Goal: Task Accomplishment & Management: Manage account settings

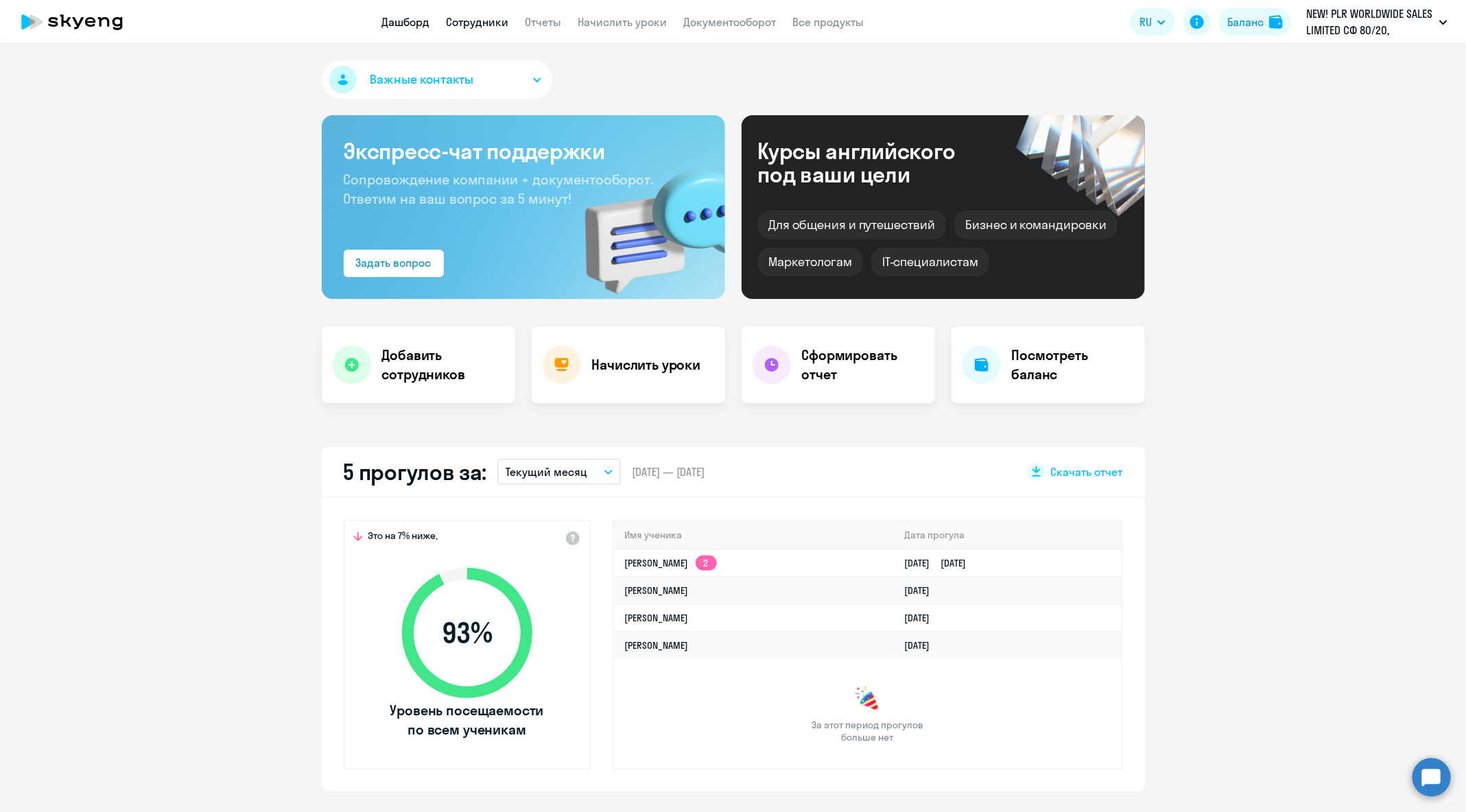
click at [478, 27] on link "Сотрудники" at bounding box center [478, 22] width 63 height 14
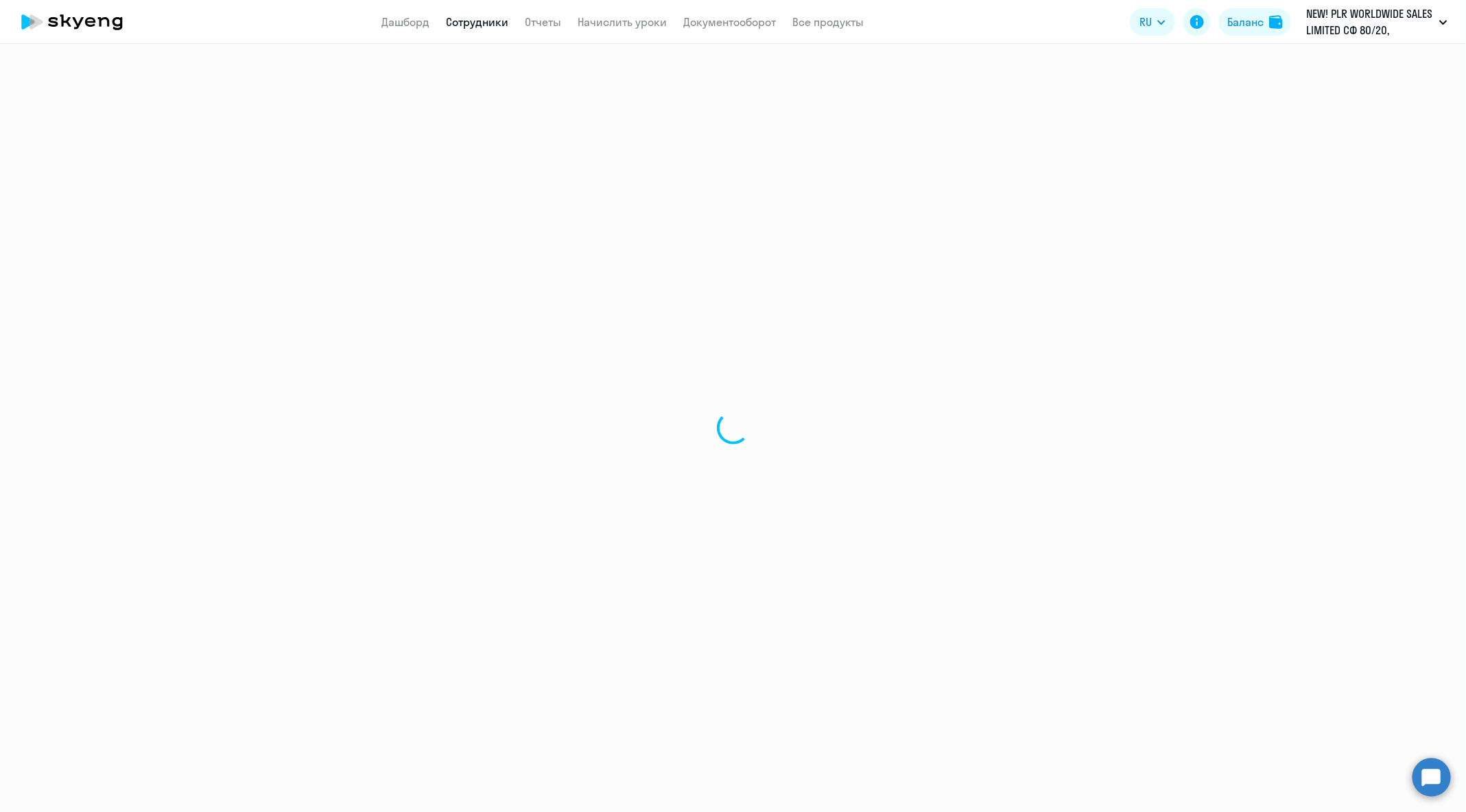
select select "30"
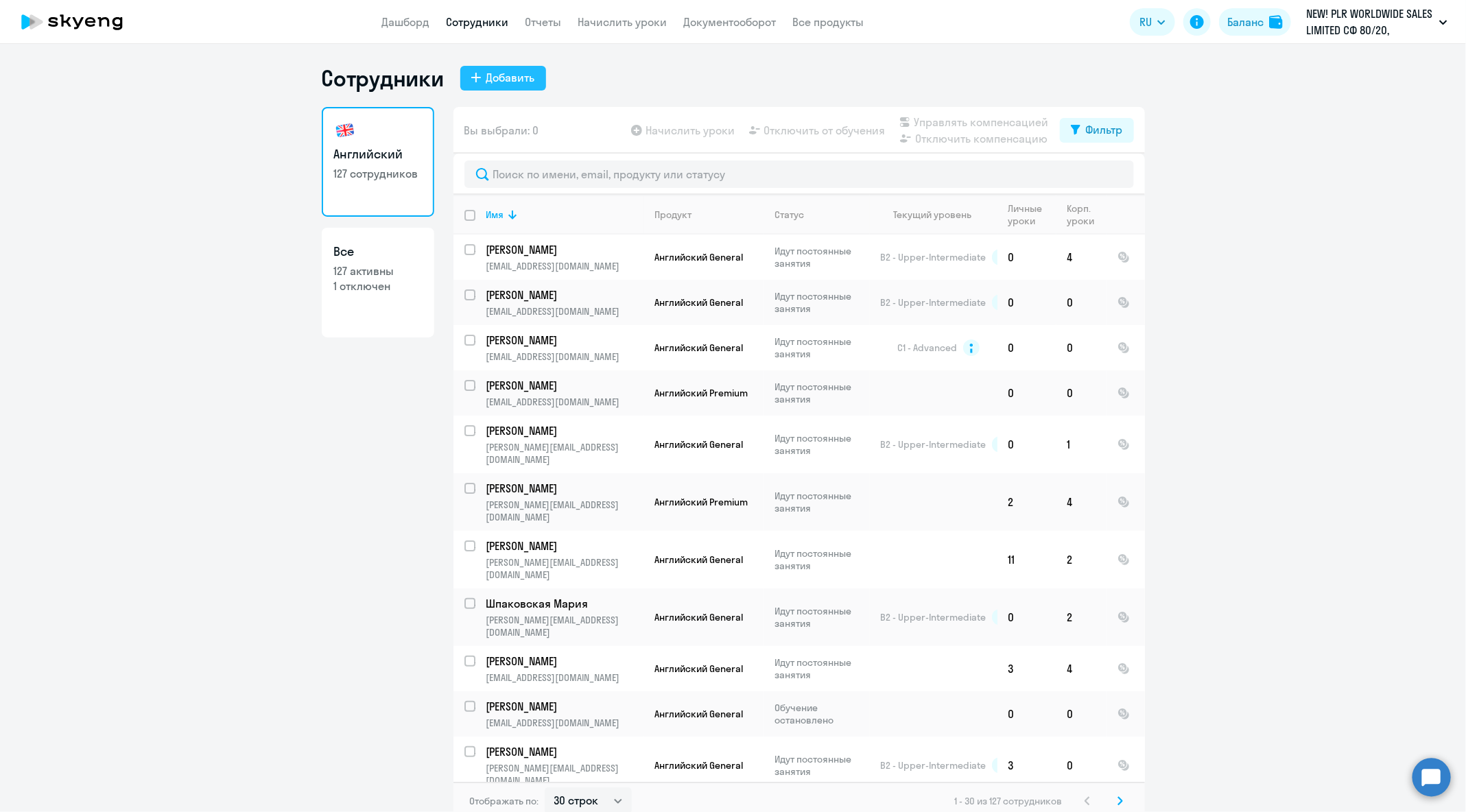
click at [519, 81] on div "Добавить" at bounding box center [510, 78] width 48 height 17
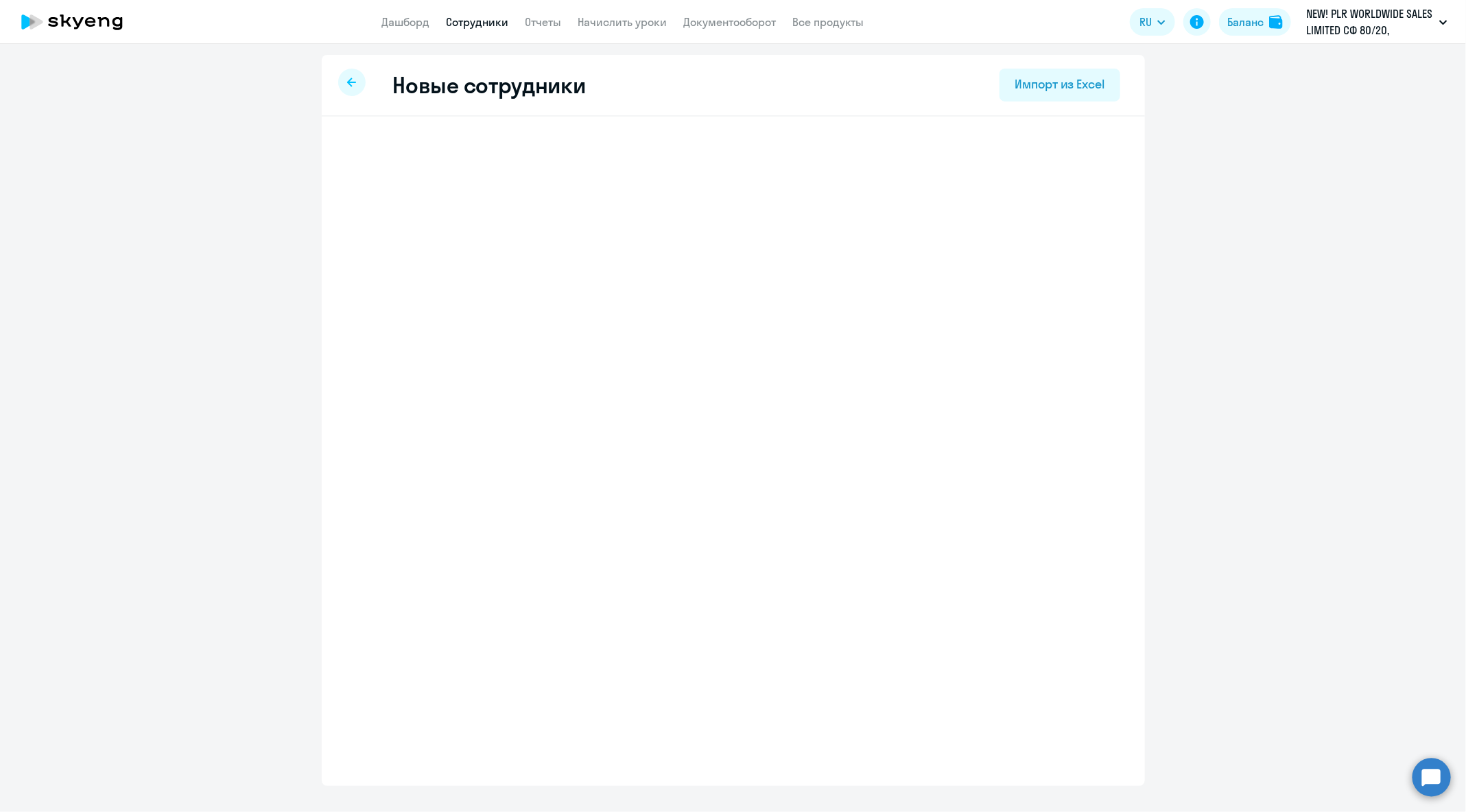
select select "english_adult_not_native_speaker"
select select "3"
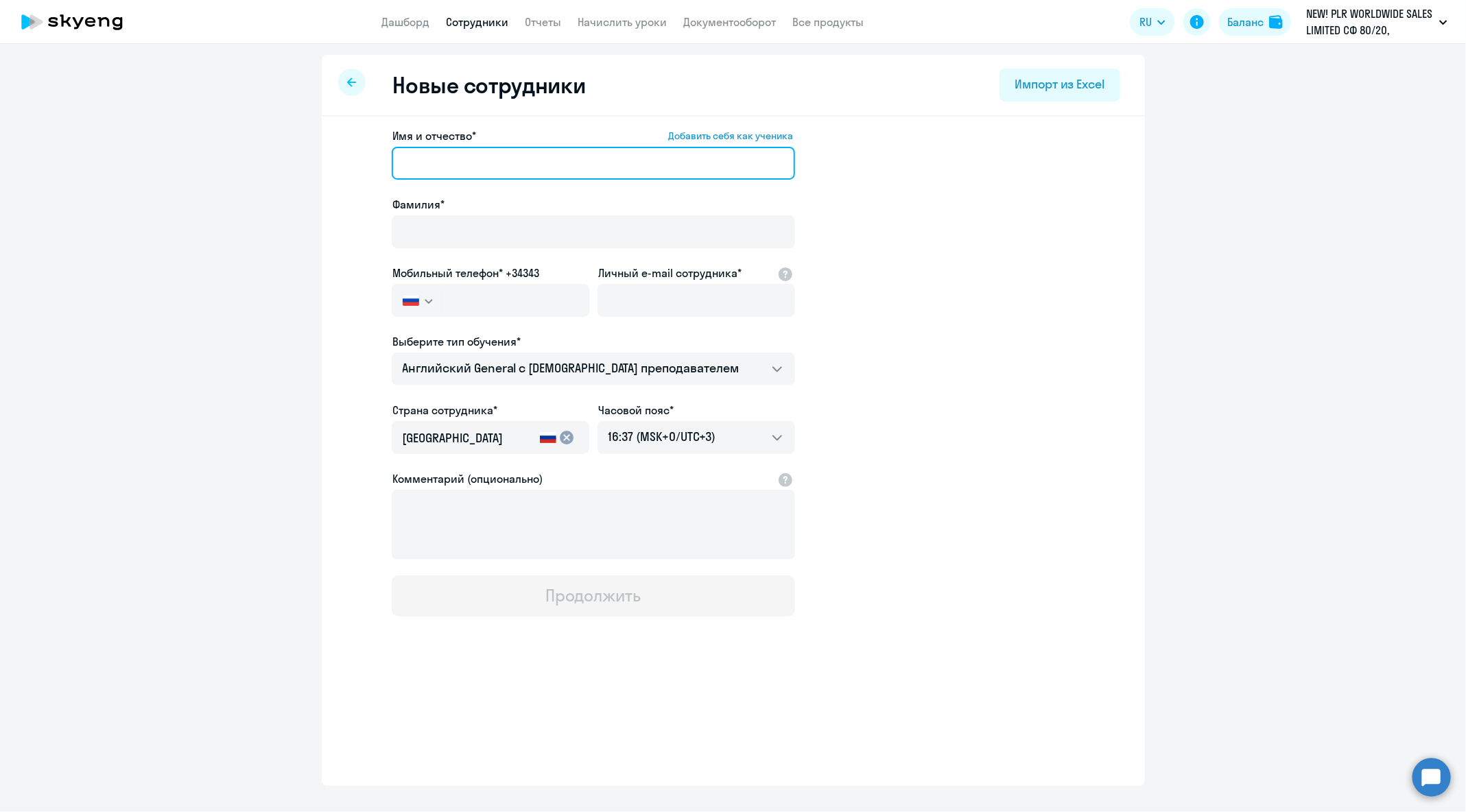
click at [524, 163] on input "Имя и отчество* Добавить себя как ученика" at bounding box center [594, 163] width 404 height 33
paste input "[PERSON_NAME]"
drag, startPoint x: 458, startPoint y: 164, endPoint x: 377, endPoint y: 164, distance: 81.0
click at [377, 164] on app-new-student-form "Имя и отчество* Добавить себя как ученика [PERSON_NAME]* Мобильный телефон* +34…" at bounding box center [733, 372] width 780 height 489
type input "[PERSON_NAME]"
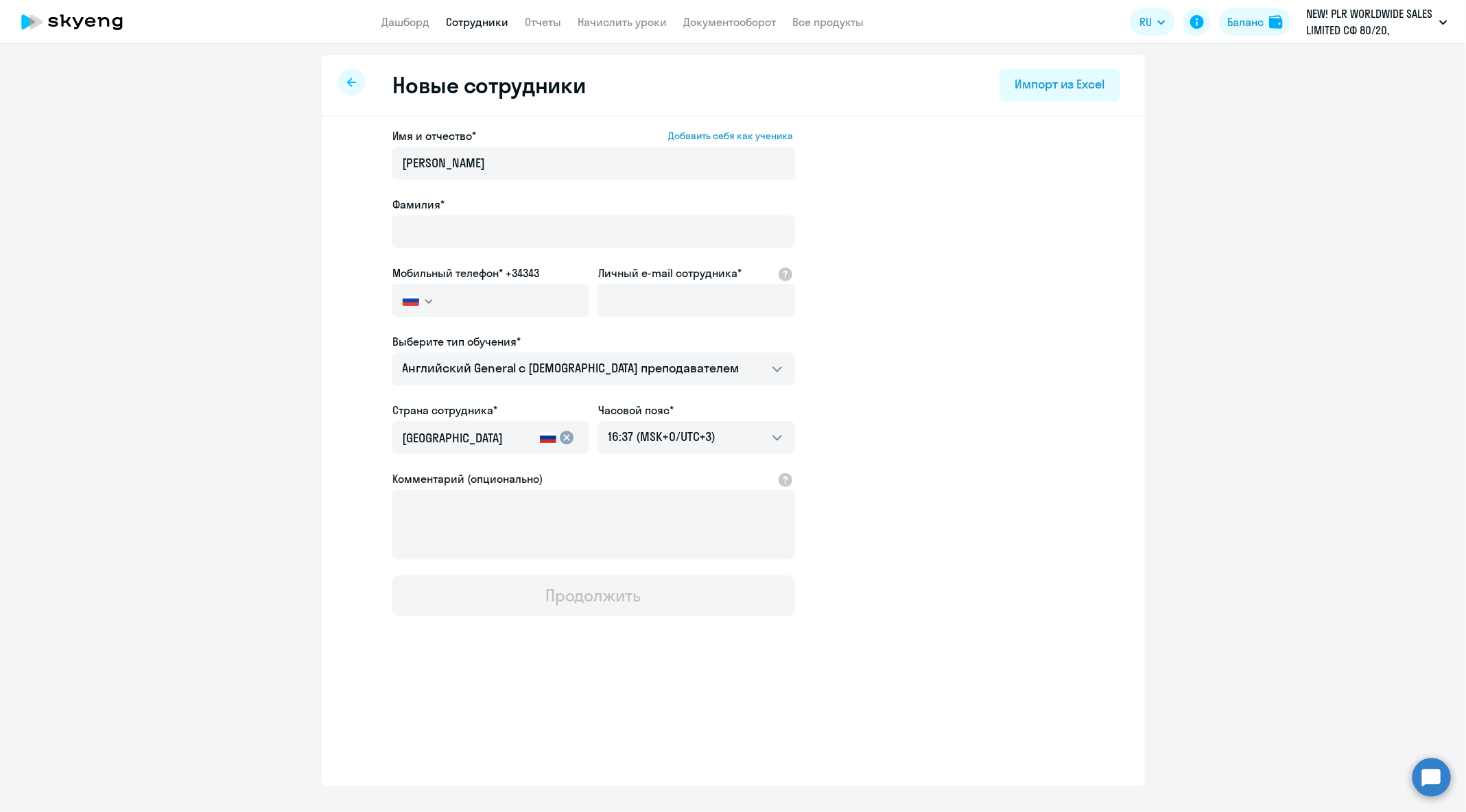
click at [503, 248] on div at bounding box center [594, 251] width 404 height 5
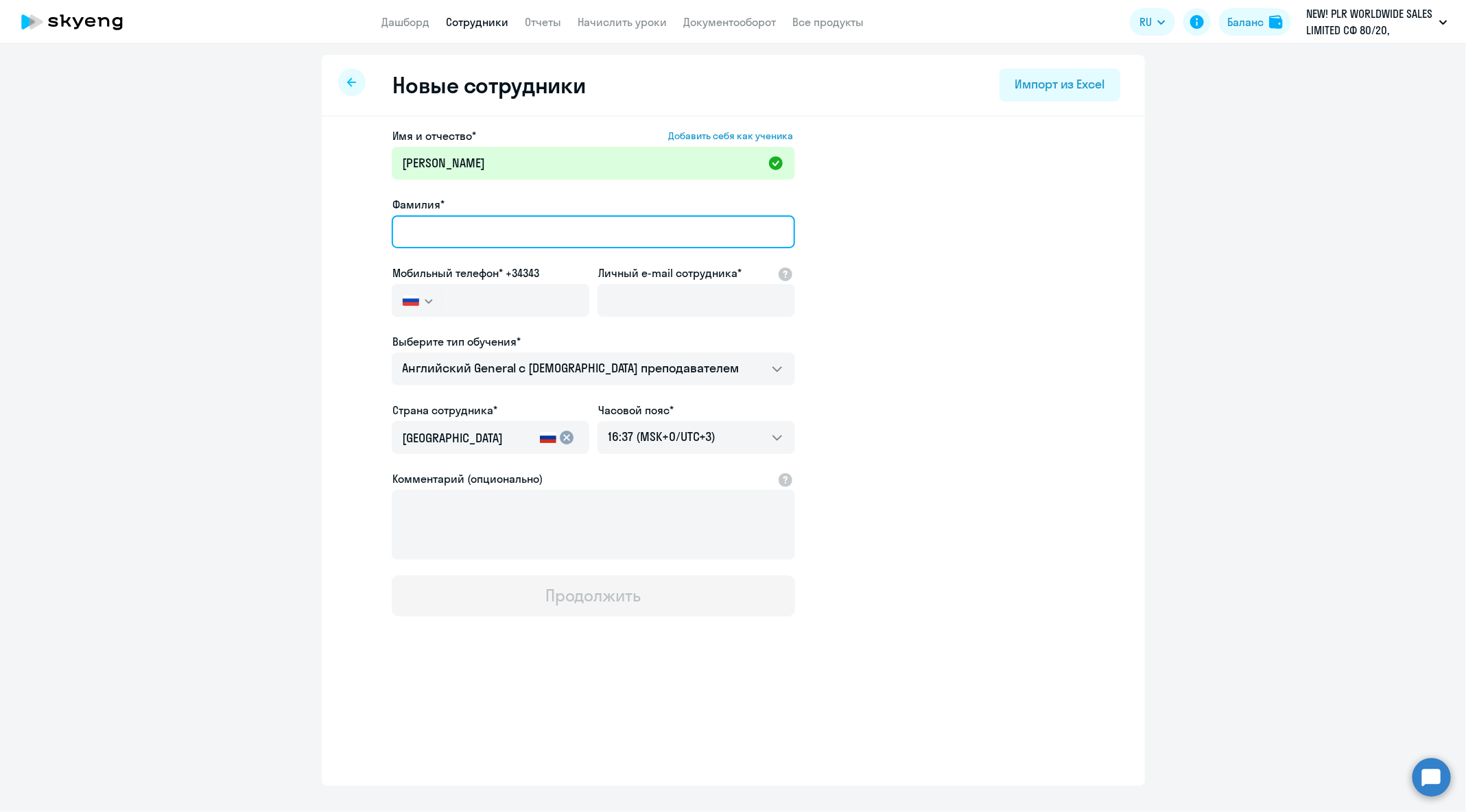
click at [501, 241] on input "Фамилия*" at bounding box center [594, 232] width 404 height 33
paste input "[PERSON_NAME]"
type input "[PERSON_NAME]"
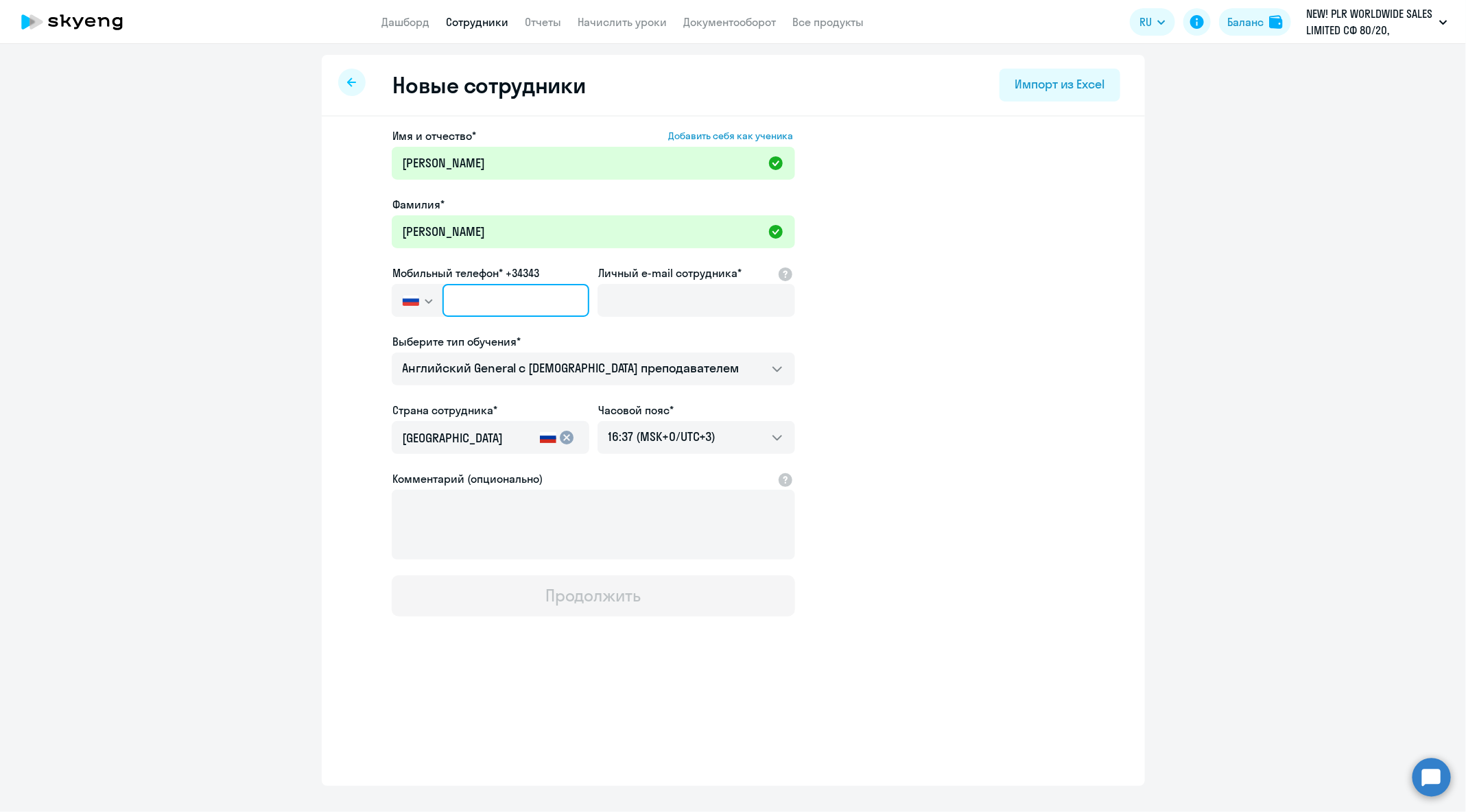
click at [564, 298] on input "text" at bounding box center [515, 299] width 146 height 33
paste input "+370 (623) 66-566"
type input "+370 (623) 66-566"
click at [750, 299] on input "Личный e-mail сотрудника*" at bounding box center [696, 299] width 197 height 33
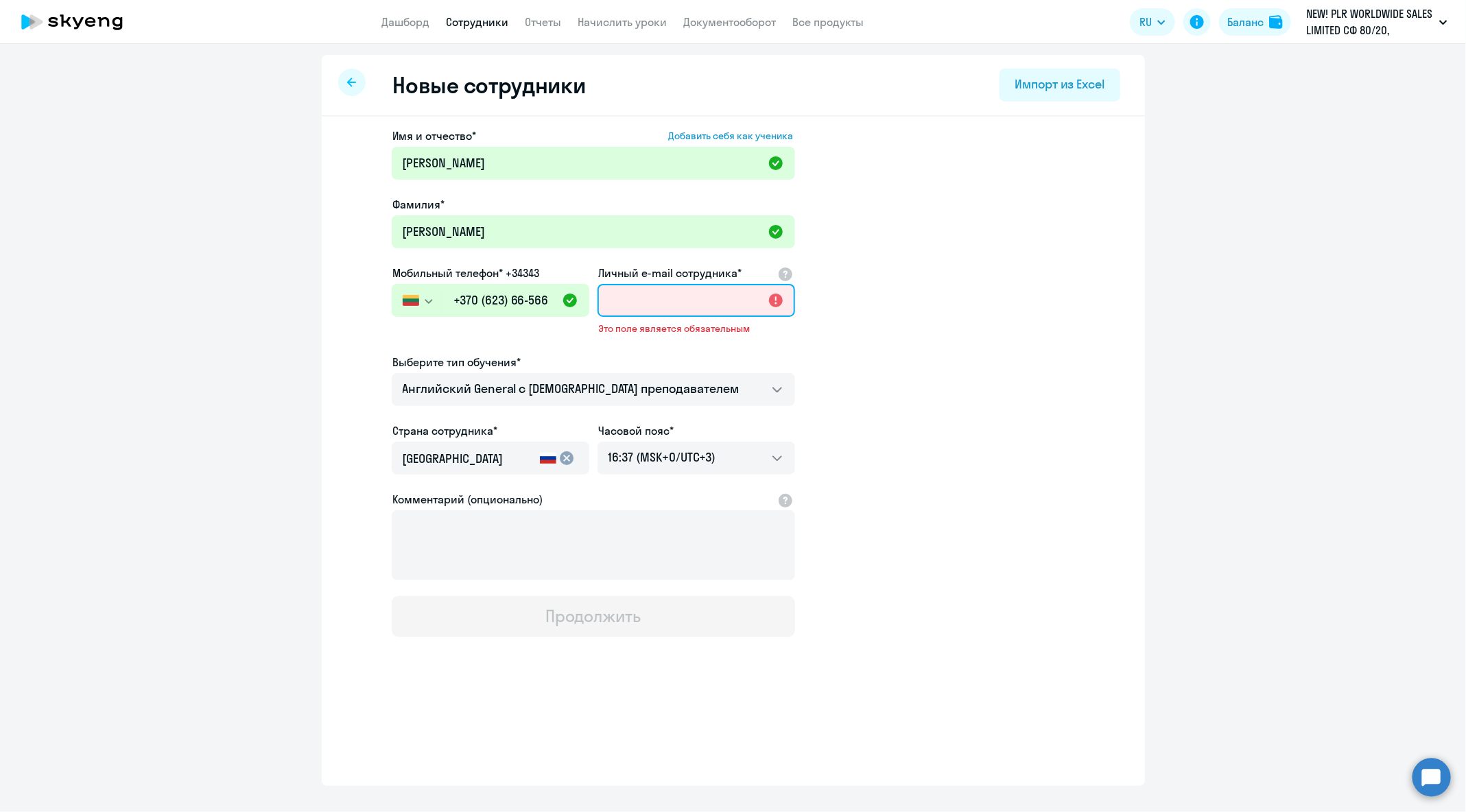
paste input "[EMAIL_ADDRESS][DOMAIN_NAME]"
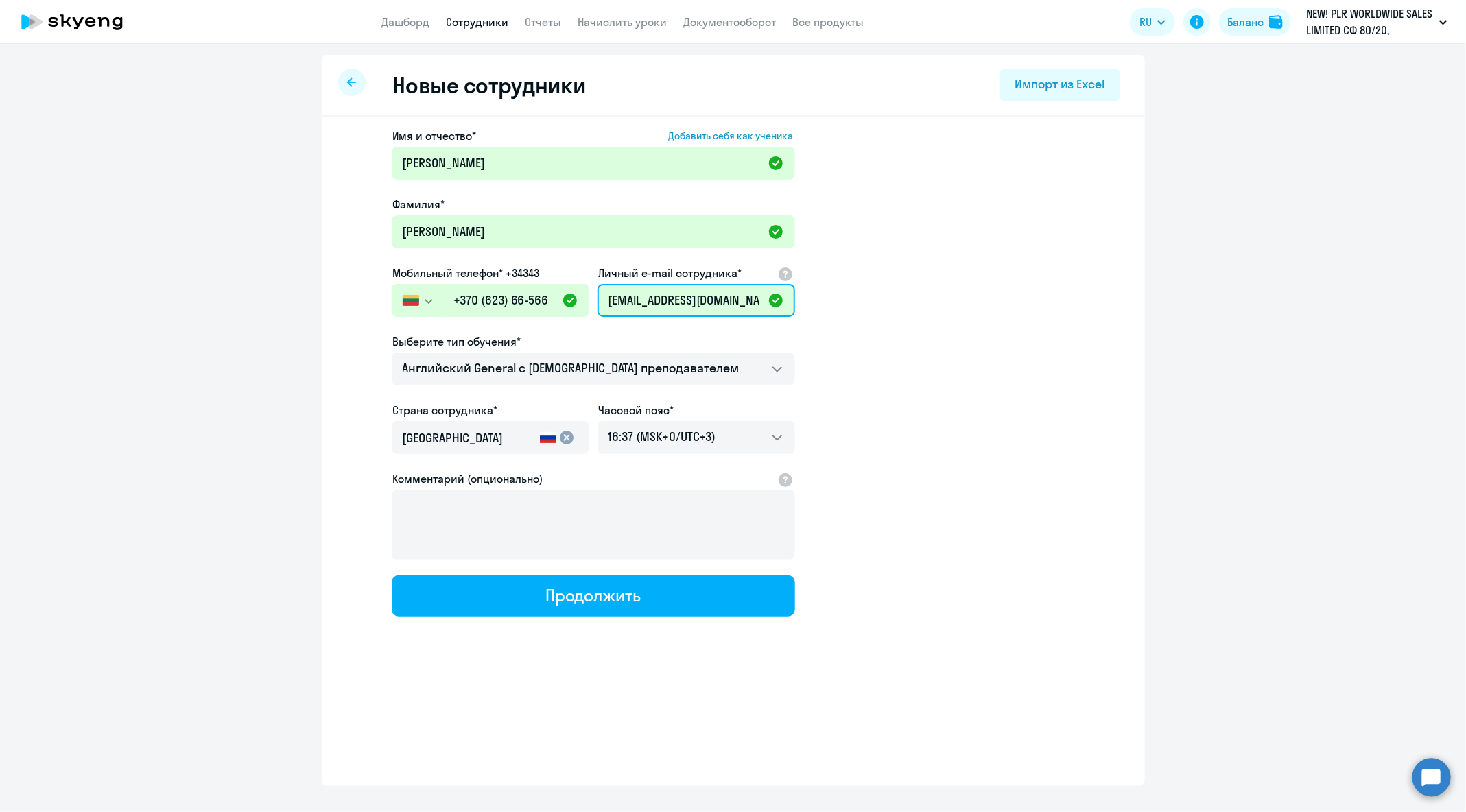
scroll to position [0, 4]
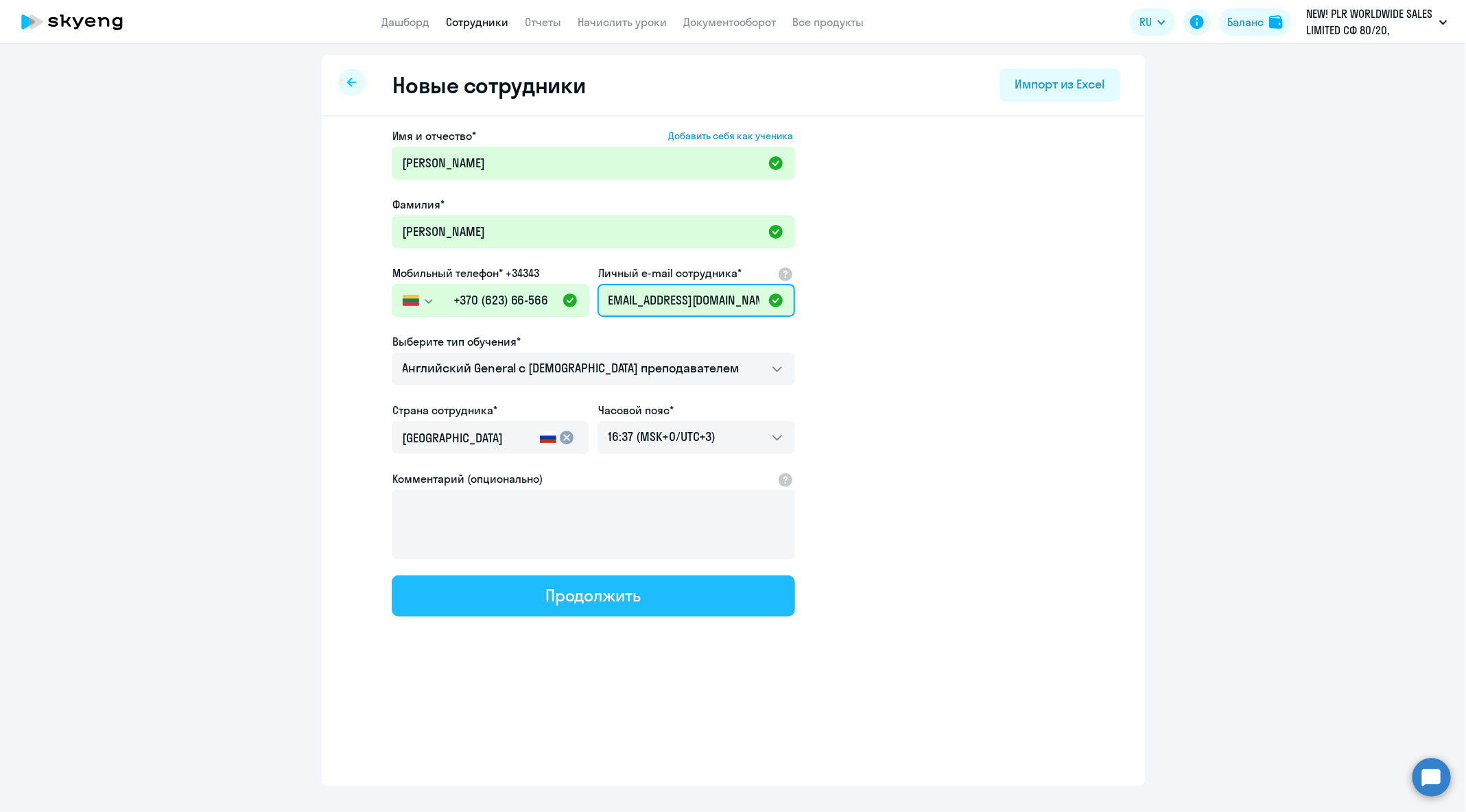
type input "[EMAIL_ADDRESS][DOMAIN_NAME]"
click at [659, 593] on button "Продолжить" at bounding box center [594, 595] width 404 height 41
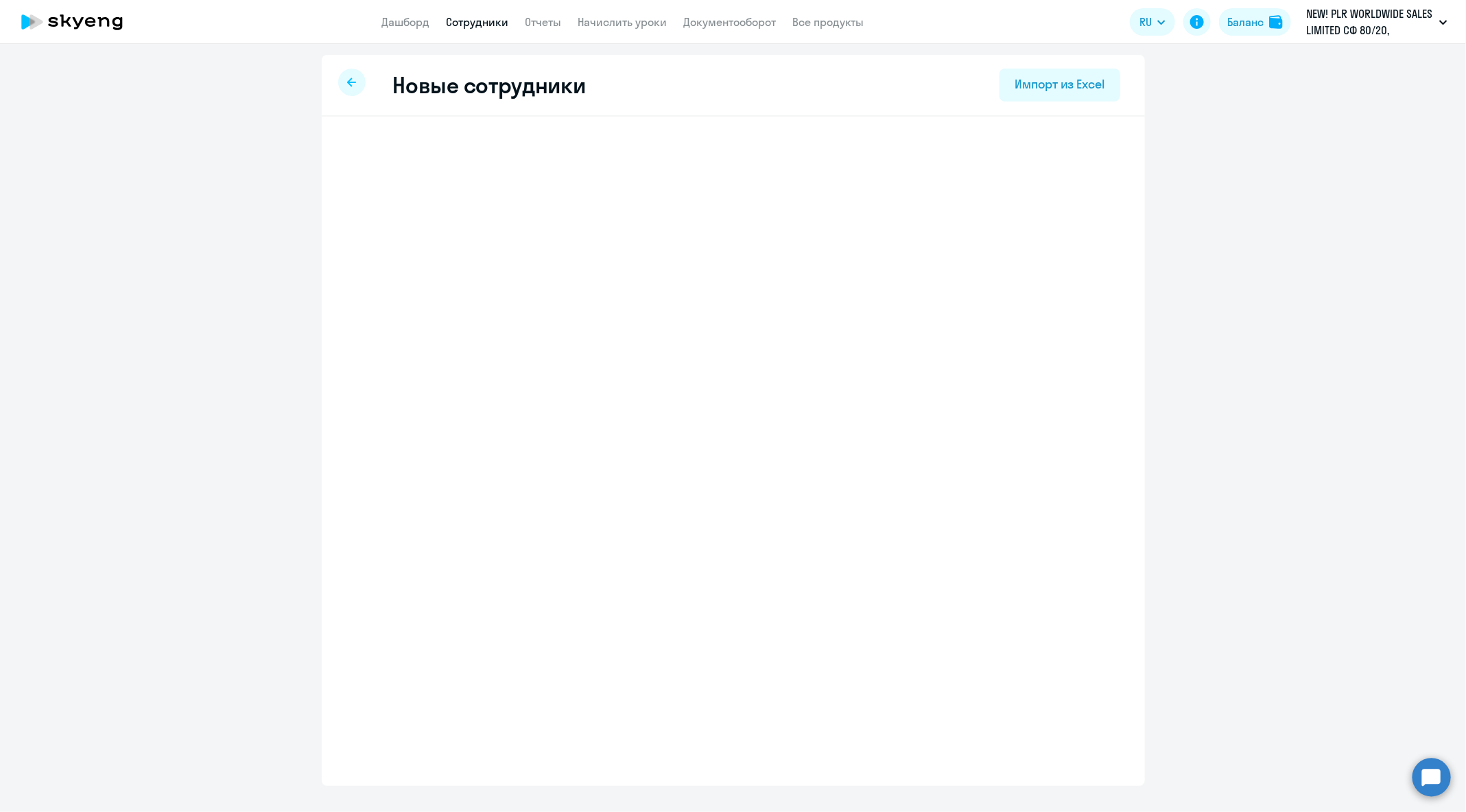
scroll to position [0, 0]
select select "english_adult_not_native_speaker"
select select "3"
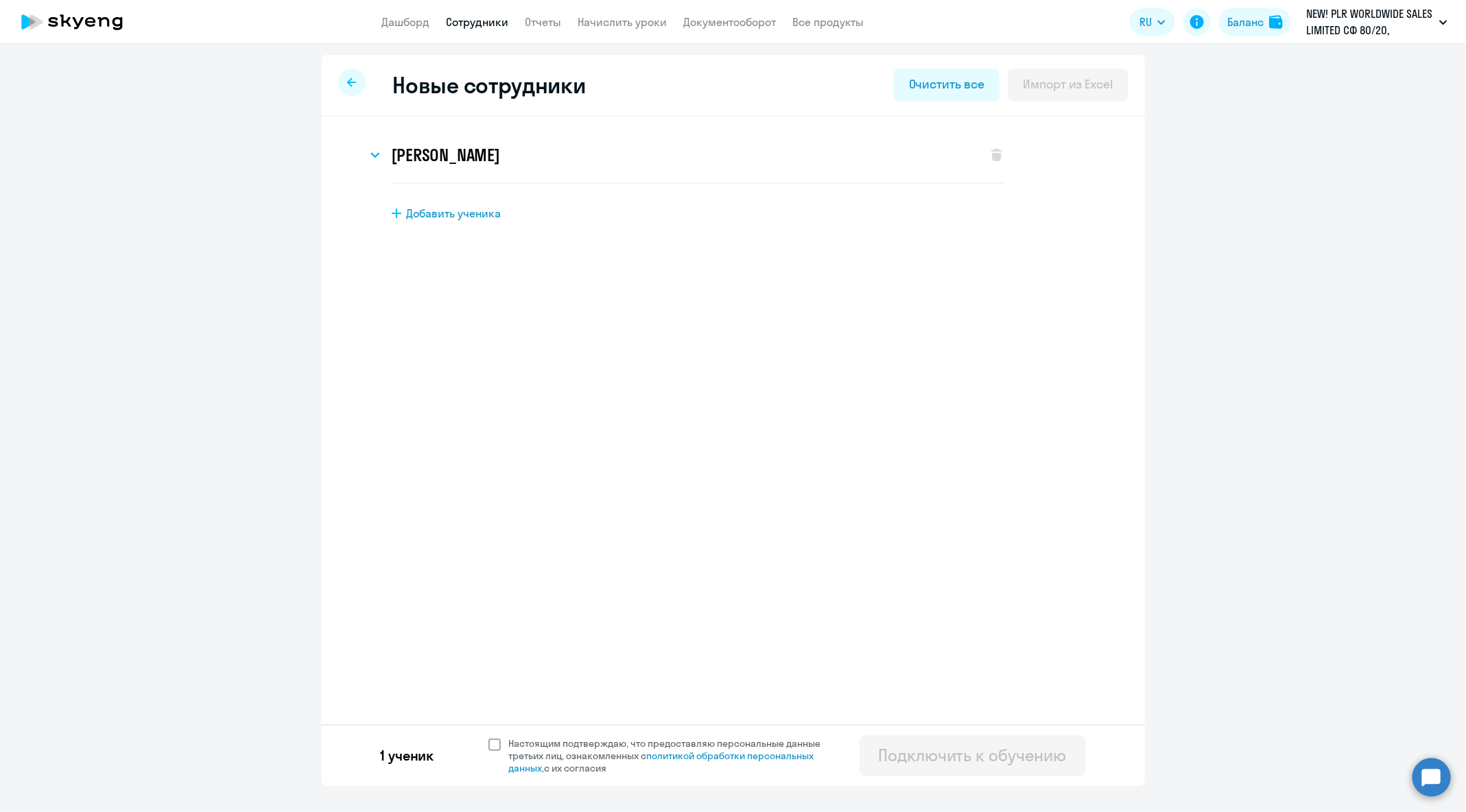
click at [610, 740] on span "Настоящим подтверждаю, что предоставляю персональные данные третьих лиц, ознако…" at bounding box center [673, 756] width 329 height 37
click at [489, 737] on input "Настоящим подтверждаю, что предоставляю персональные данные третьих лиц, ознако…" at bounding box center [488, 736] width 1 height 1
checkbox input "true"
click at [1011, 753] on div "Подключить к обучению" at bounding box center [973, 755] width 188 height 22
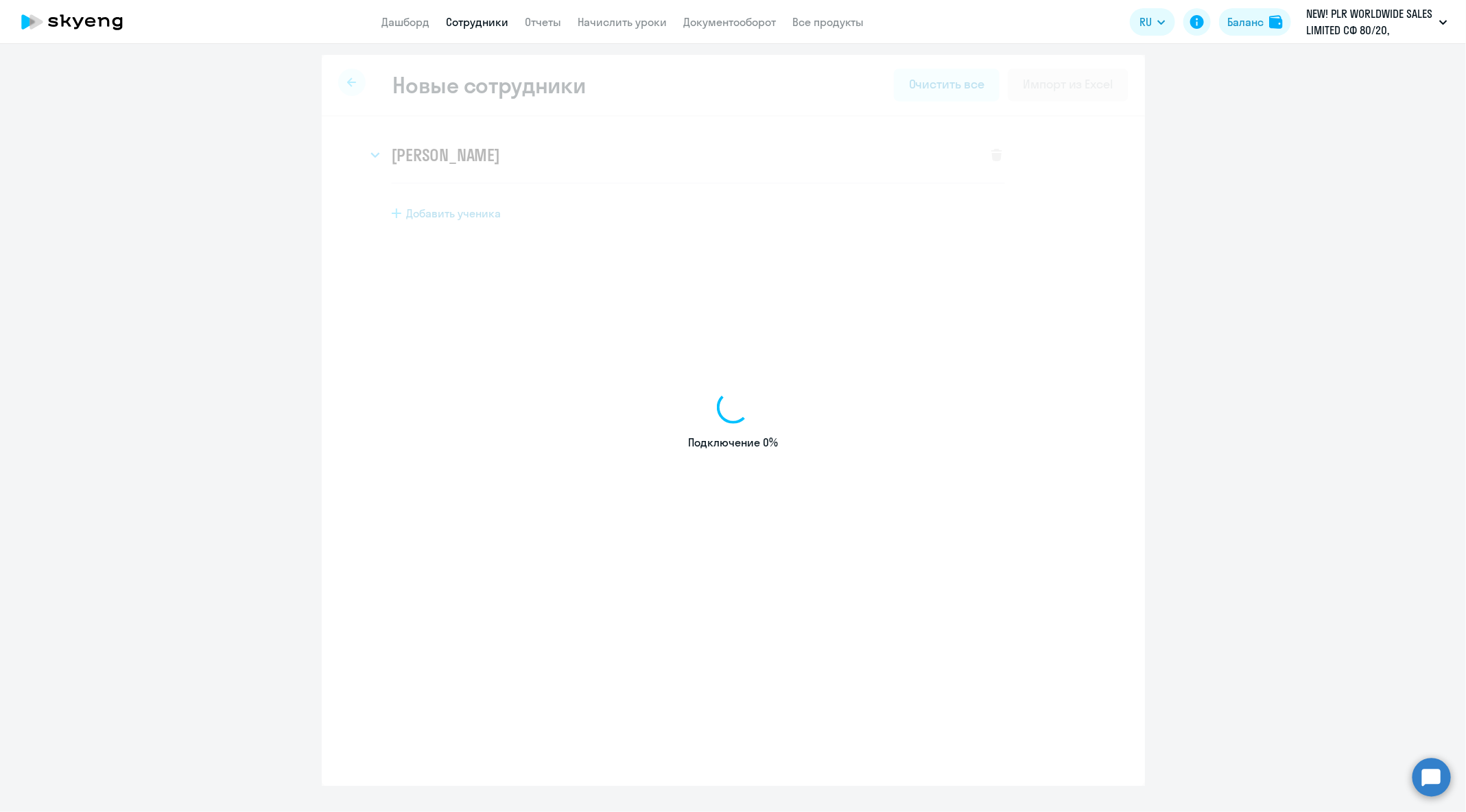
select select "english_adult_not_native_speaker"
select select "3"
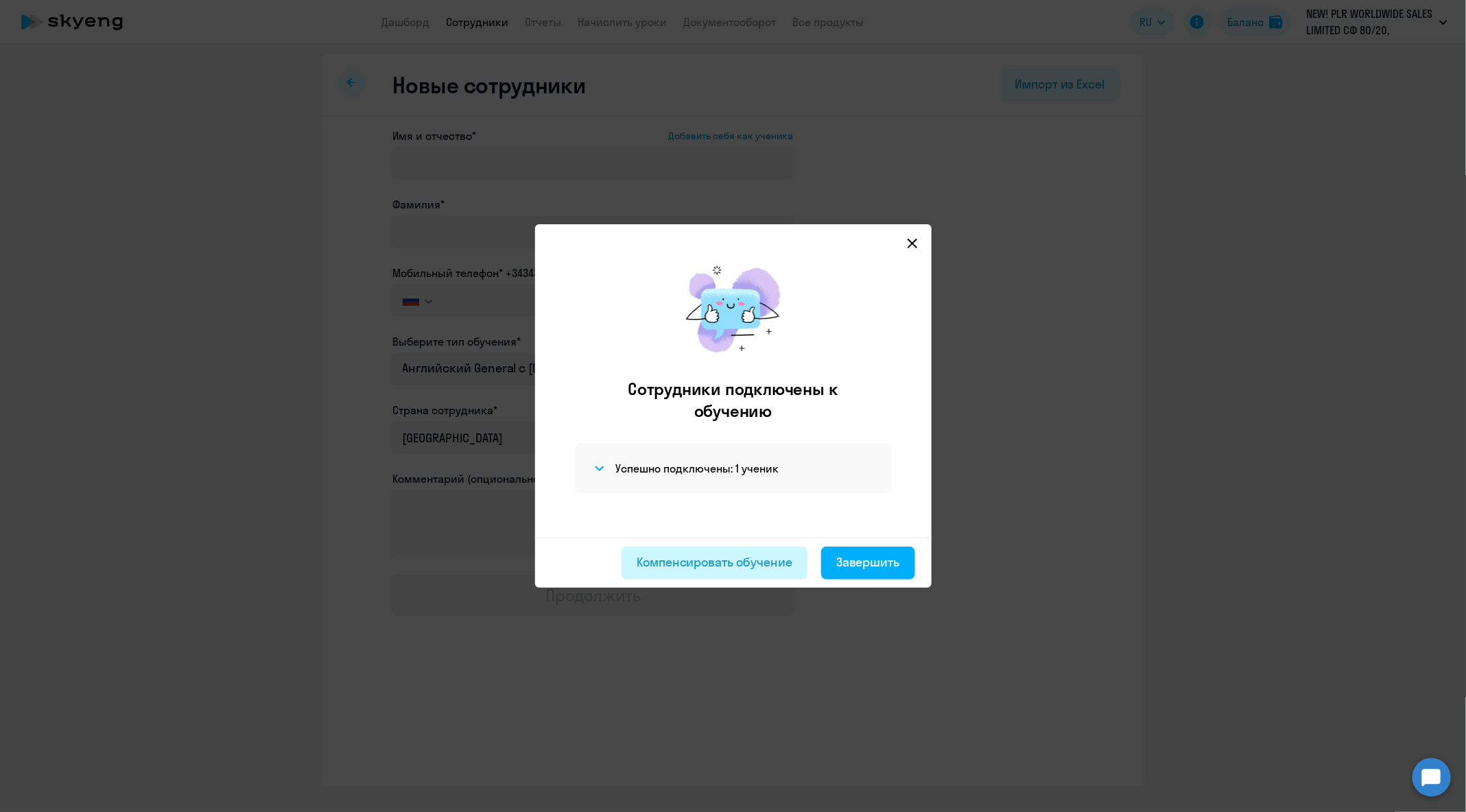
click at [702, 554] on div "Компенсировать обучение" at bounding box center [714, 563] width 156 height 18
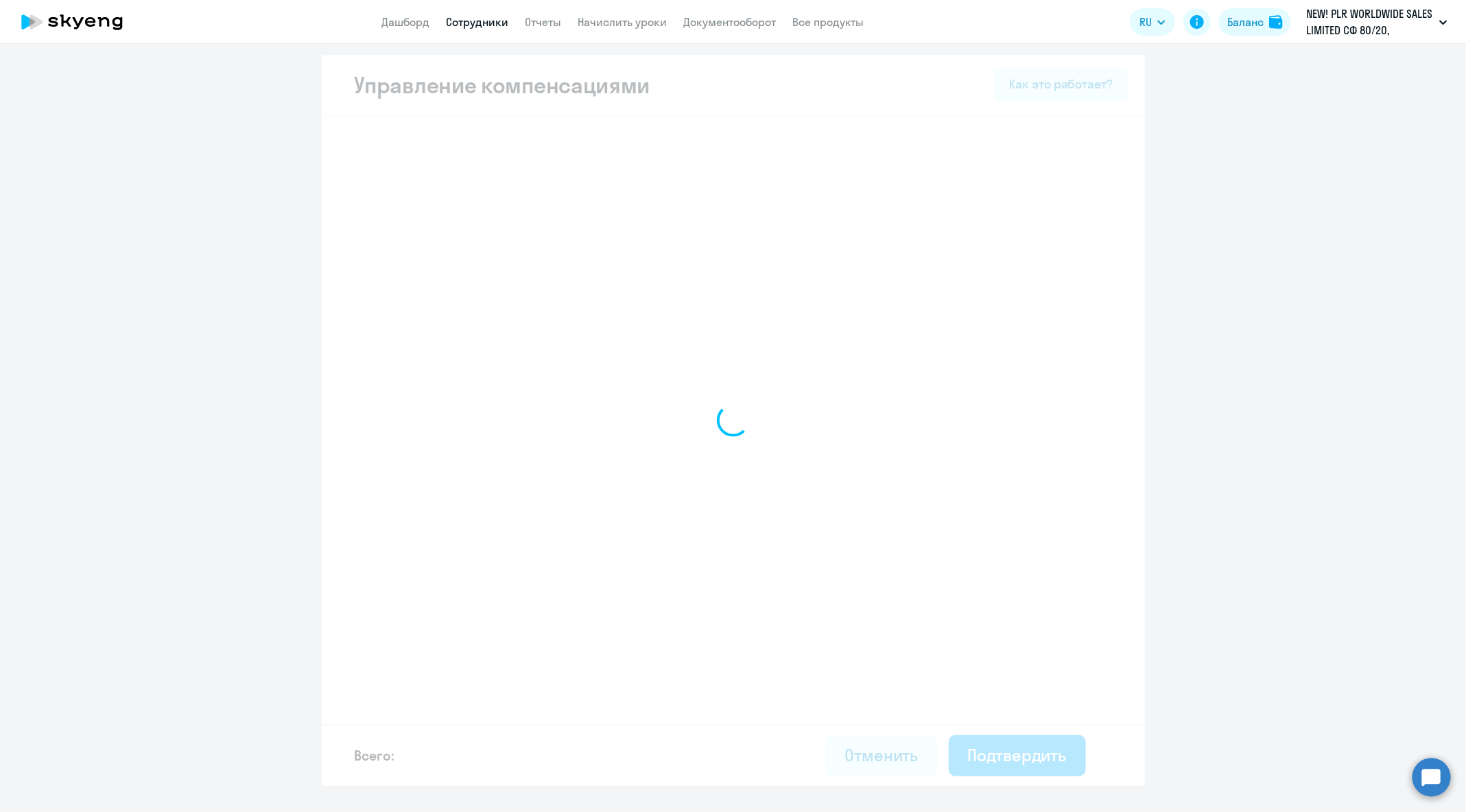
select select "MONTHLY"
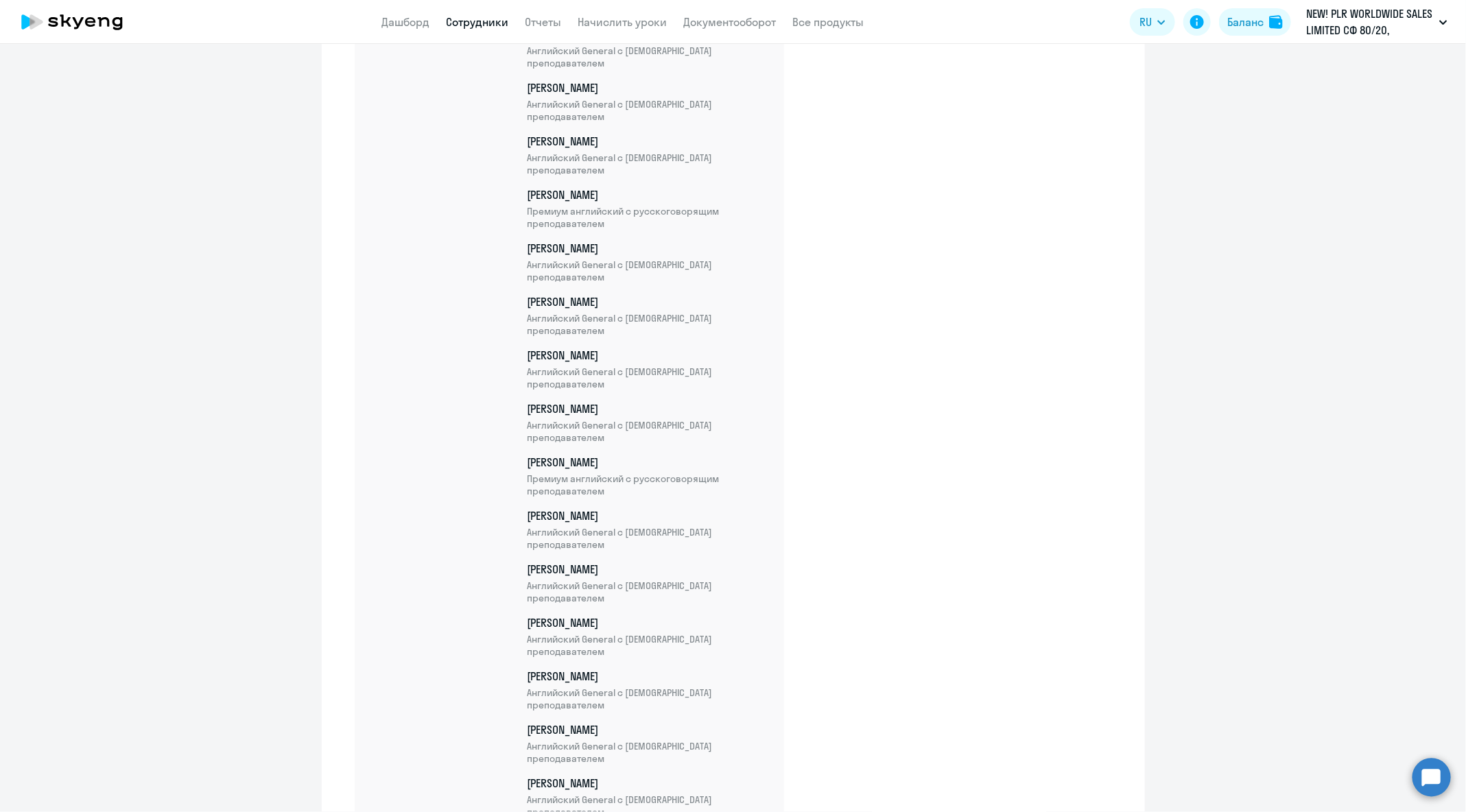
scroll to position [6703, 0]
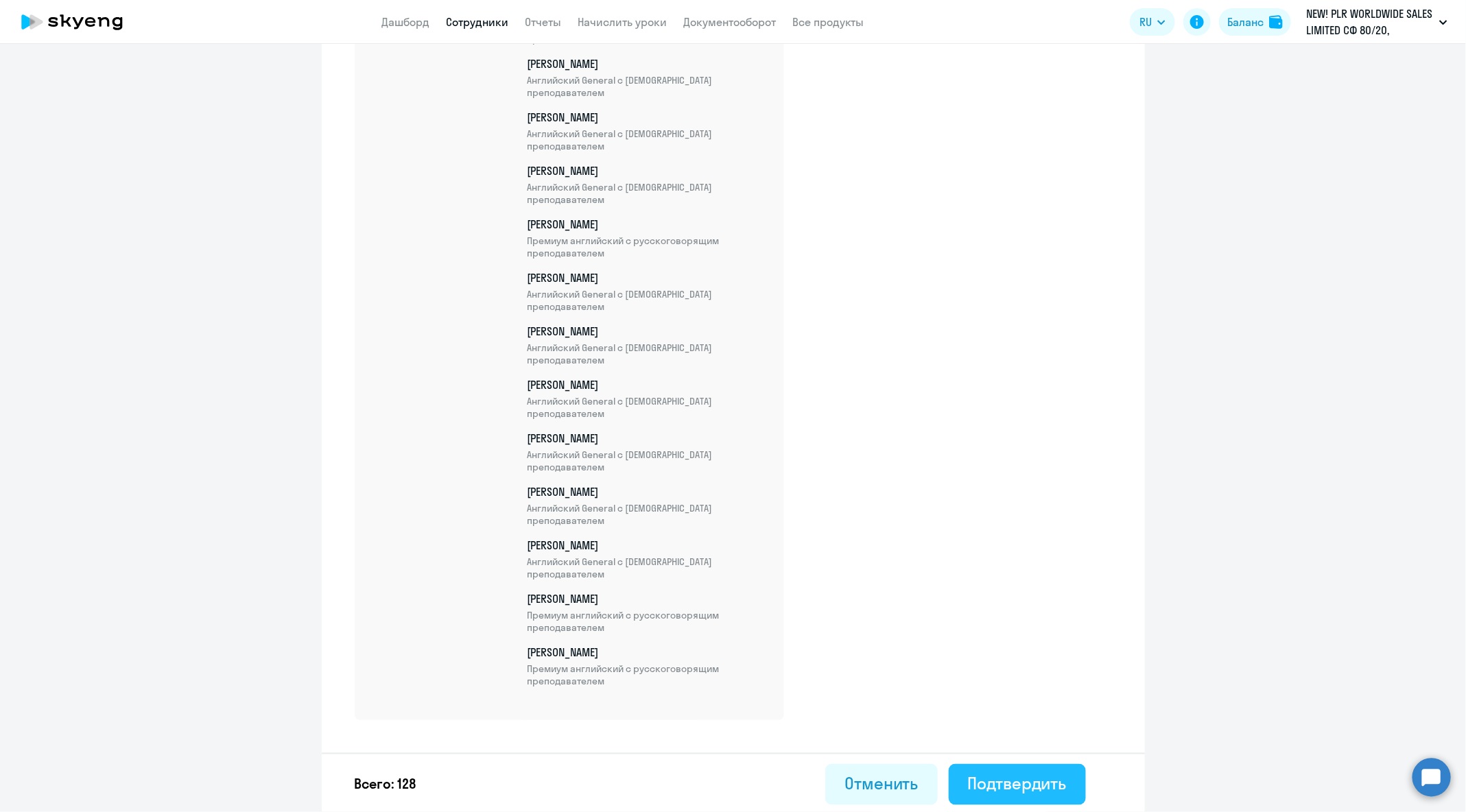
click at [1078, 777] on button "Подтвердить" at bounding box center [1018, 785] width 137 height 41
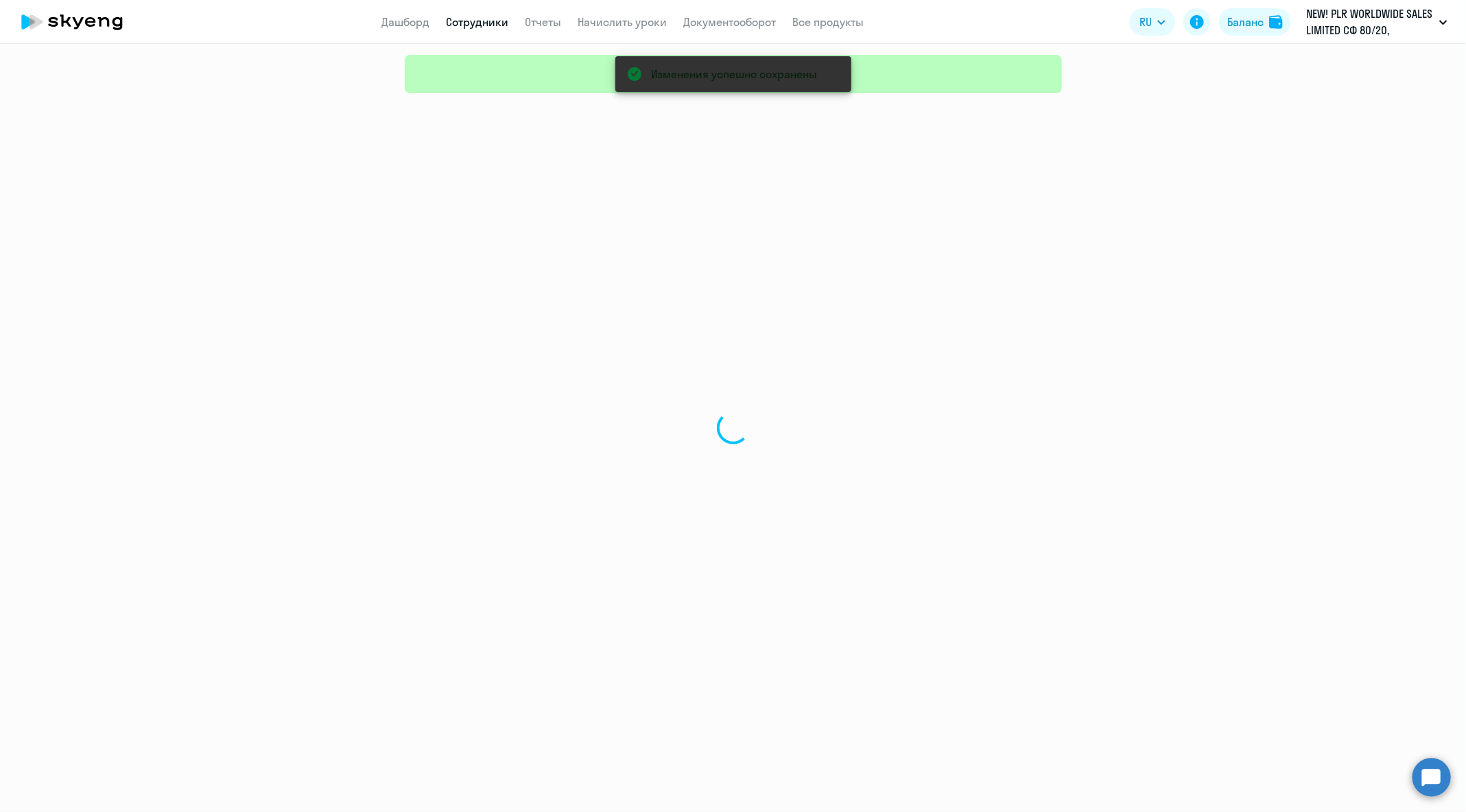
select select "30"
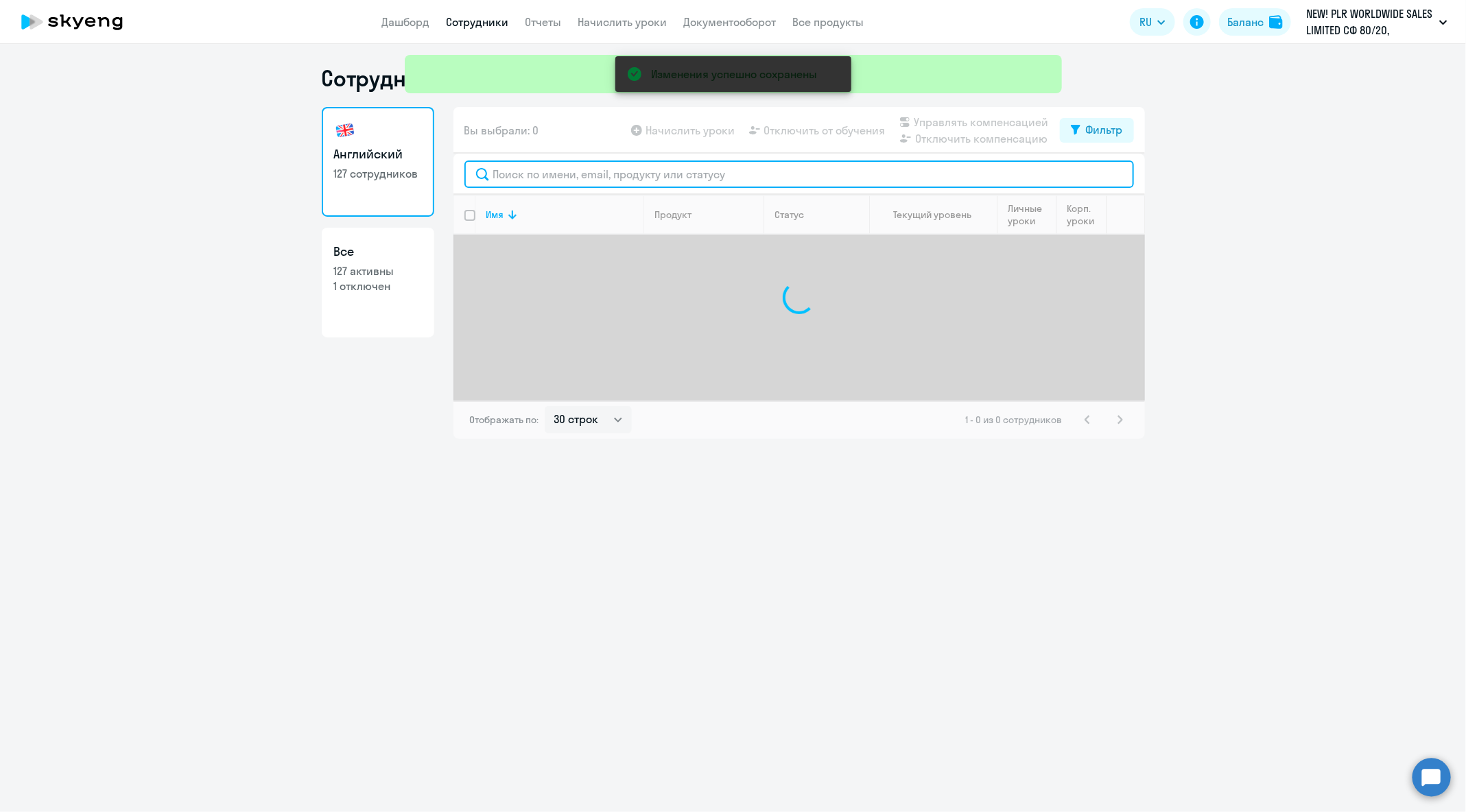
click at [702, 182] on input "text" at bounding box center [799, 173] width 670 height 27
paste input "[EMAIL_ADDRESS][DOMAIN_NAME]"
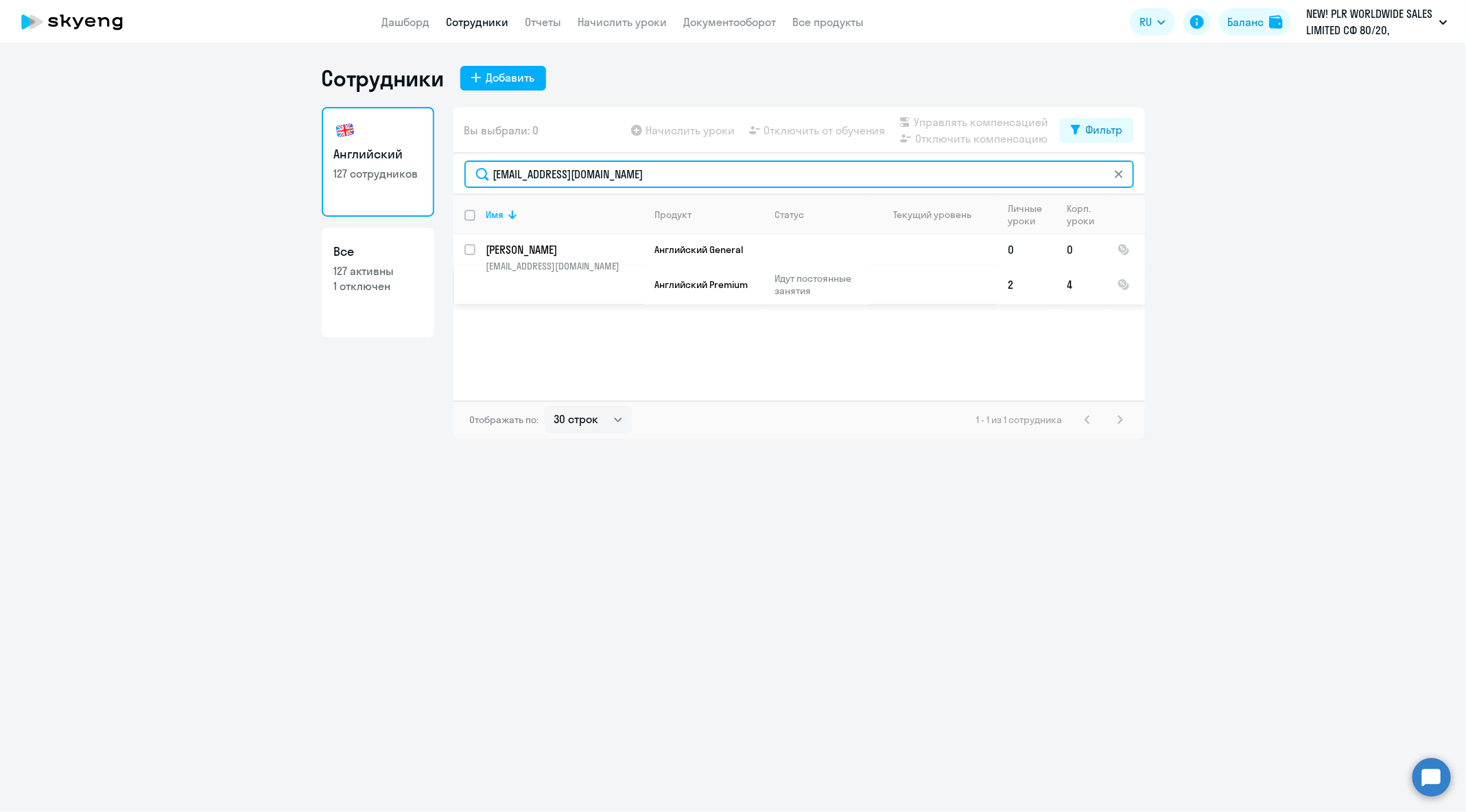
type input "[EMAIL_ADDRESS][DOMAIN_NAME]"
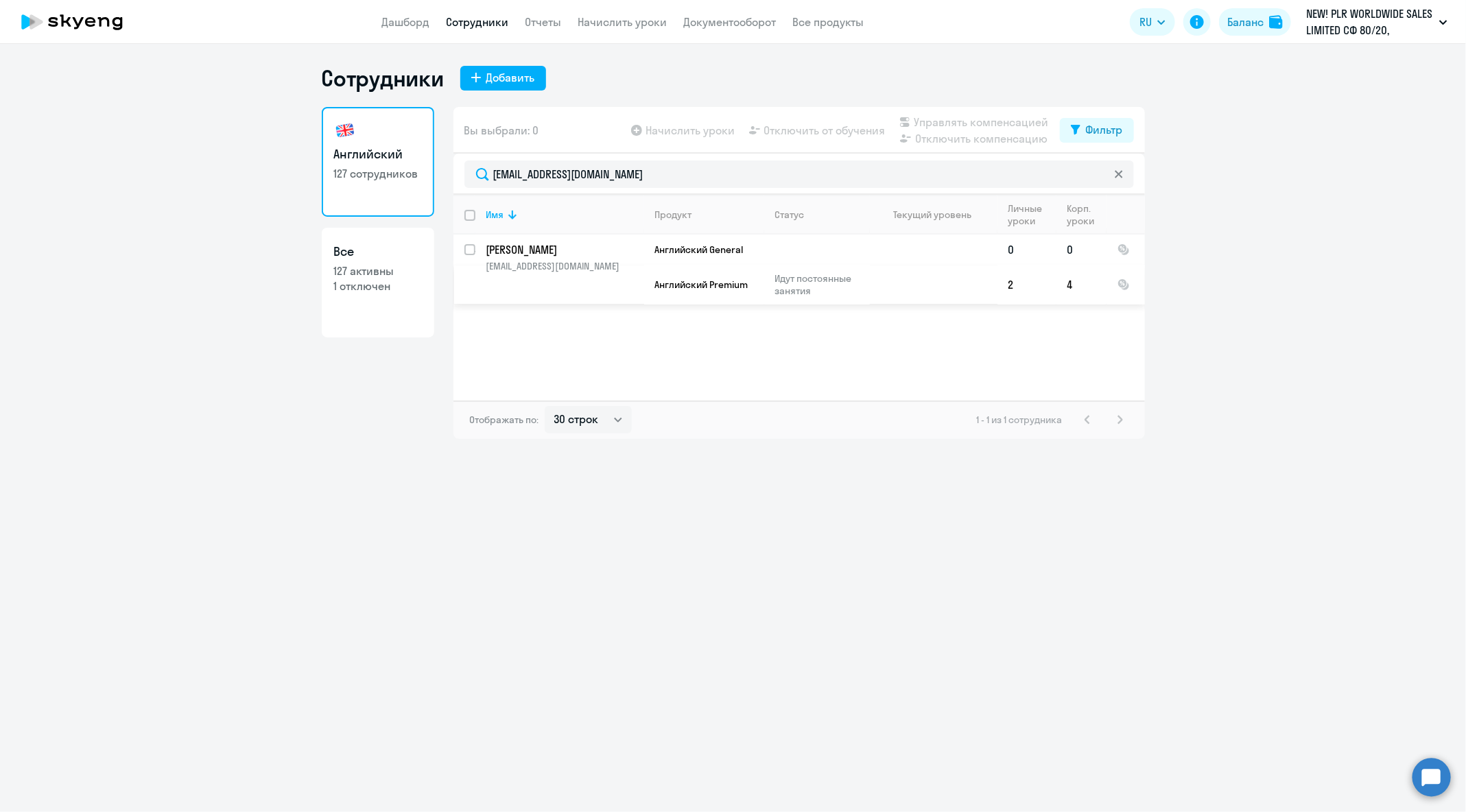
click at [771, 254] on td at bounding box center [818, 249] width 106 height 30
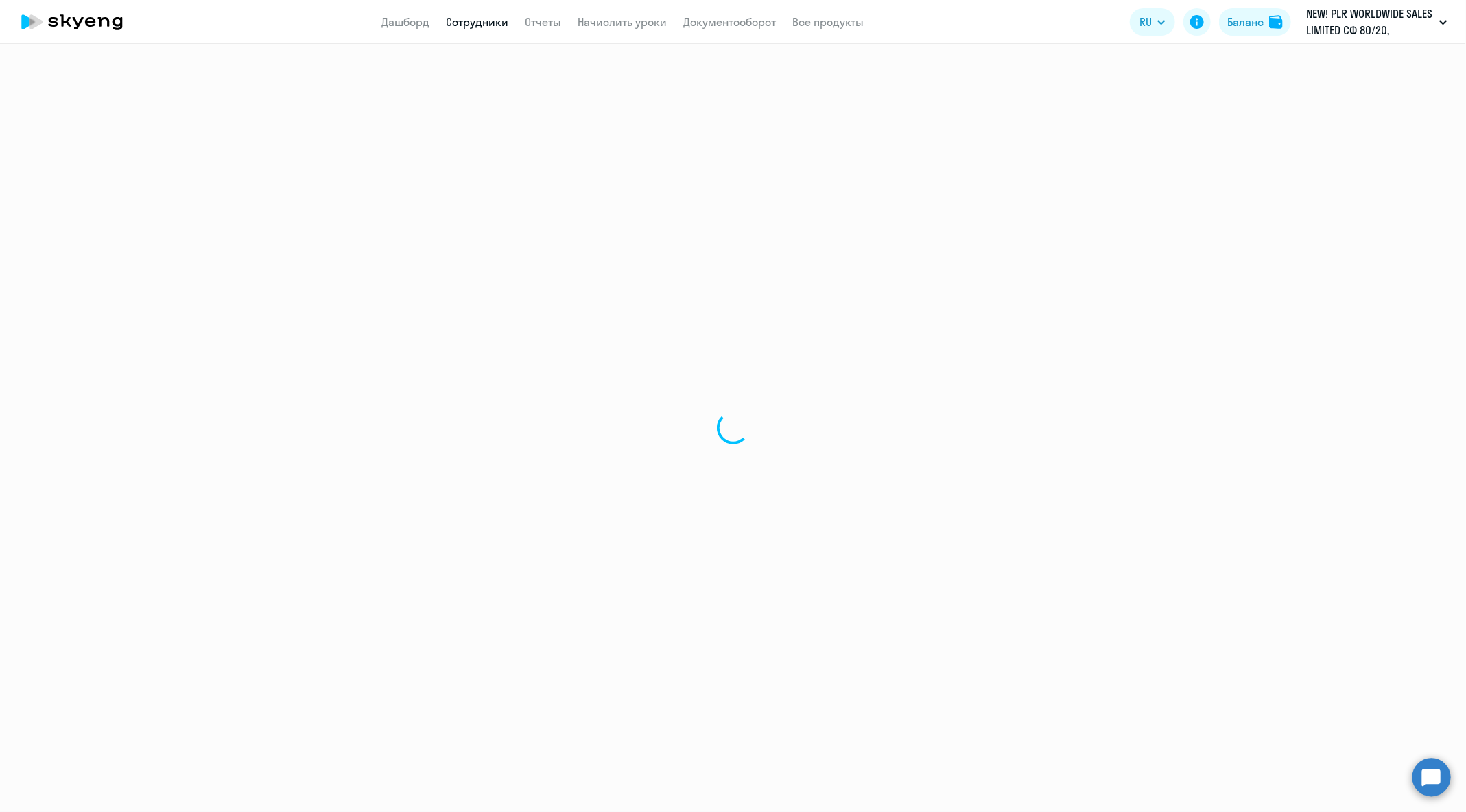
select select "english"
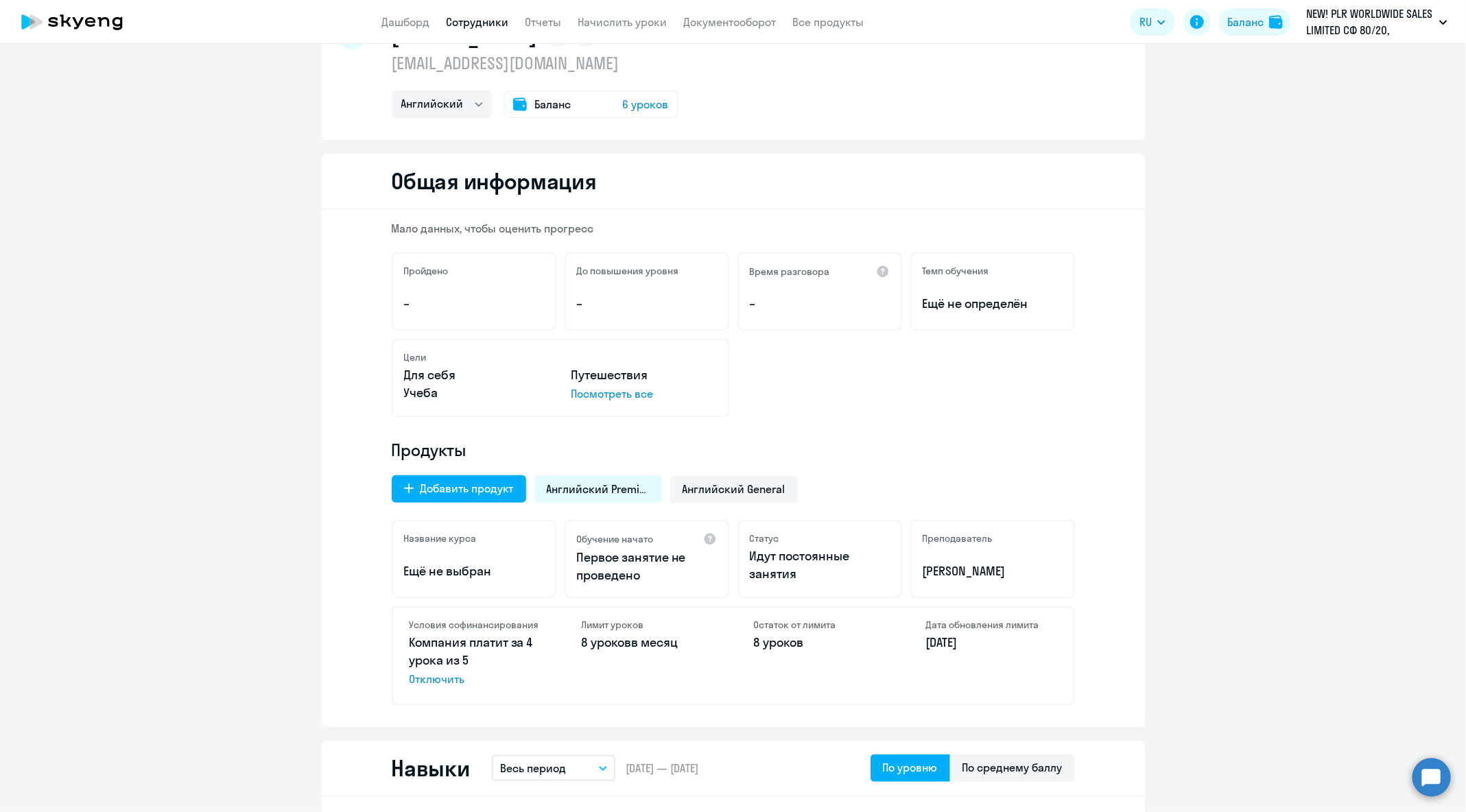
scroll to position [129, 0]
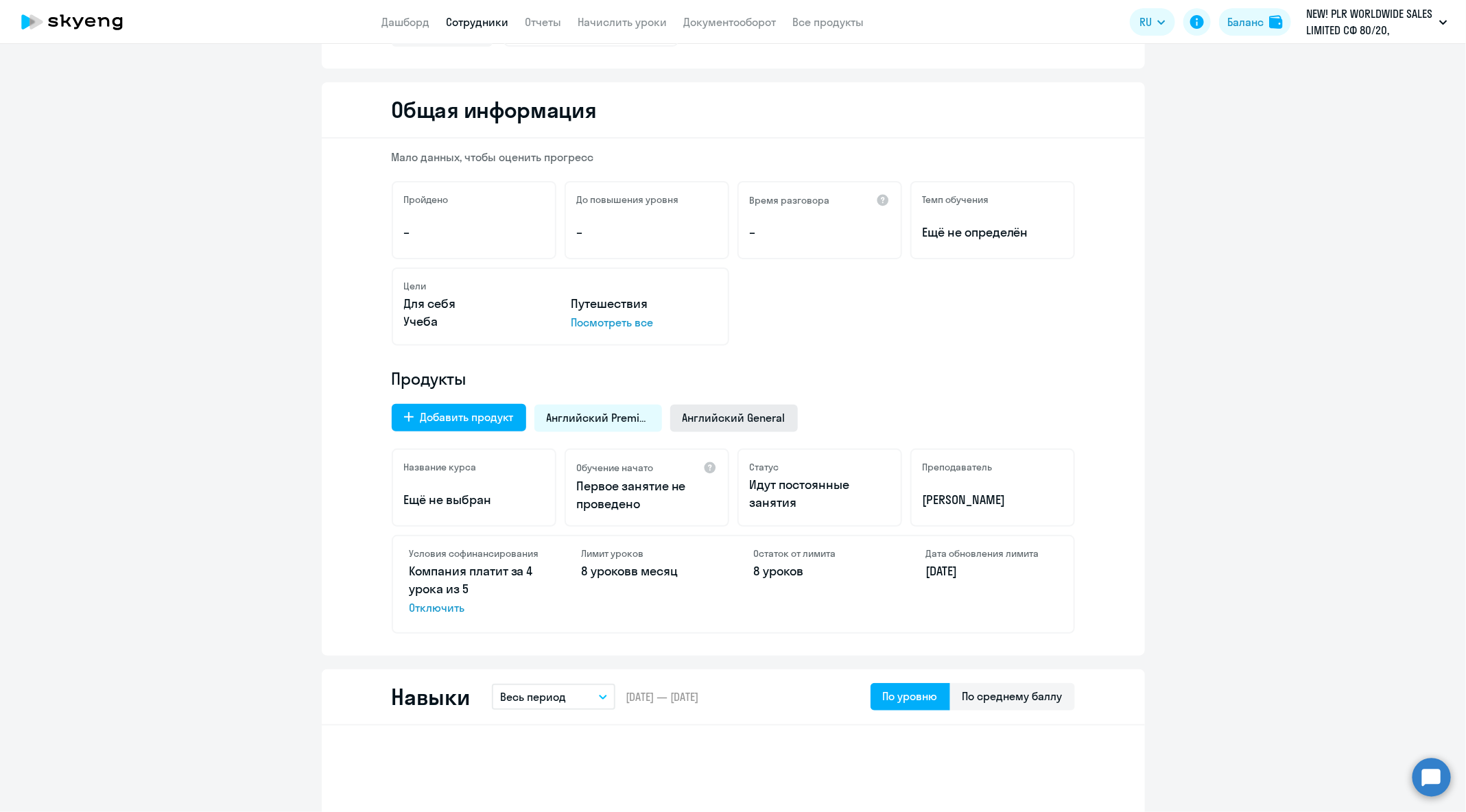
click at [781, 420] on div "Английский General" at bounding box center [734, 418] width 128 height 27
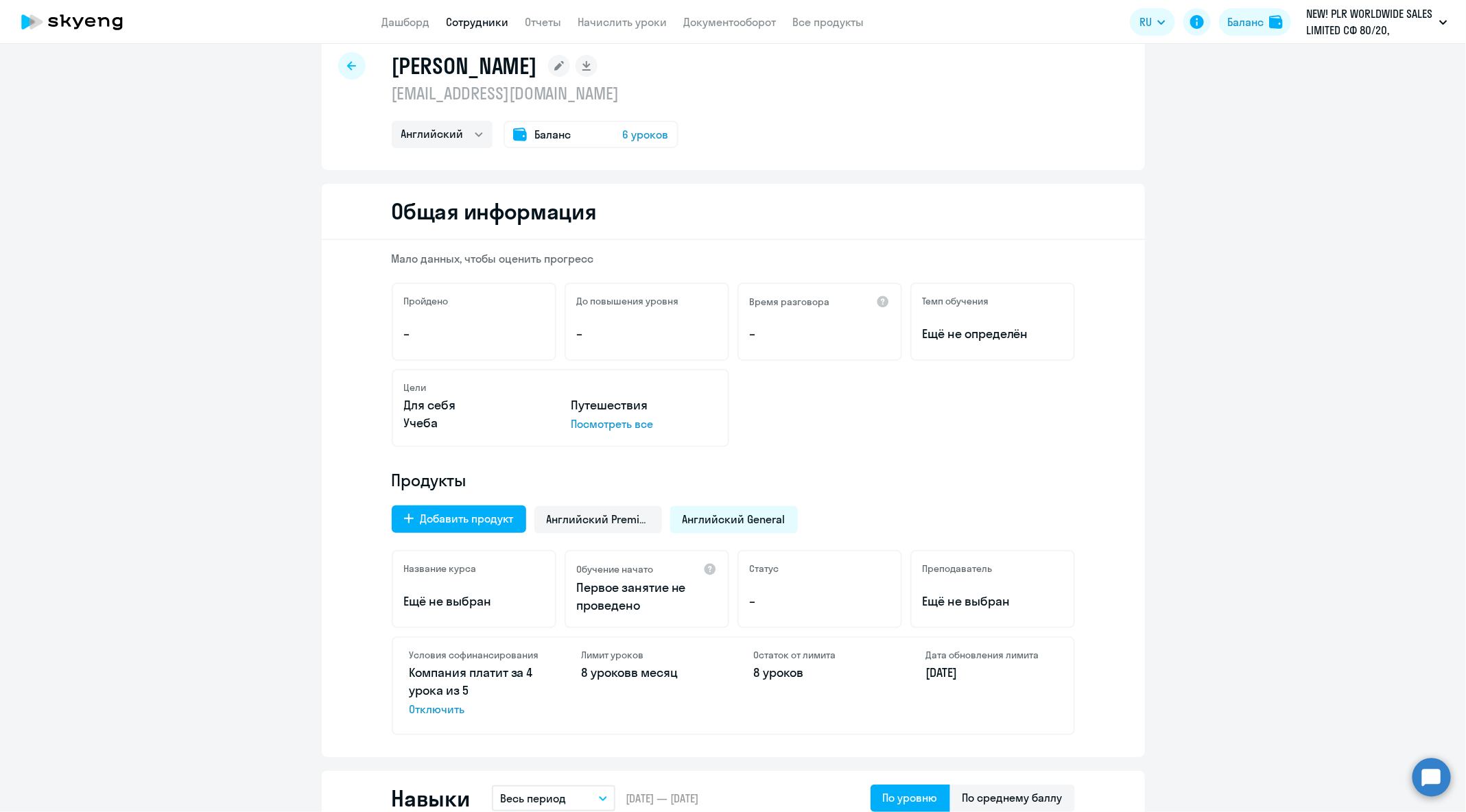
scroll to position [0, 0]
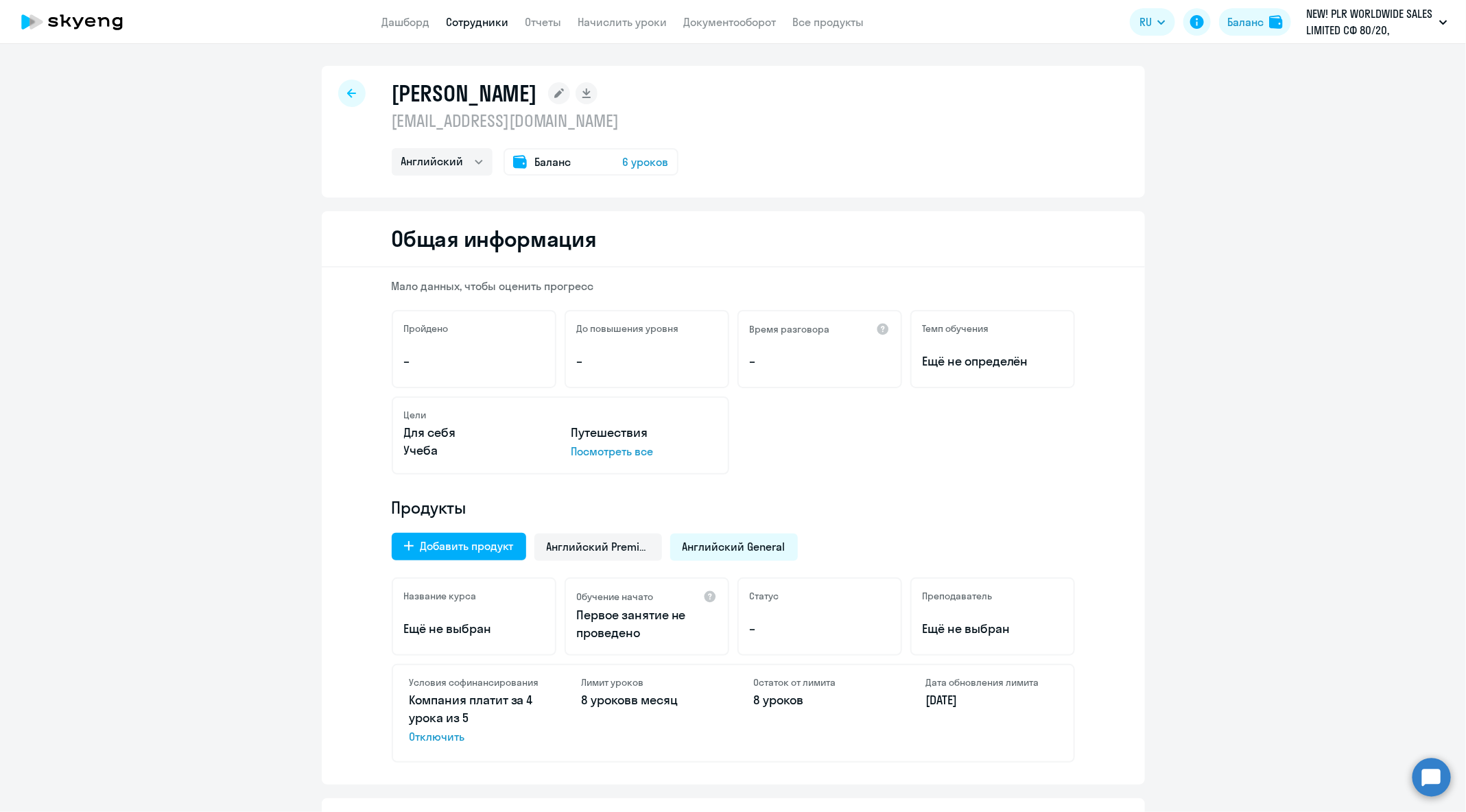
click at [351, 92] on div at bounding box center [352, 92] width 27 height 27
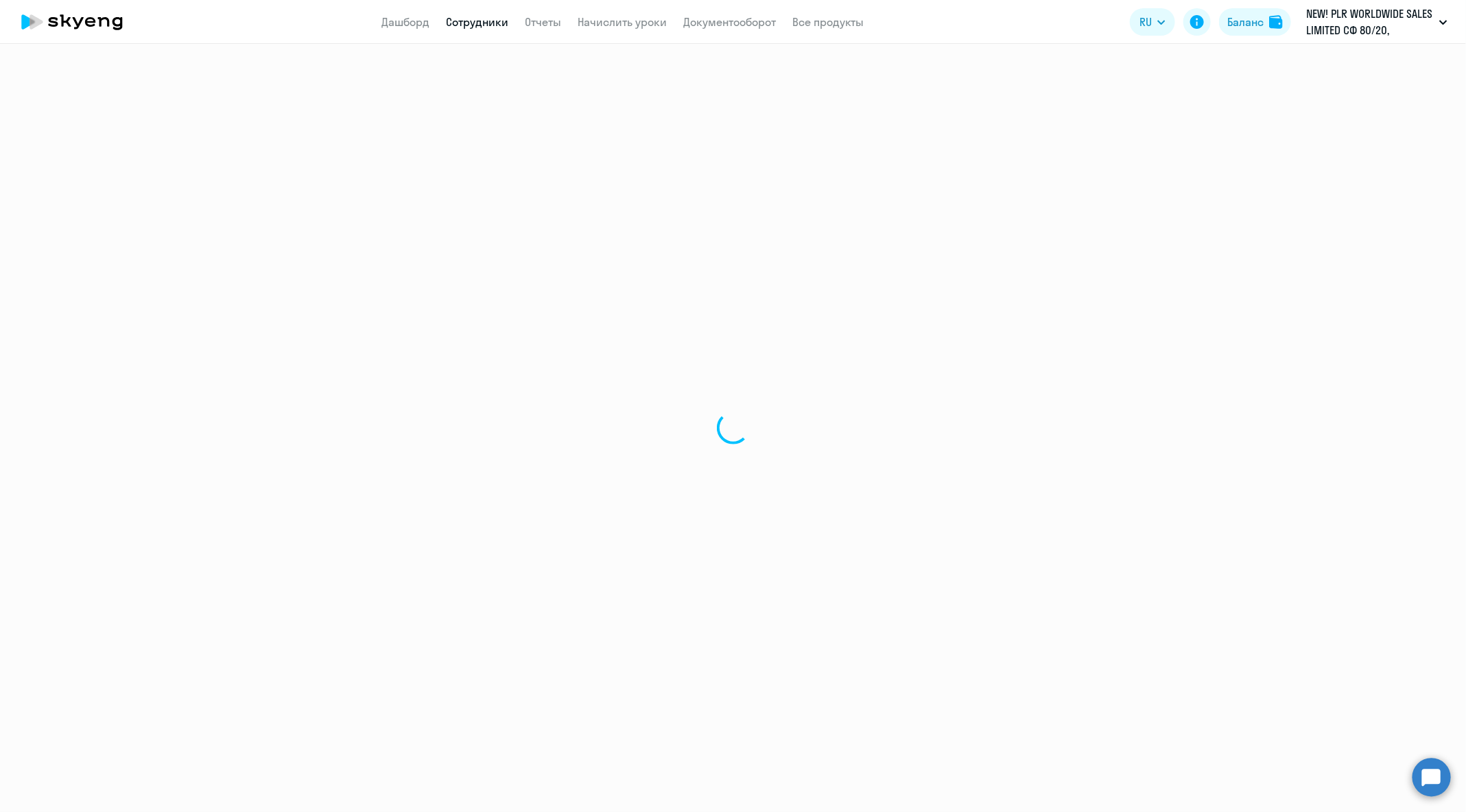
select select "30"
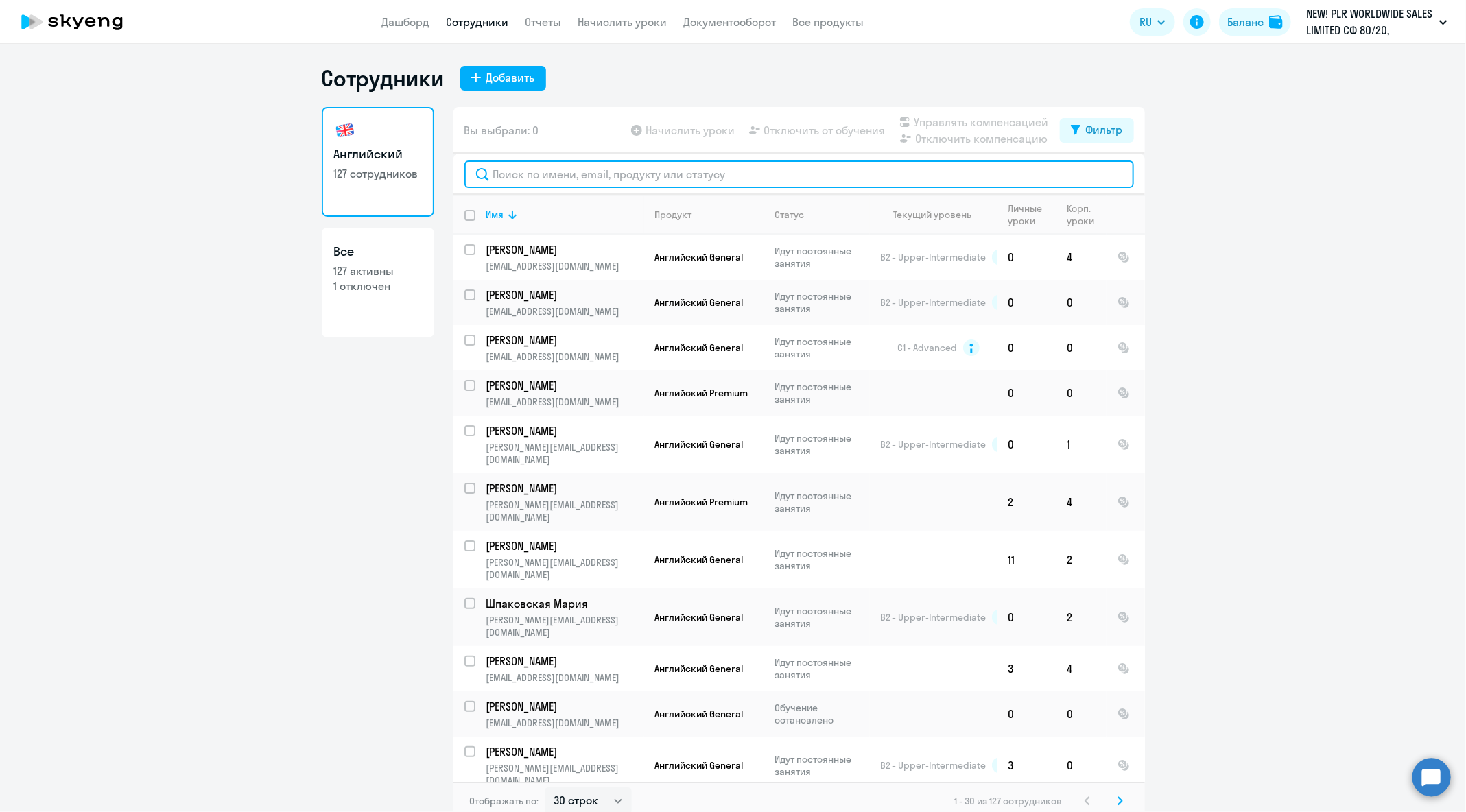
click at [603, 172] on input "text" at bounding box center [799, 173] width 670 height 27
paste input "[EMAIL_ADDRESS][DOMAIN_NAME]"
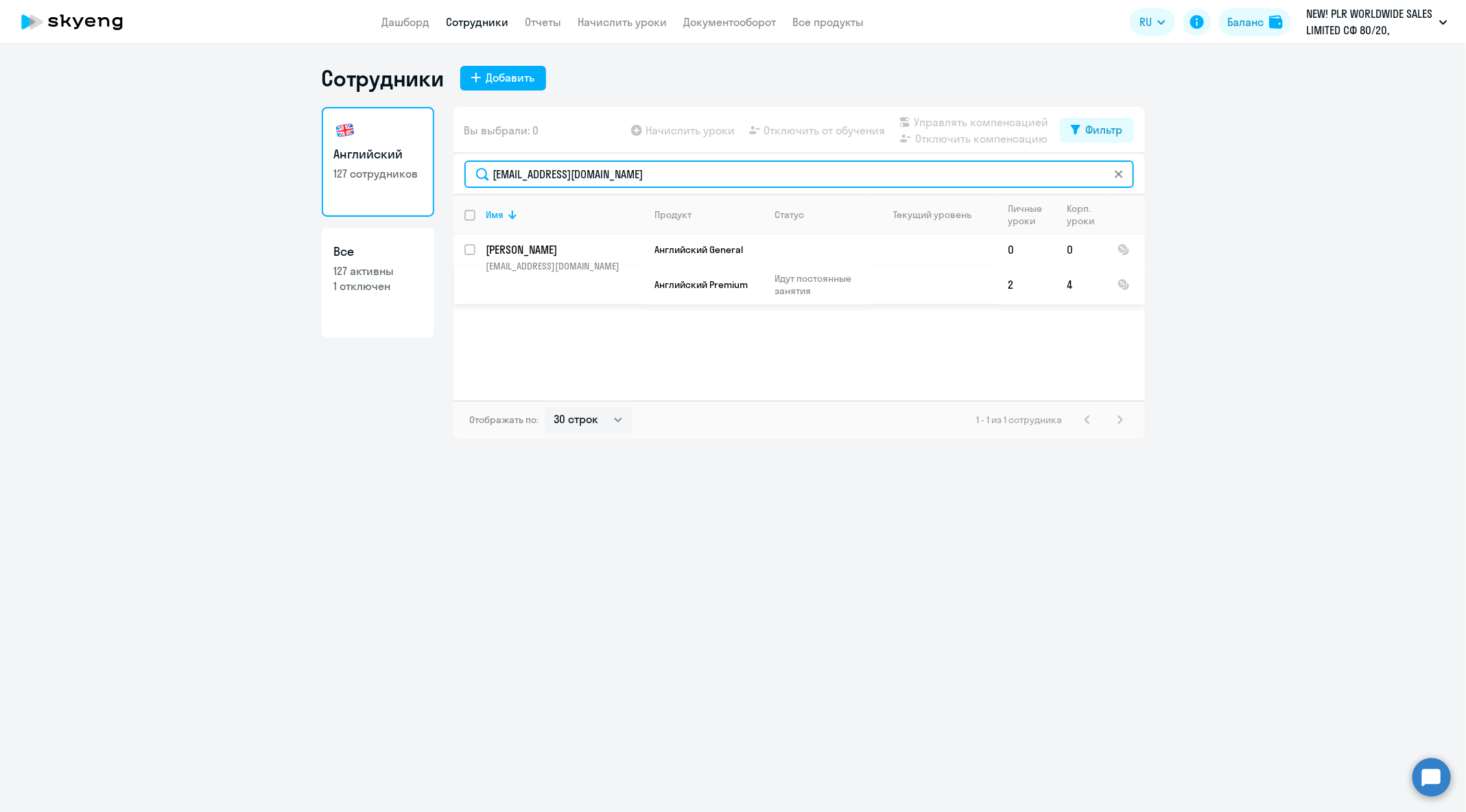
type input "[EMAIL_ADDRESS][DOMAIN_NAME]"
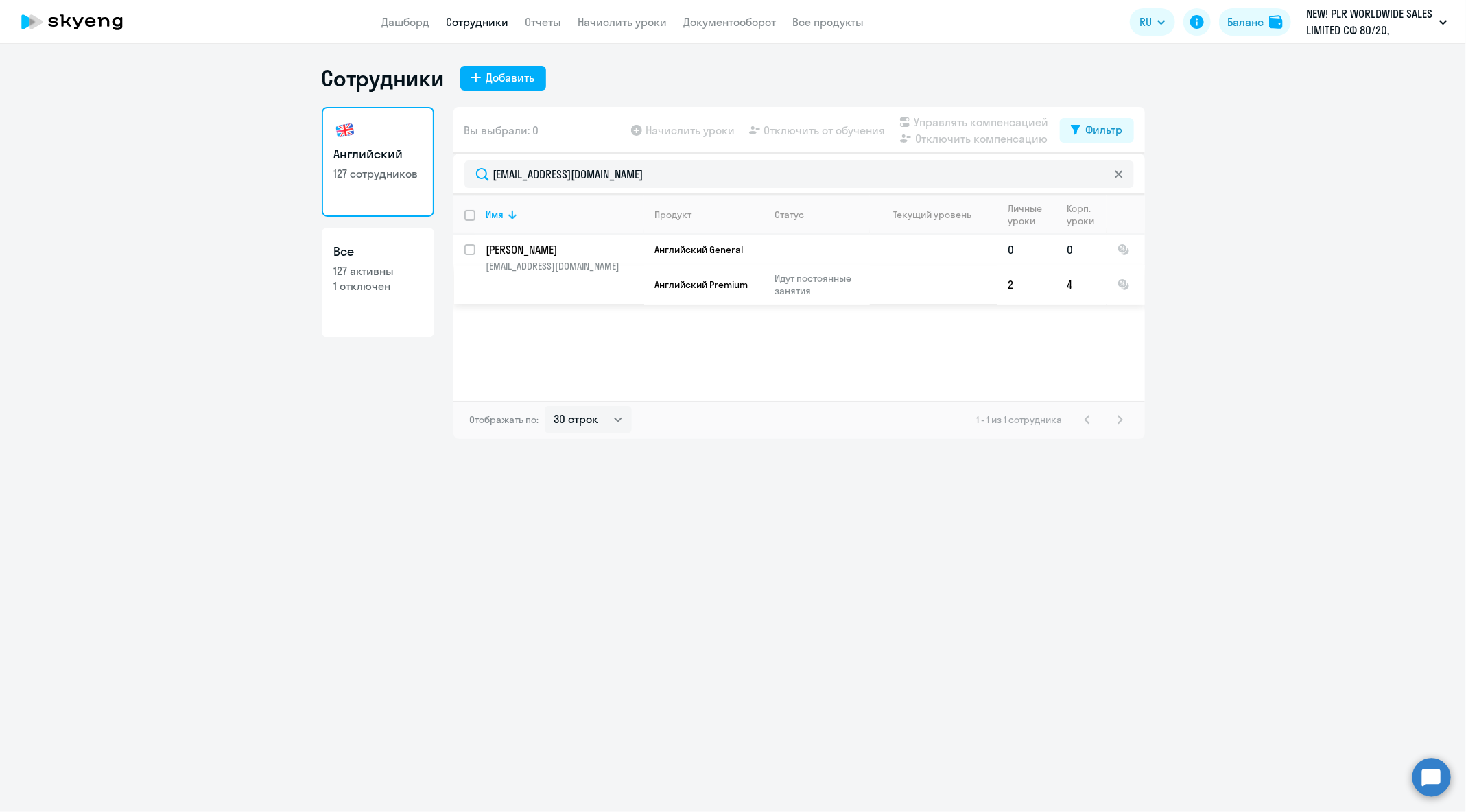
click at [471, 249] on input "select row 24015431" at bounding box center [478, 257] width 27 height 27
checkbox input "true"
click at [770, 133] on span "Отключить от обучения" at bounding box center [826, 130] width 122 height 17
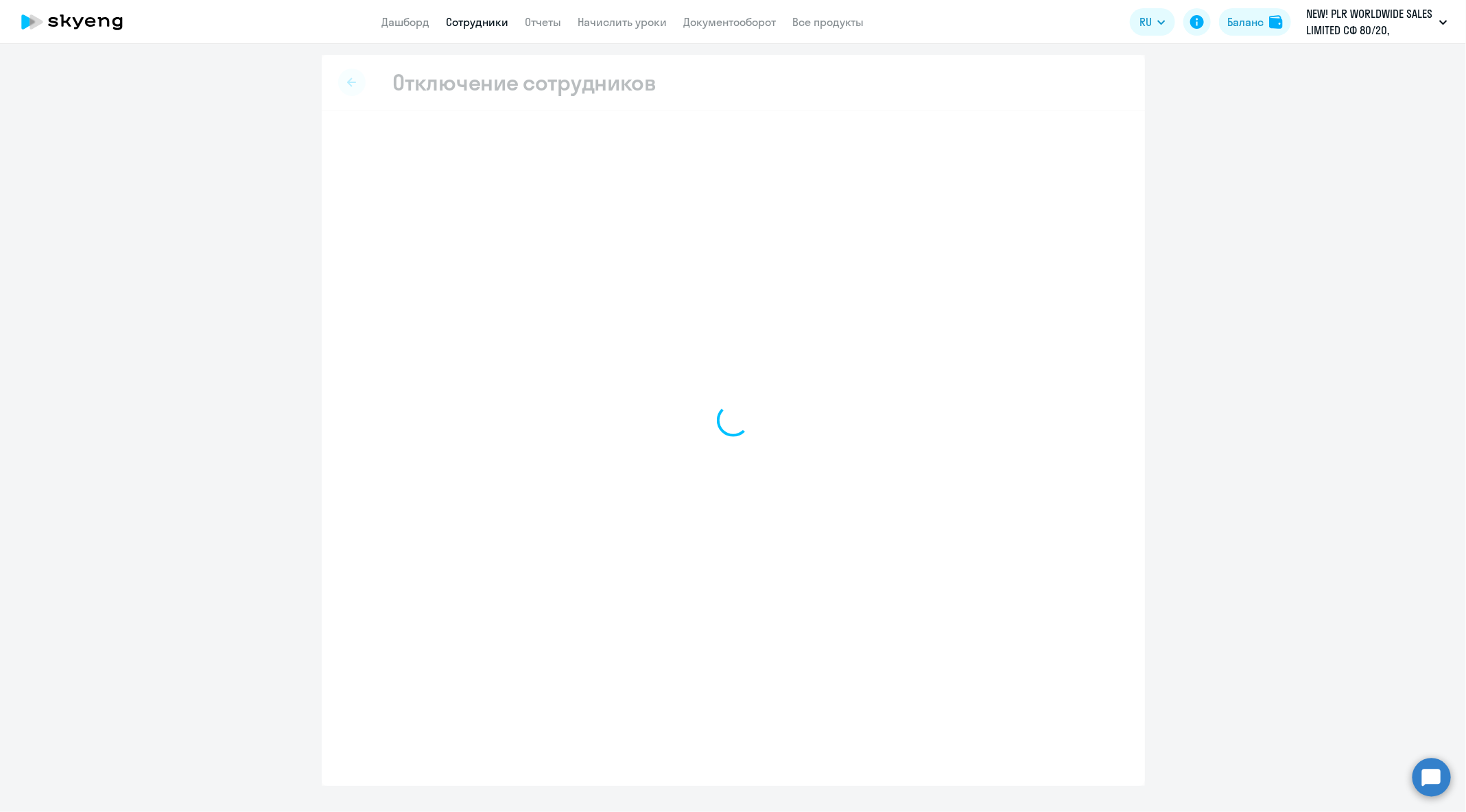
select select "all"
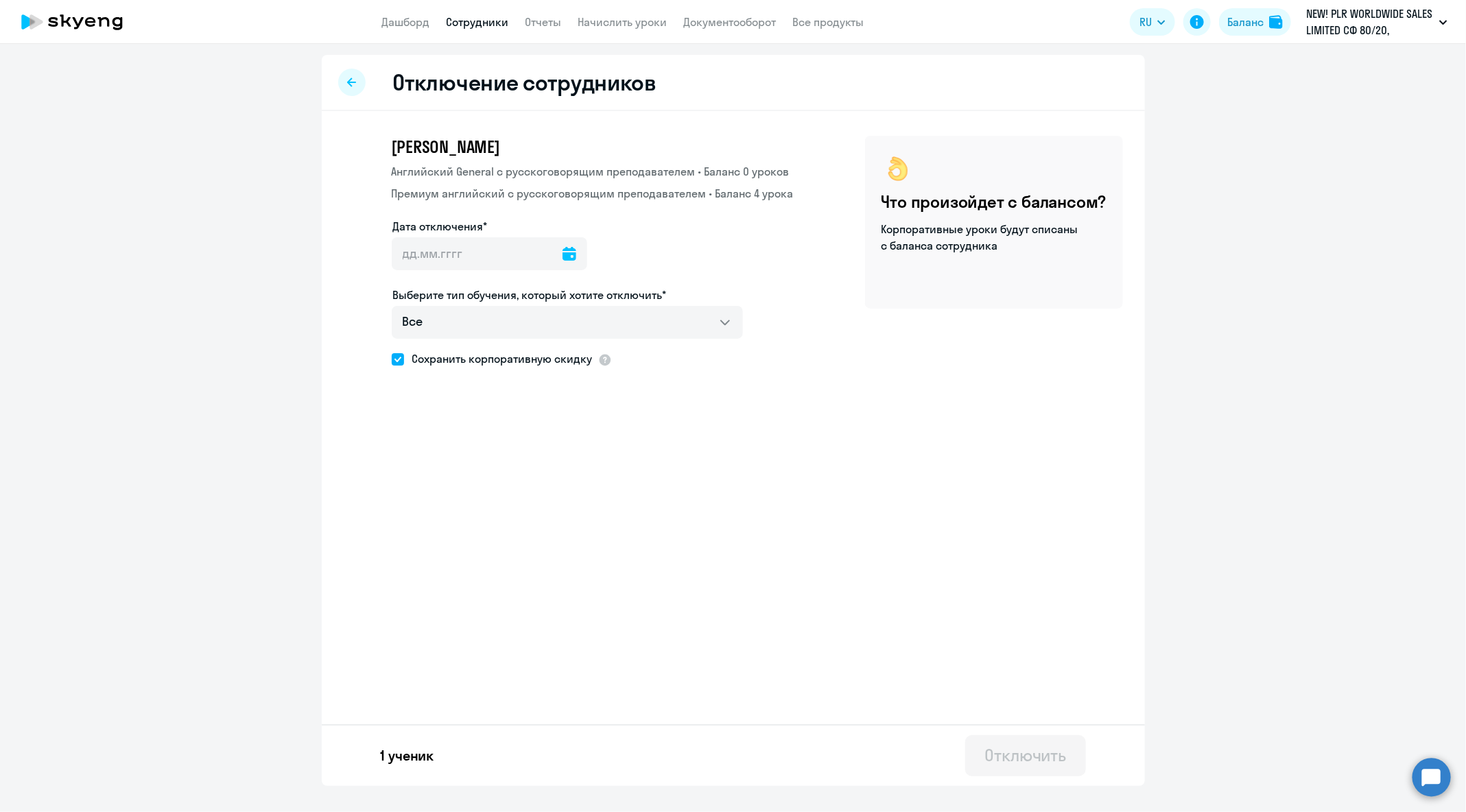
click at [563, 257] on icon at bounding box center [570, 254] width 14 height 14
click at [522, 413] on span "12" at bounding box center [521, 410] width 25 height 25
type input "[DATE]"
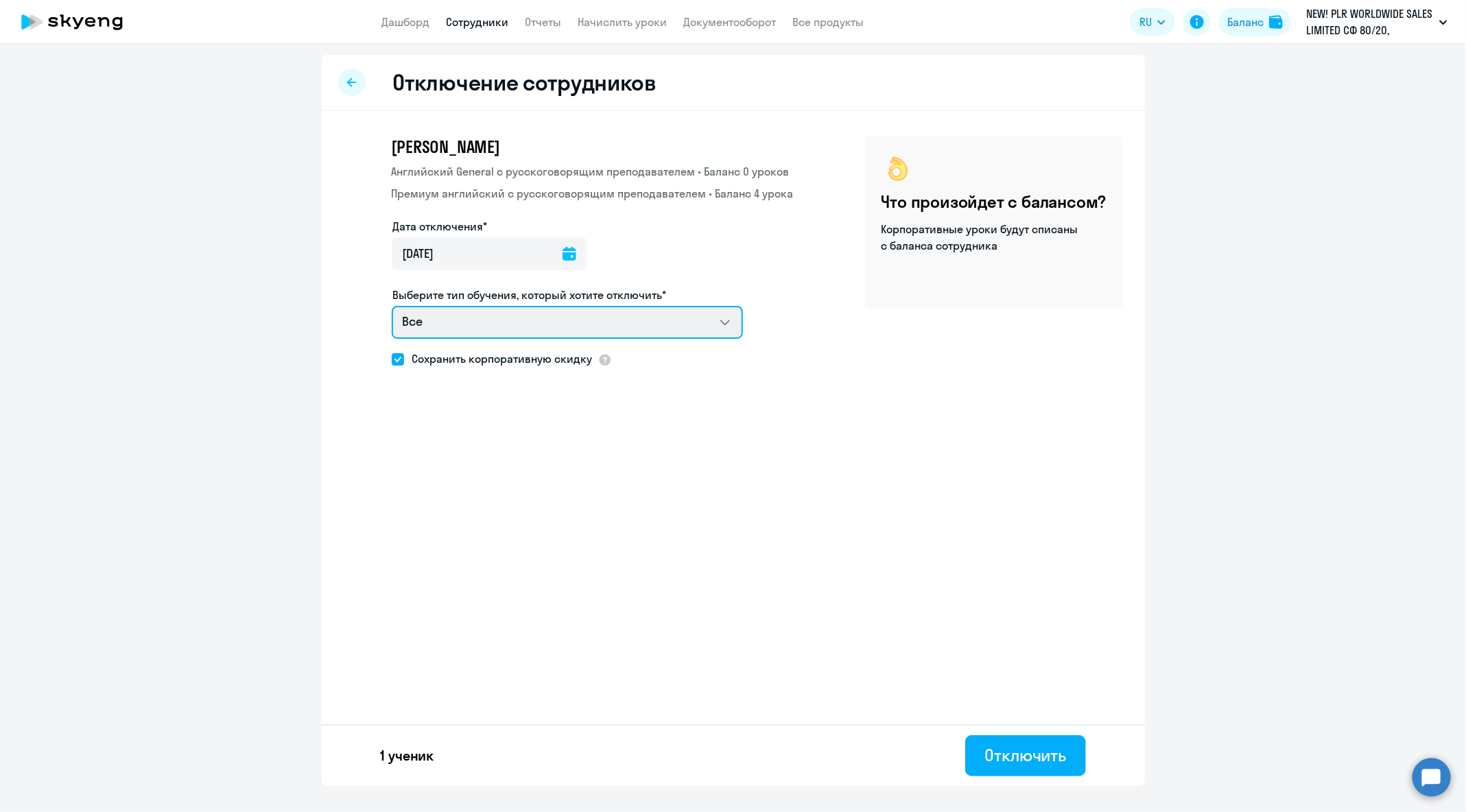
click at [615, 328] on select "Все Английский General с русскоговорящим преподавателем Премиум [DEMOGRAPHIC_DA…" at bounding box center [567, 321] width 352 height 33
select select "english_adult_not_native_speaker"
click at [392, 306] on select "Все Английский General с русскоговорящим преподавателем Премиум [DEMOGRAPHIC_DA…" at bounding box center [567, 321] width 352 height 33
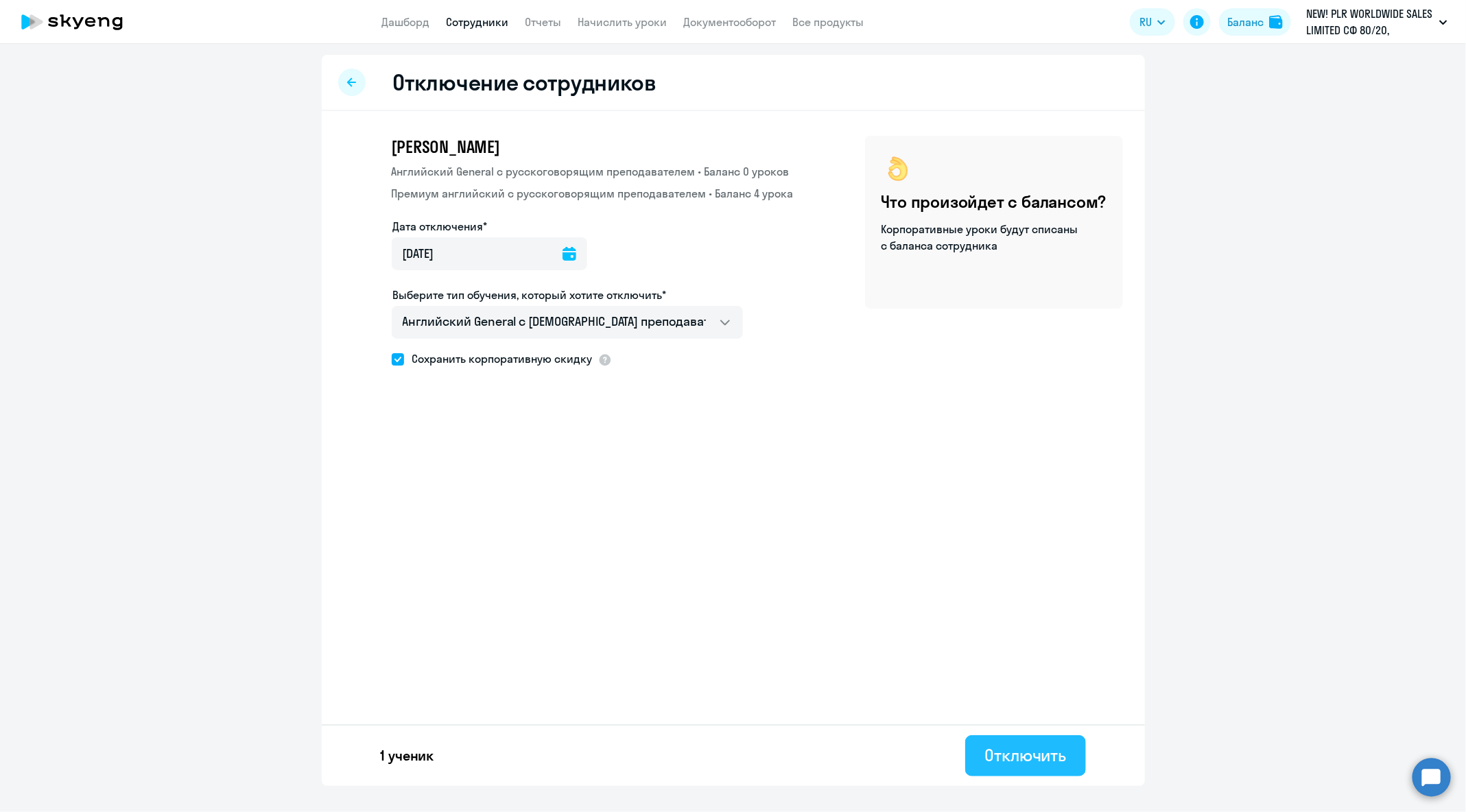
click at [1041, 752] on div "Отключить" at bounding box center [1025, 755] width 82 height 22
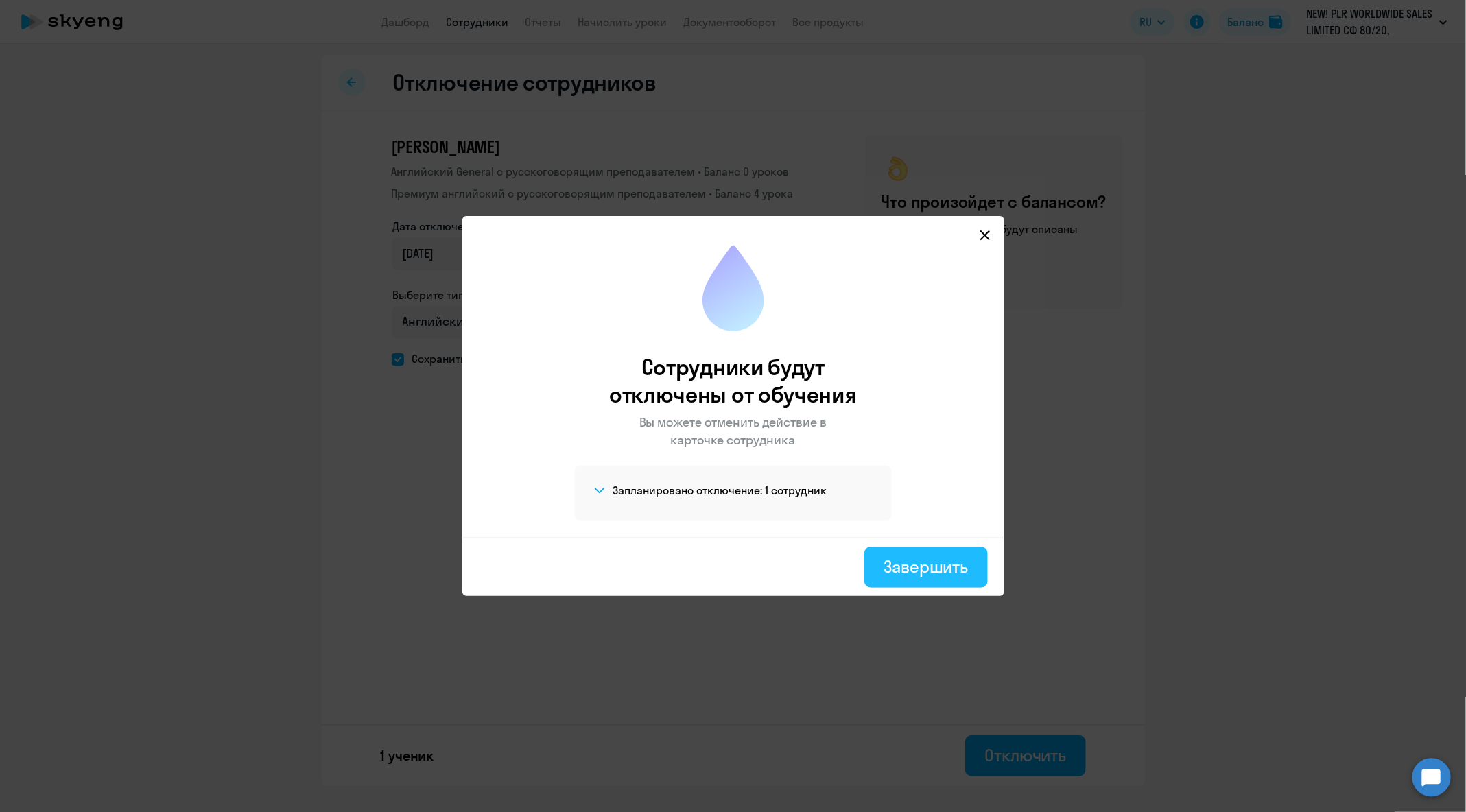
click at [966, 569] on div "Завершить" at bounding box center [926, 566] width 85 height 22
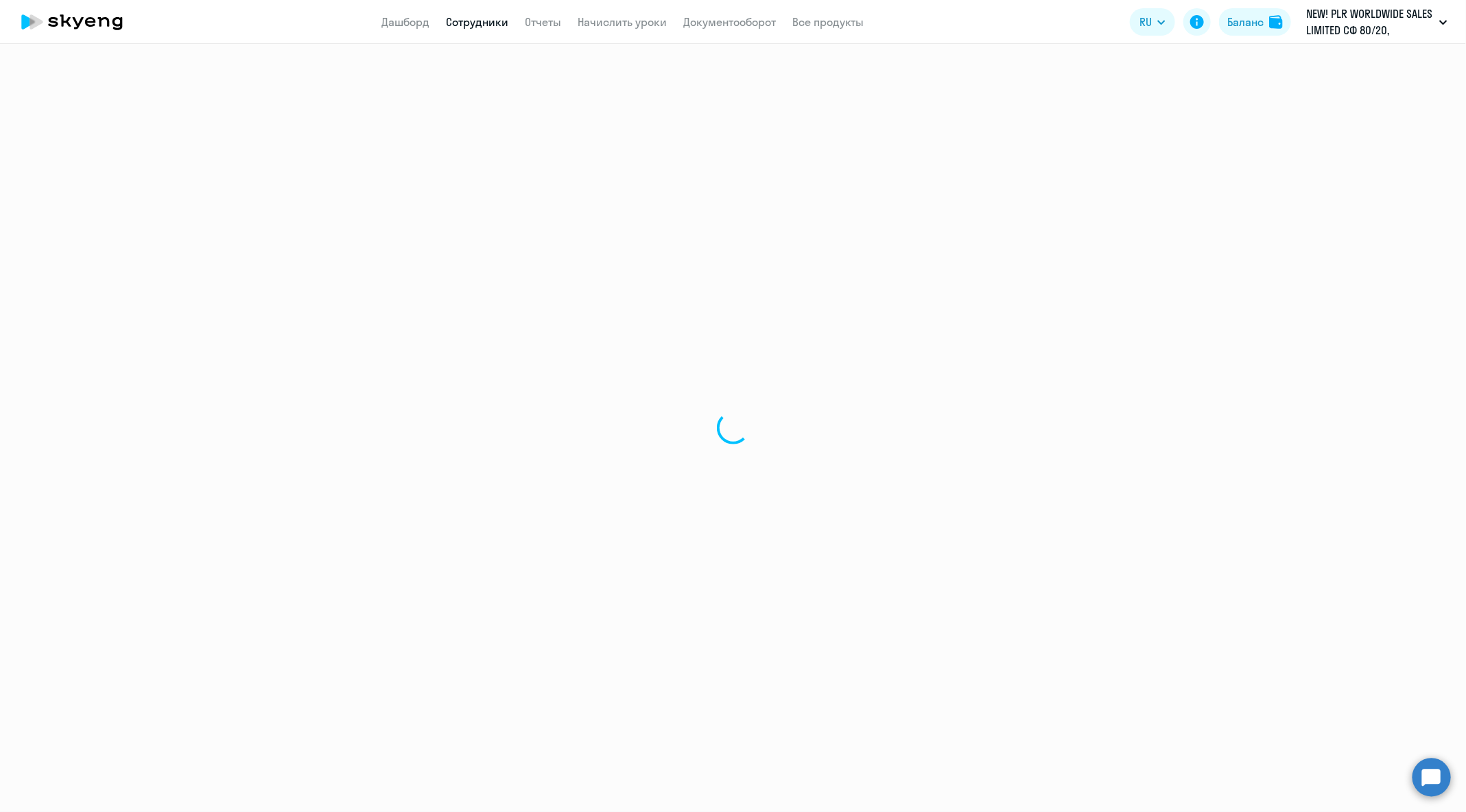
select select "30"
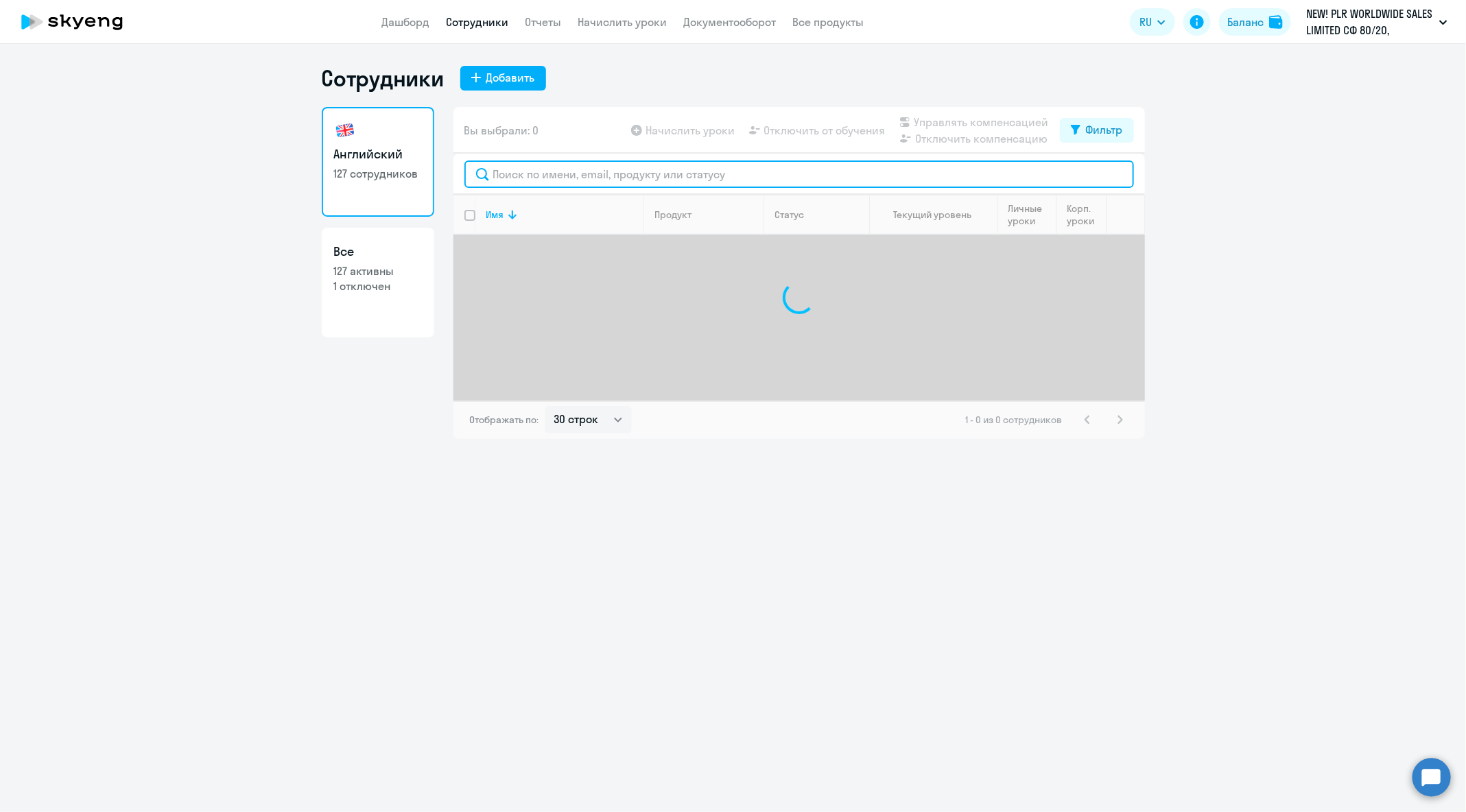
click at [843, 180] on input "text" at bounding box center [799, 173] width 670 height 27
paste input "[EMAIL_ADDRESS][DOMAIN_NAME]"
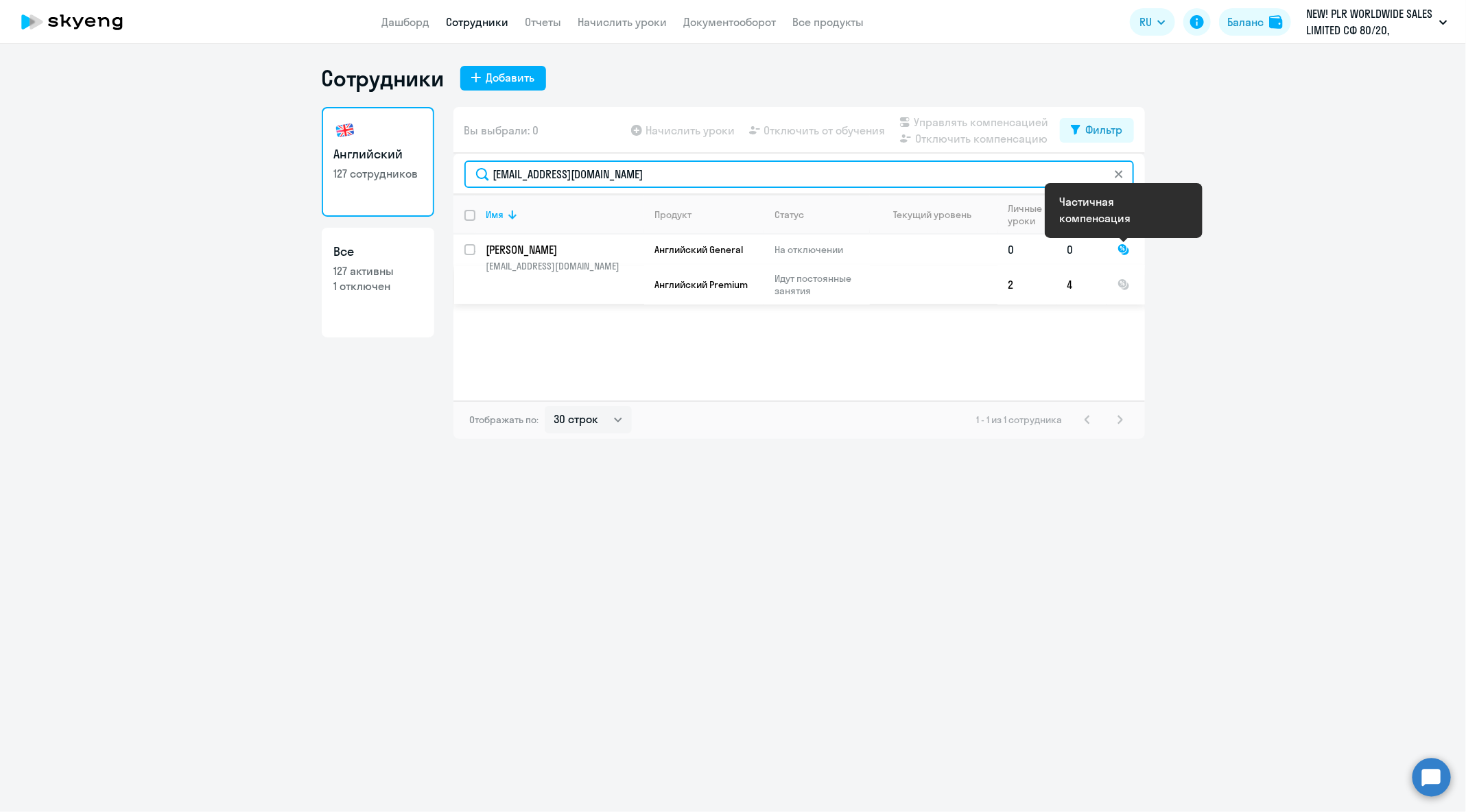
type input "[EMAIL_ADDRESS][DOMAIN_NAME]"
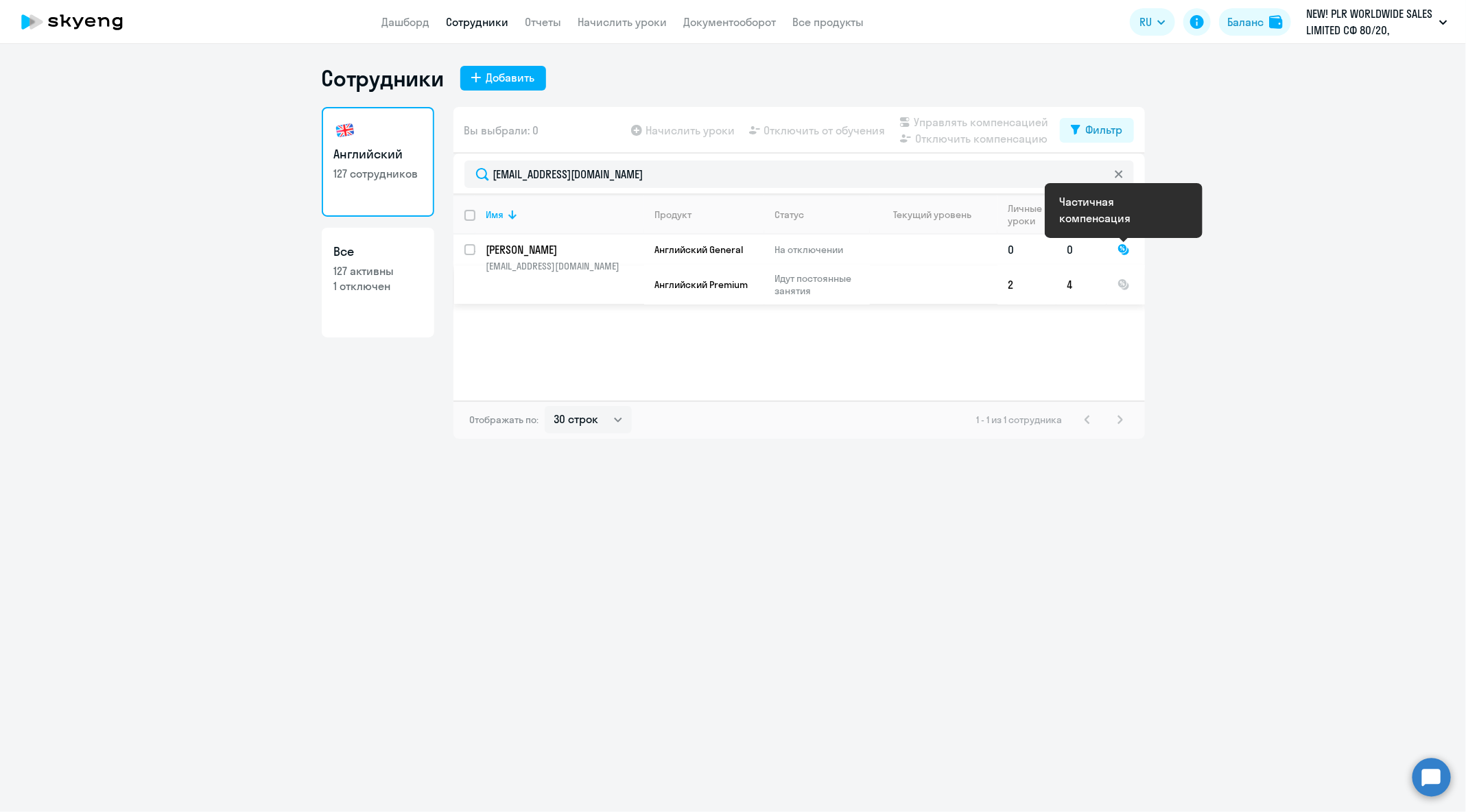
click at [1125, 248] on div at bounding box center [1124, 249] width 12 height 12
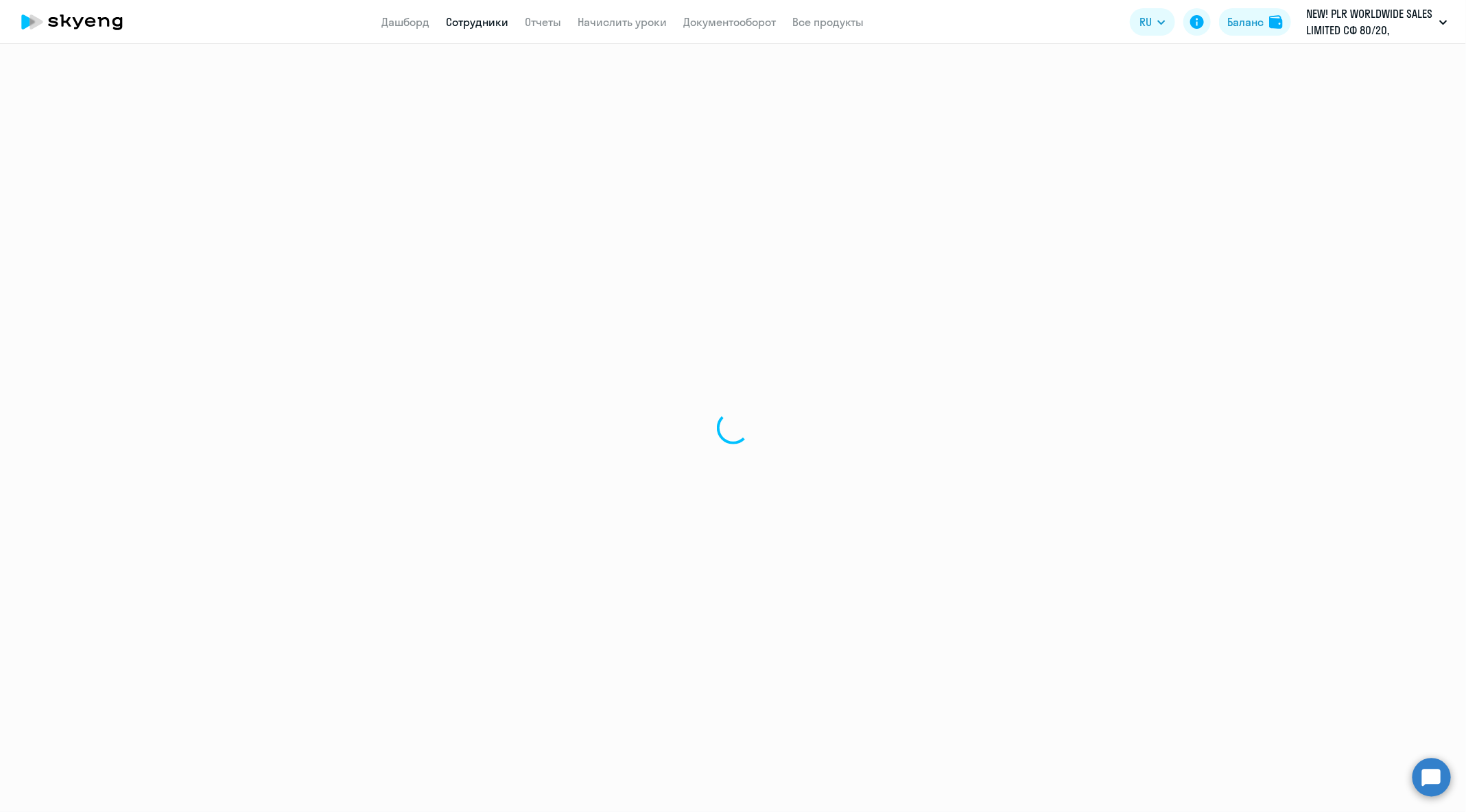
select select "english"
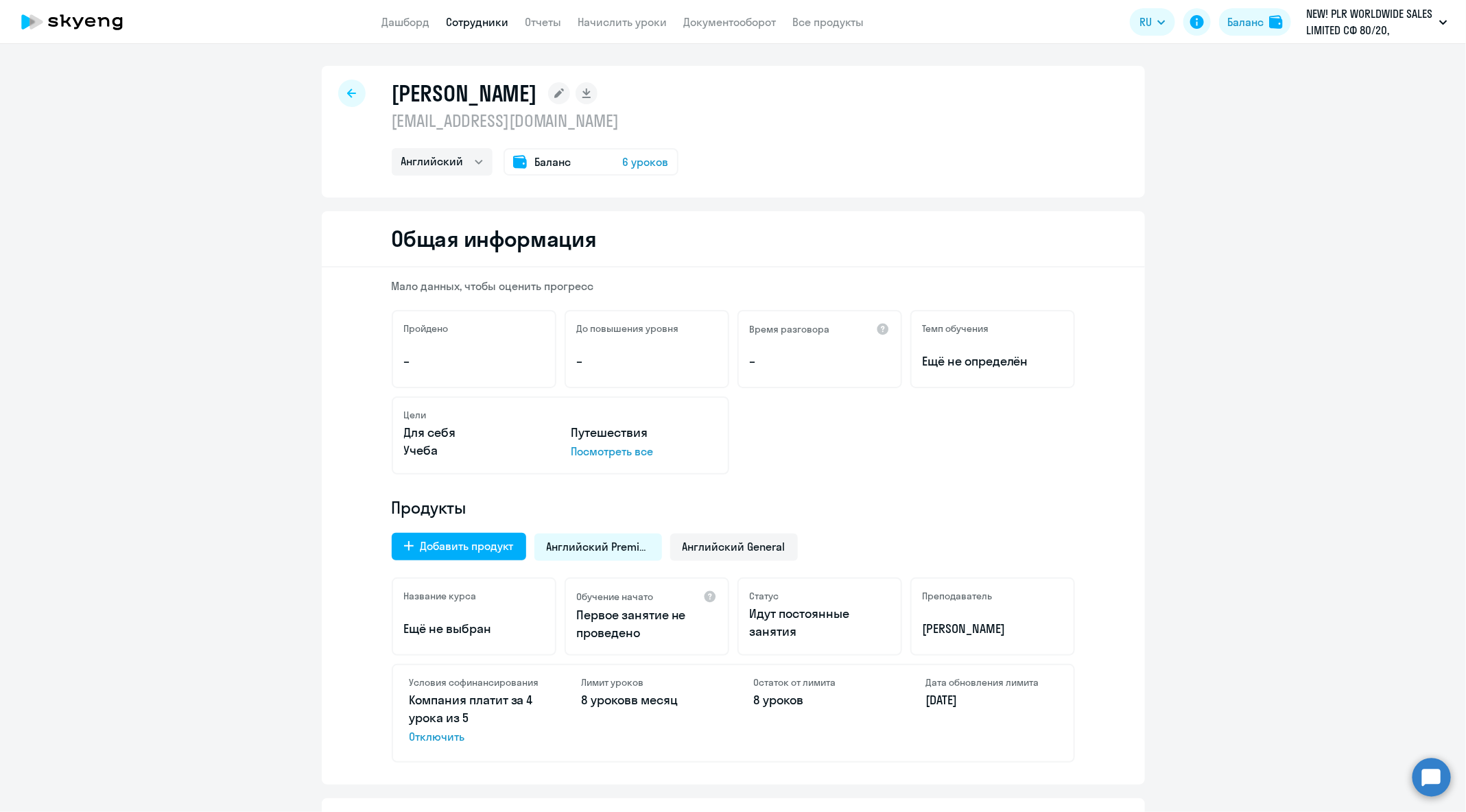
click at [442, 740] on span "Отключить" at bounding box center [475, 736] width 131 height 17
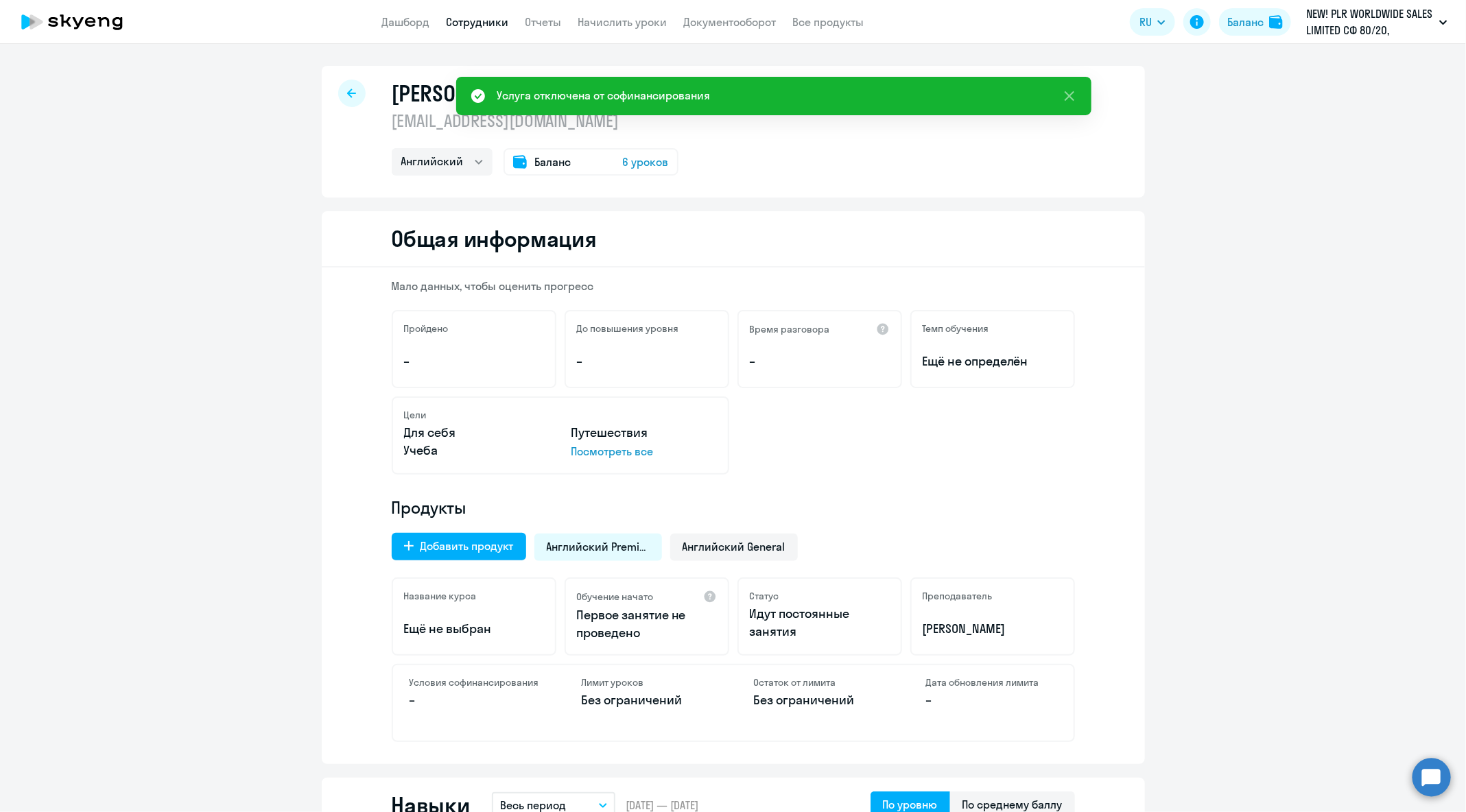
click at [342, 101] on div at bounding box center [352, 92] width 27 height 27
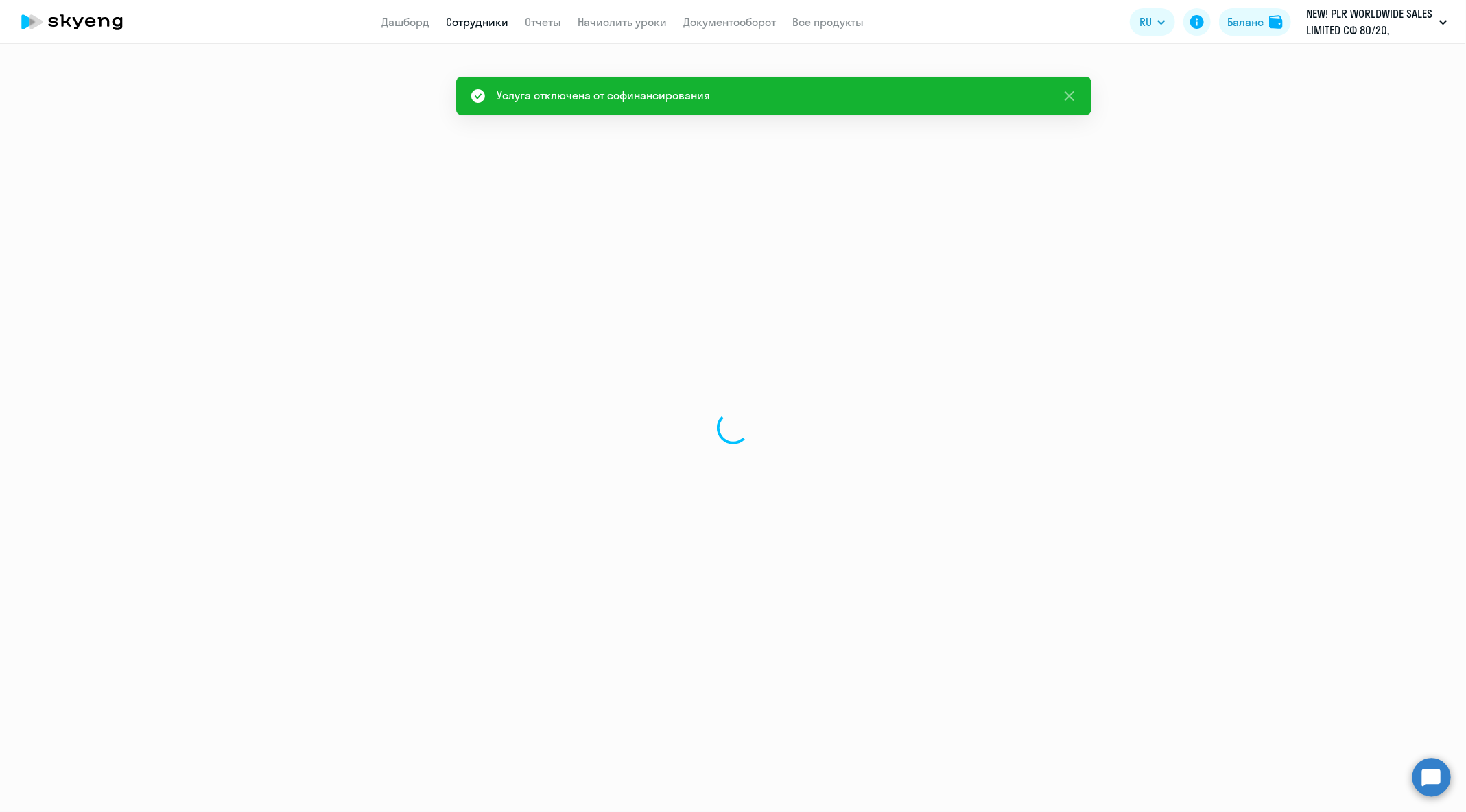
select select "30"
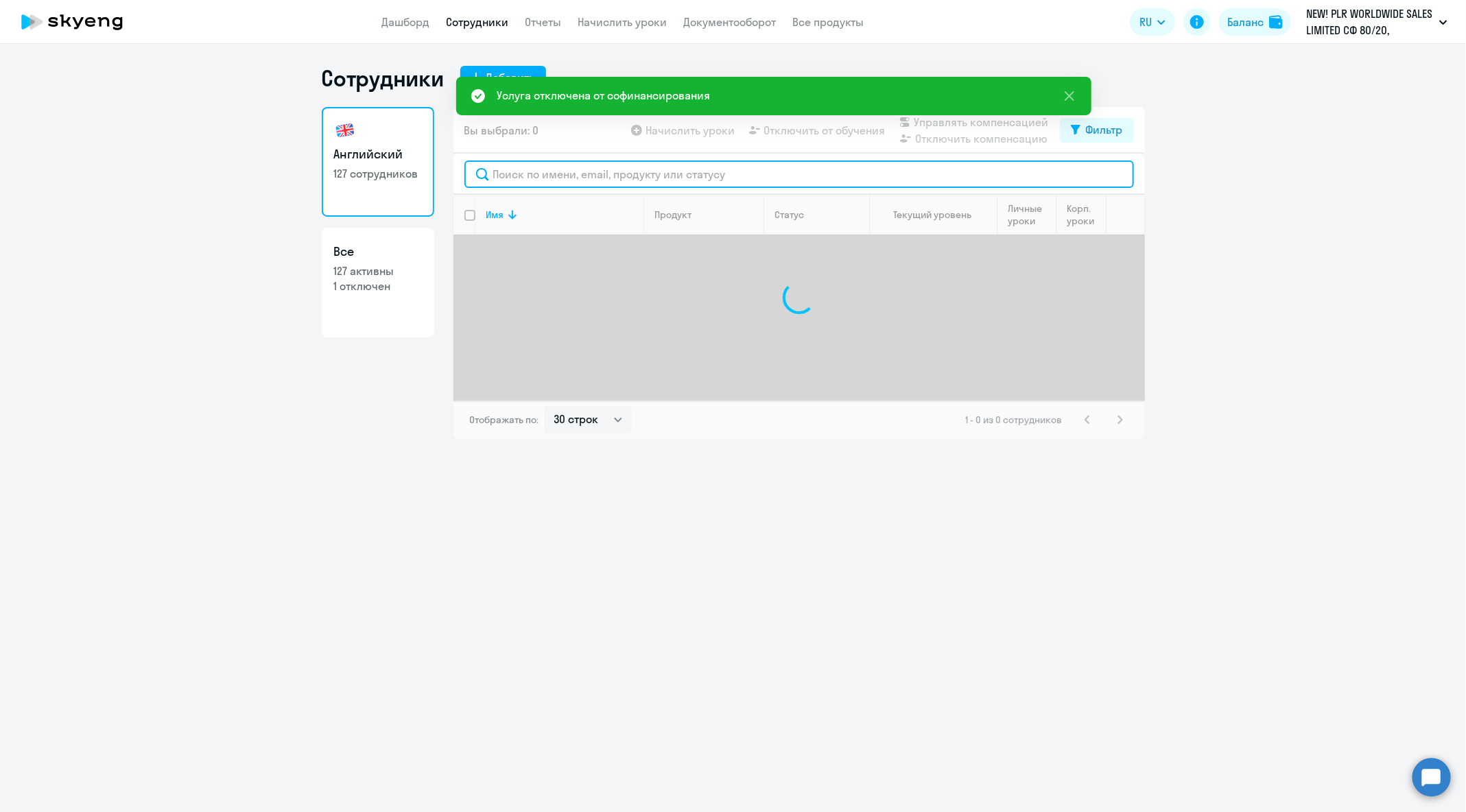
click at [574, 171] on input "text" at bounding box center [799, 173] width 670 height 27
paste input "[EMAIL_ADDRESS][DOMAIN_NAME]"
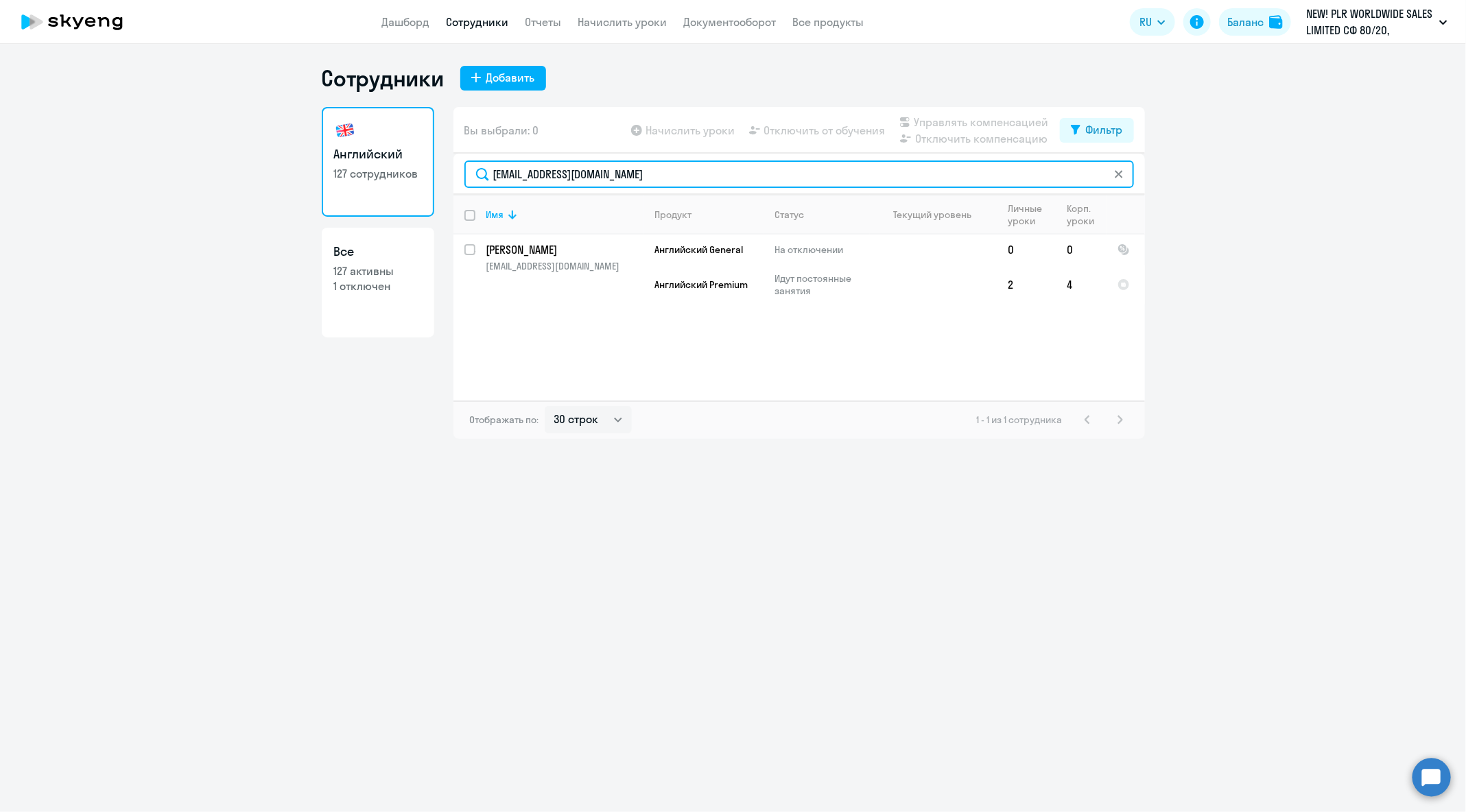
type input "[EMAIL_ADDRESS][DOMAIN_NAME]"
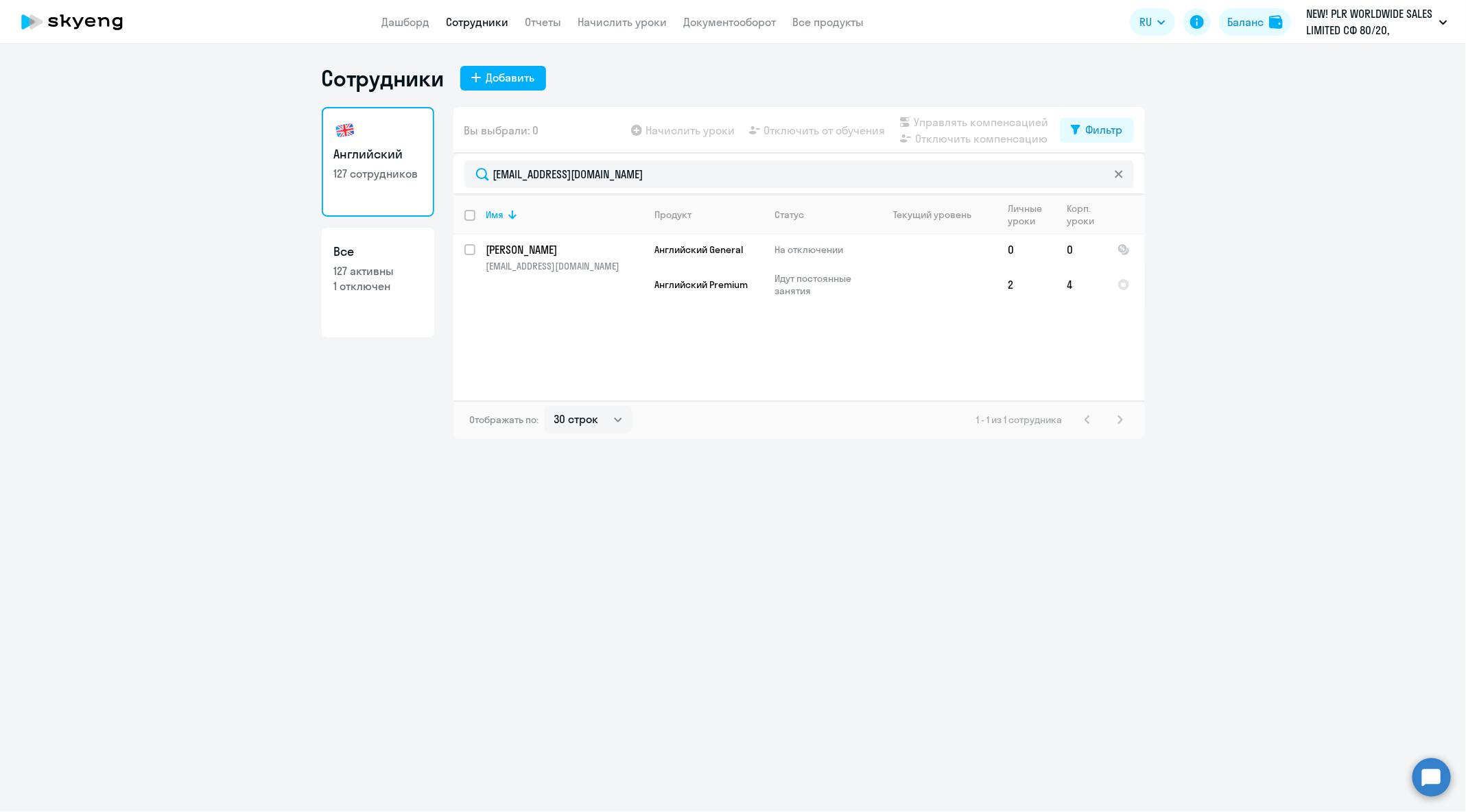
click at [1446, 788] on circle at bounding box center [1433, 778] width 39 height 39
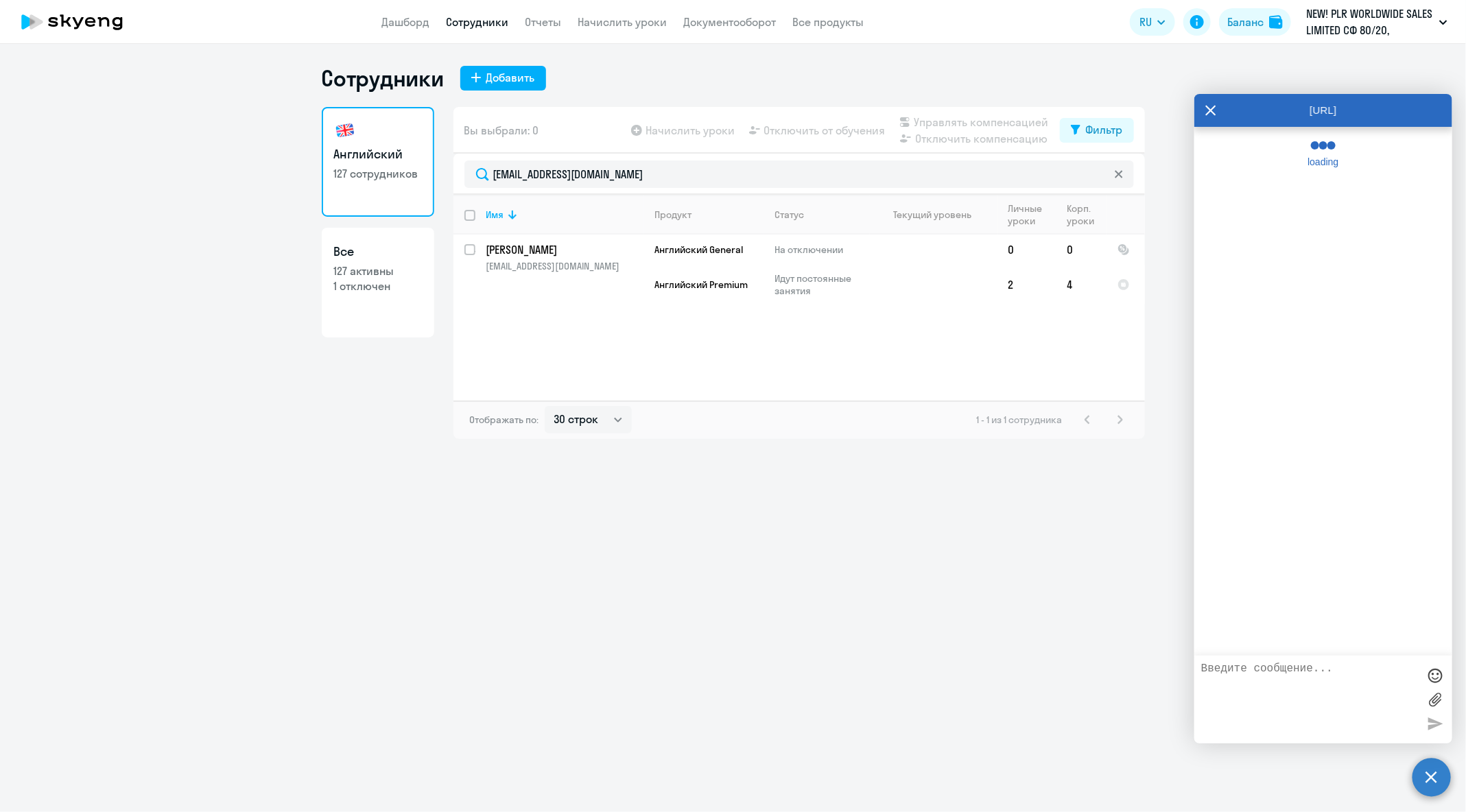
click at [1317, 683] on textarea at bounding box center [1310, 699] width 217 height 74
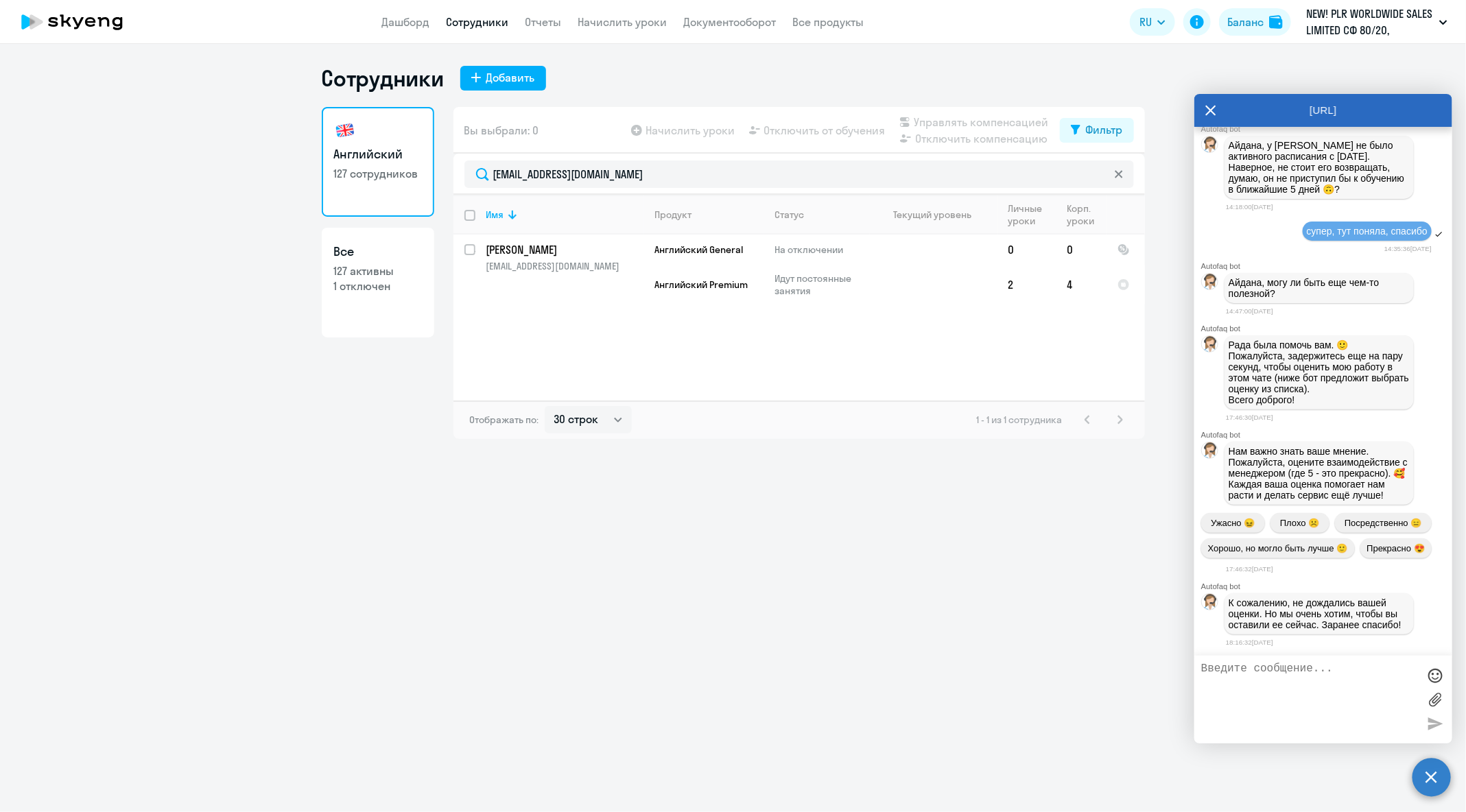
scroll to position [70729, 0]
type textarea "Добрый вечер"
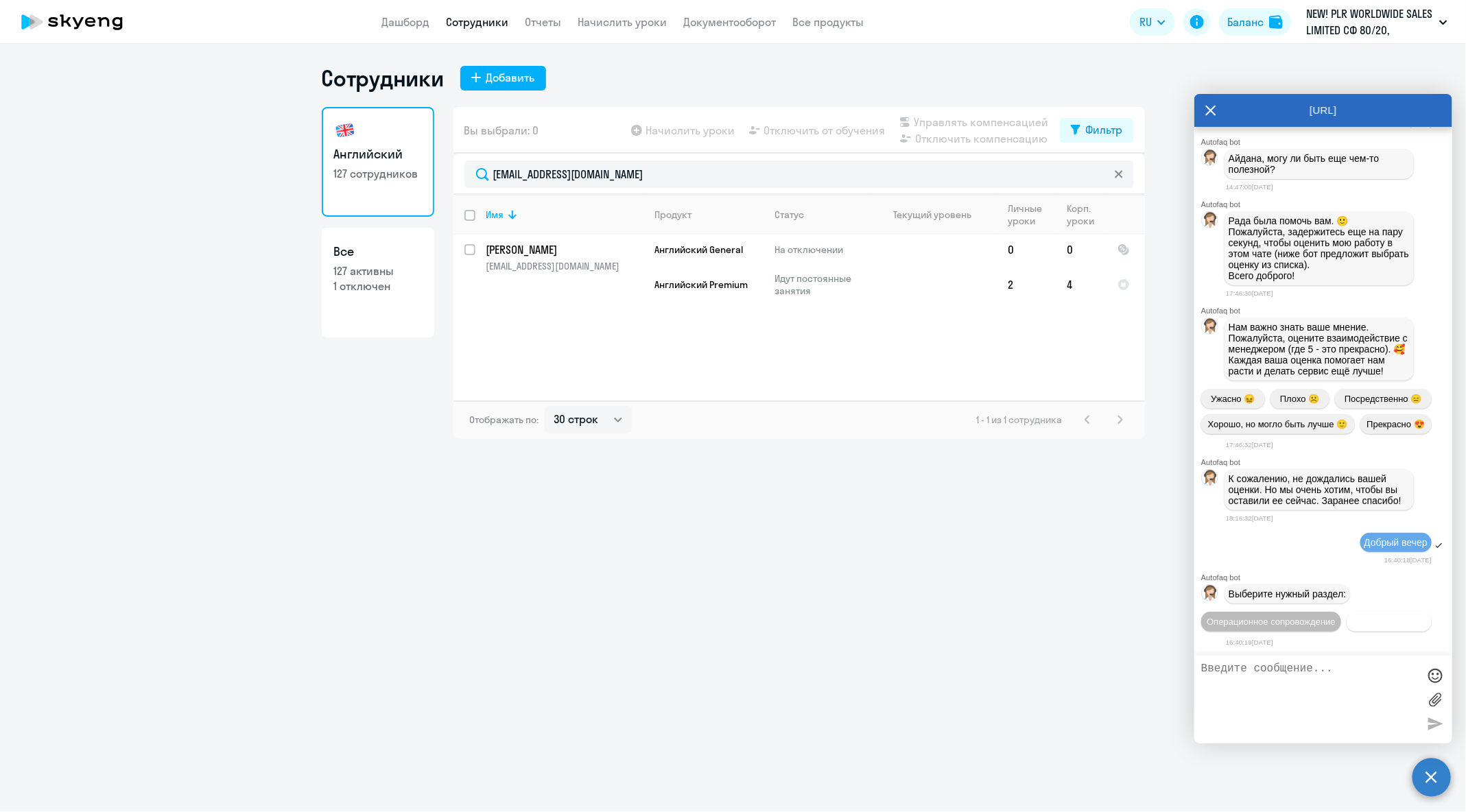
click at [1353, 619] on span "Документооборот" at bounding box center [1389, 622] width 73 height 11
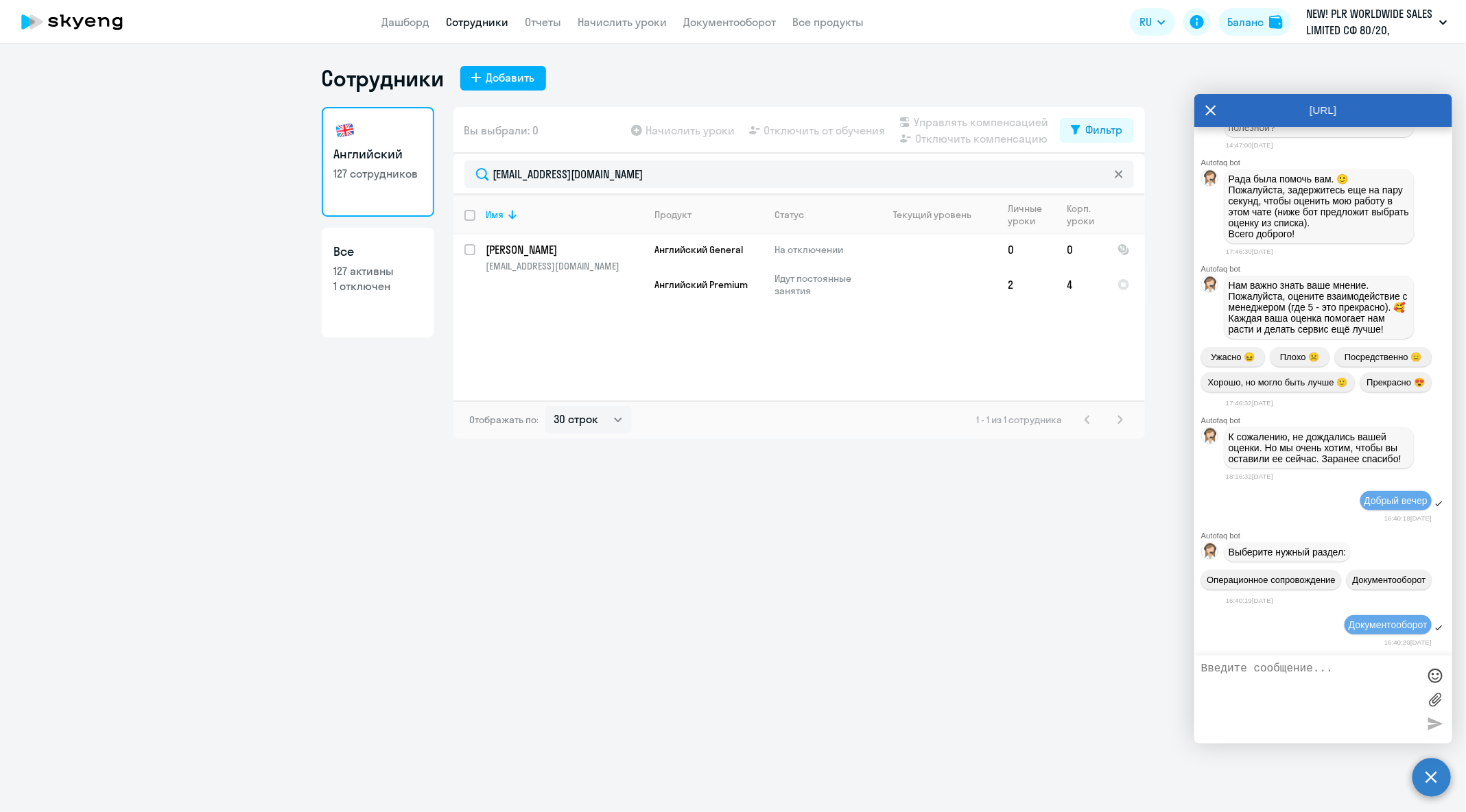
scroll to position [71110, 0]
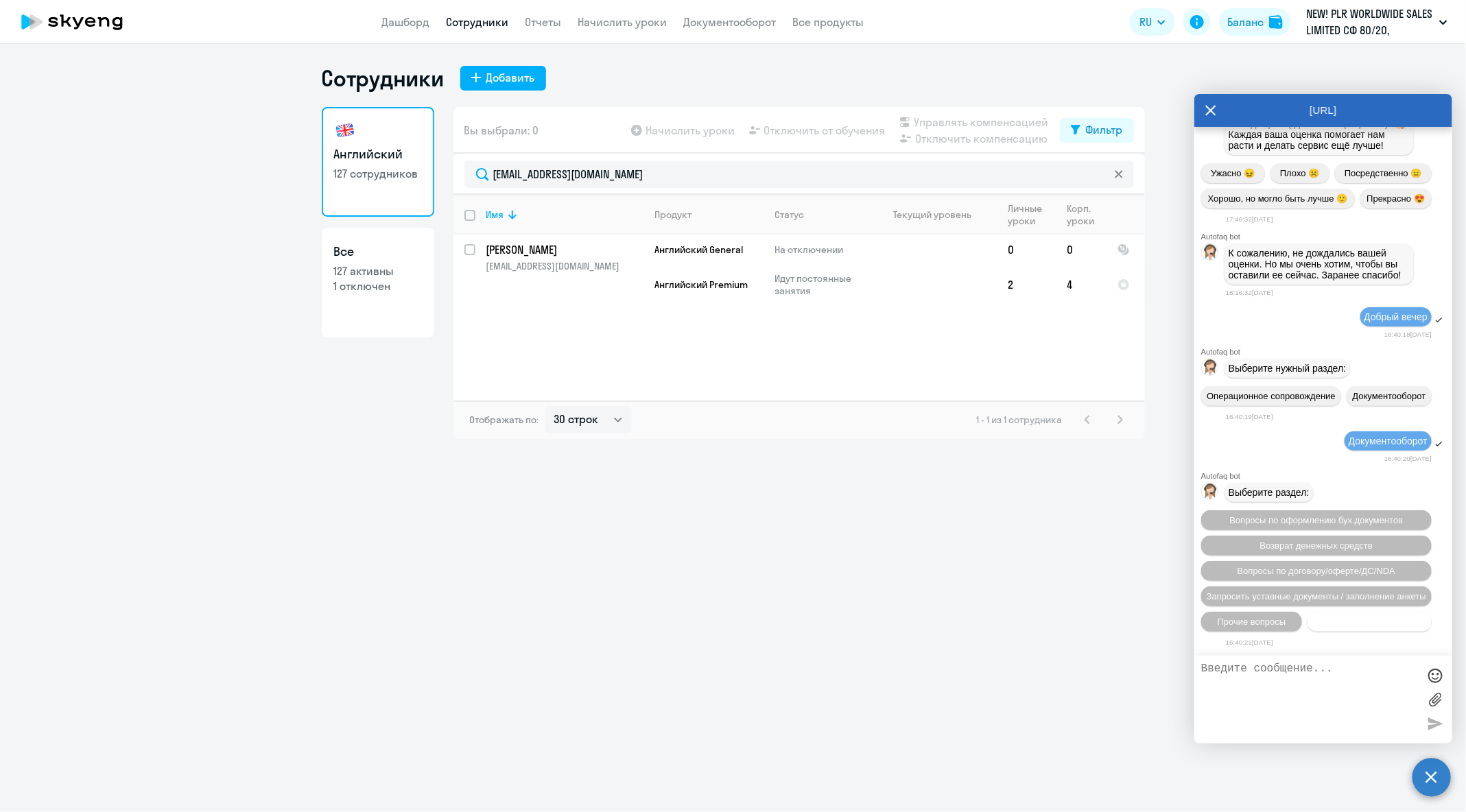
click at [1388, 628] on button "Нет нужной категории" at bounding box center [1369, 622] width 124 height 20
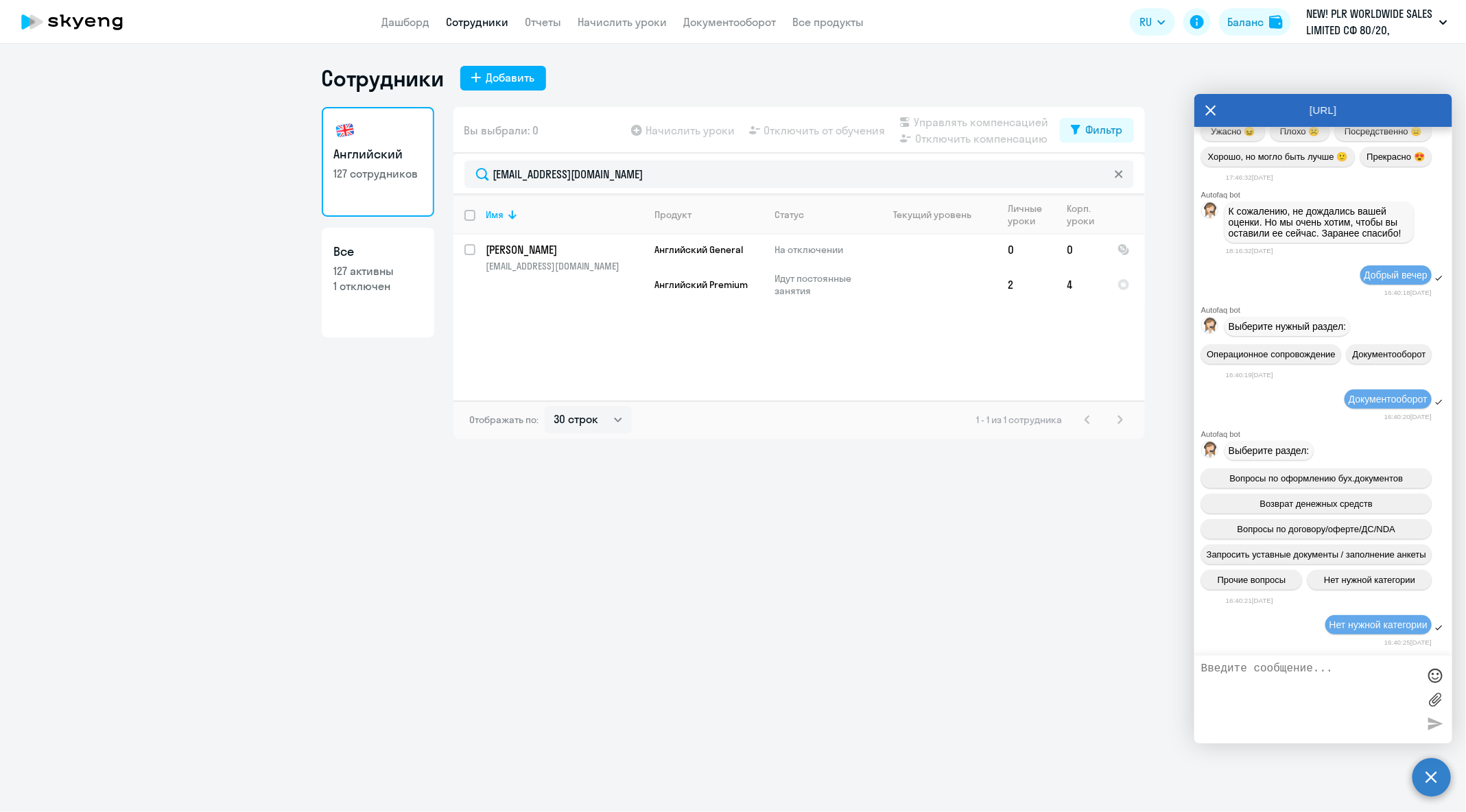
scroll to position [71153, 0]
click at [1348, 698] on textarea at bounding box center [1310, 699] width 217 height 74
type textarea "Добрый вечер"
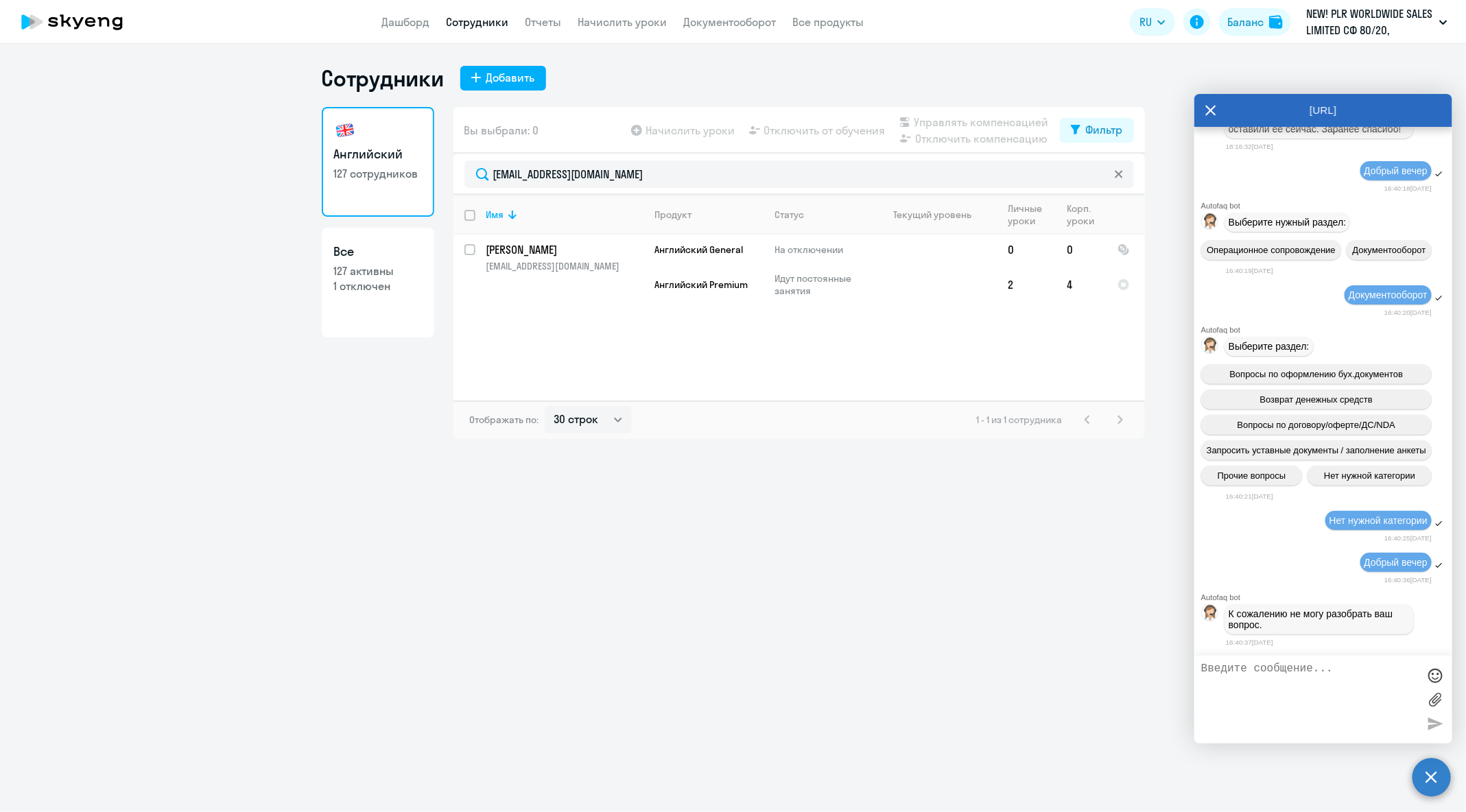
scroll to position [71260, 0]
click at [1316, 667] on textarea at bounding box center [1310, 699] width 217 height 74
type textarea "Начать заново"
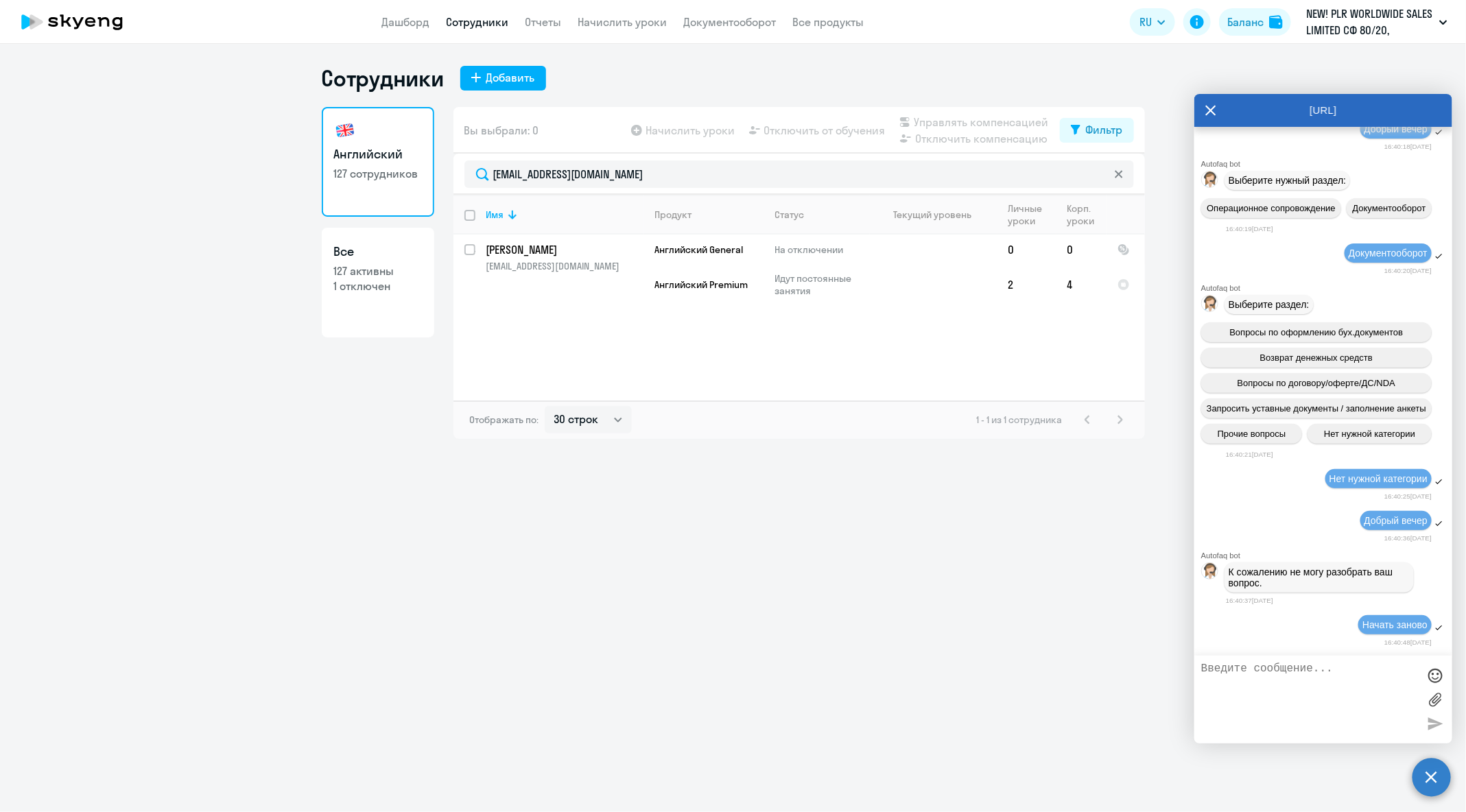
scroll to position [71302, 0]
click at [1215, 114] on icon at bounding box center [1211, 110] width 11 height 33
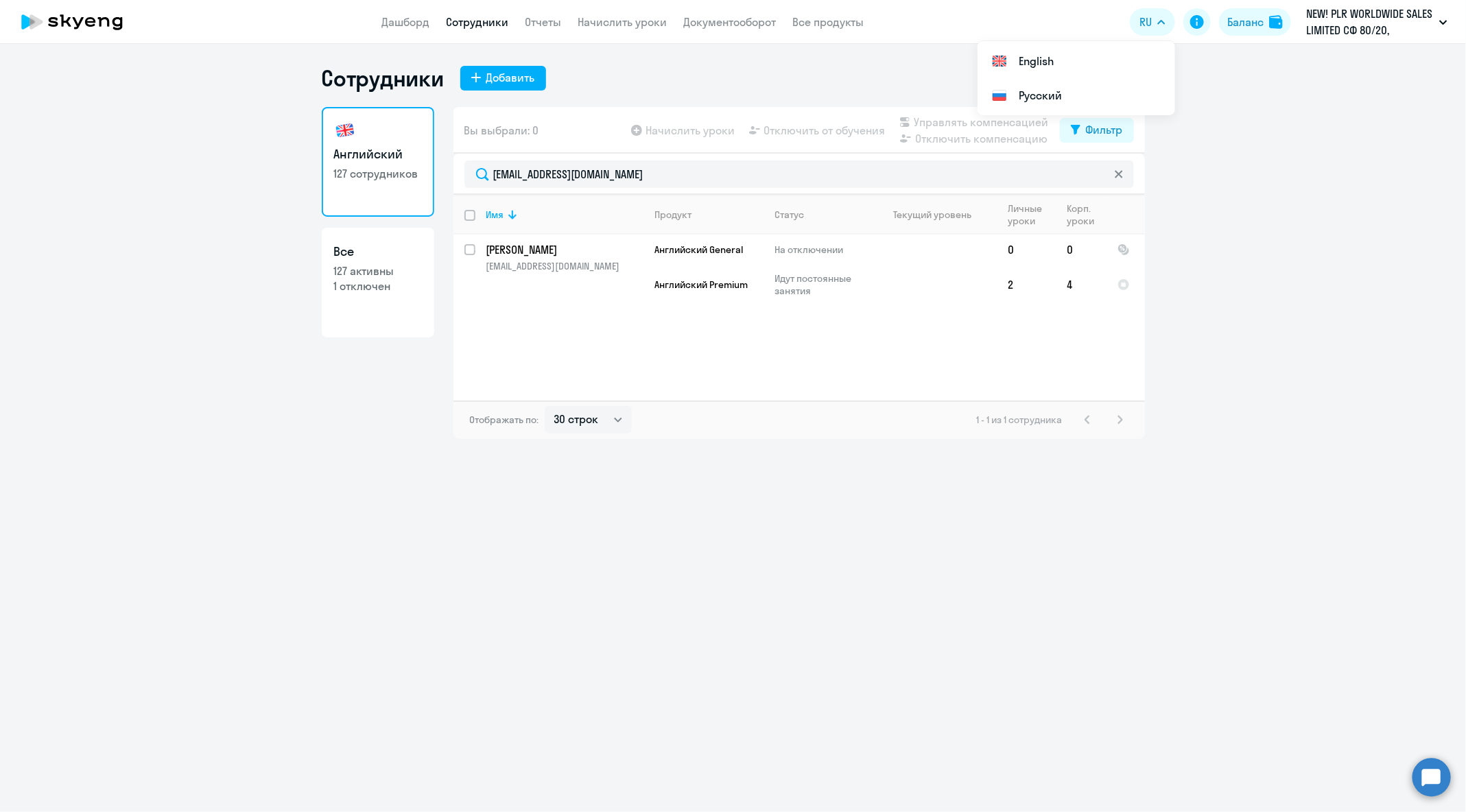
click at [1425, 769] on circle at bounding box center [1433, 778] width 39 height 39
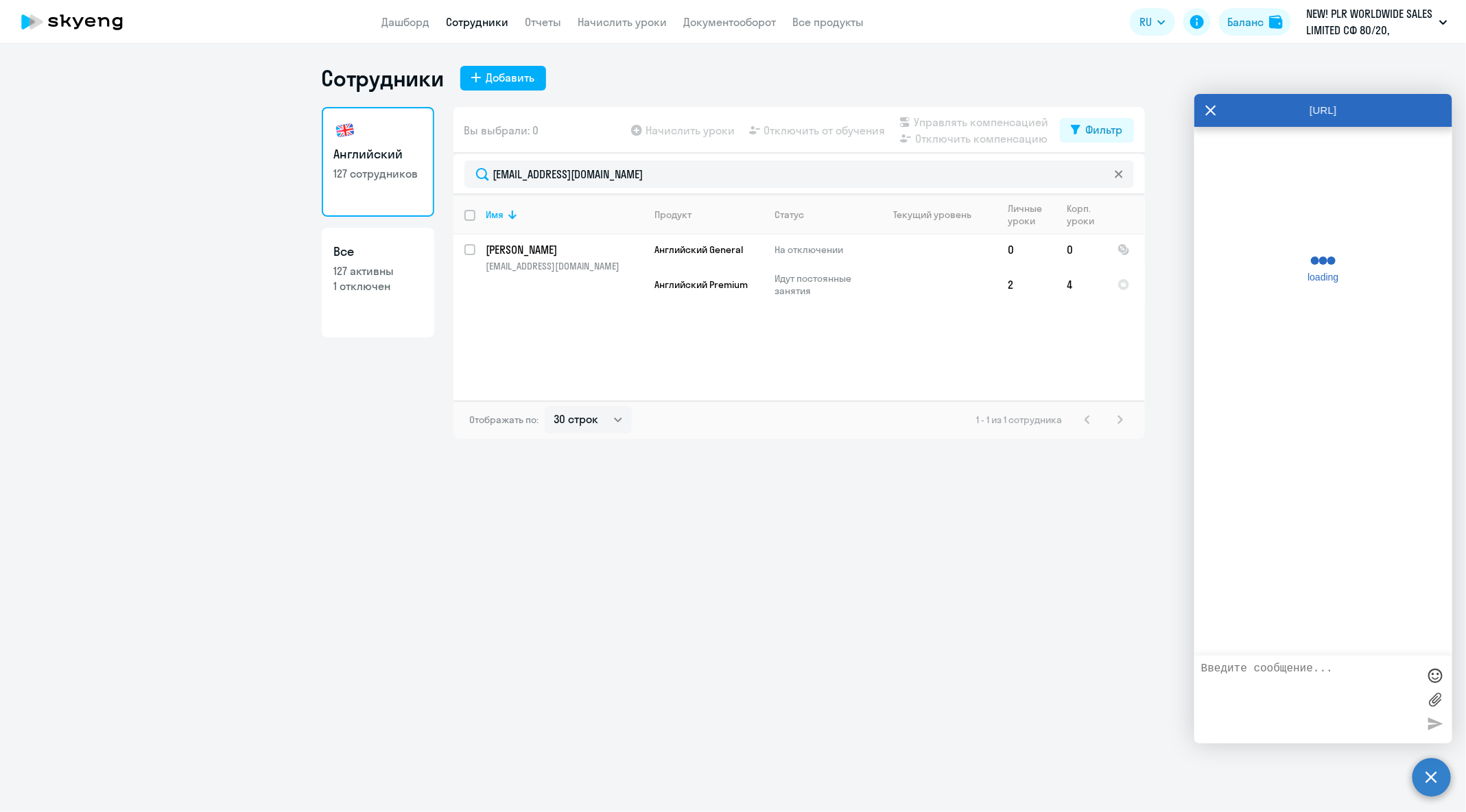
scroll to position [528, 0]
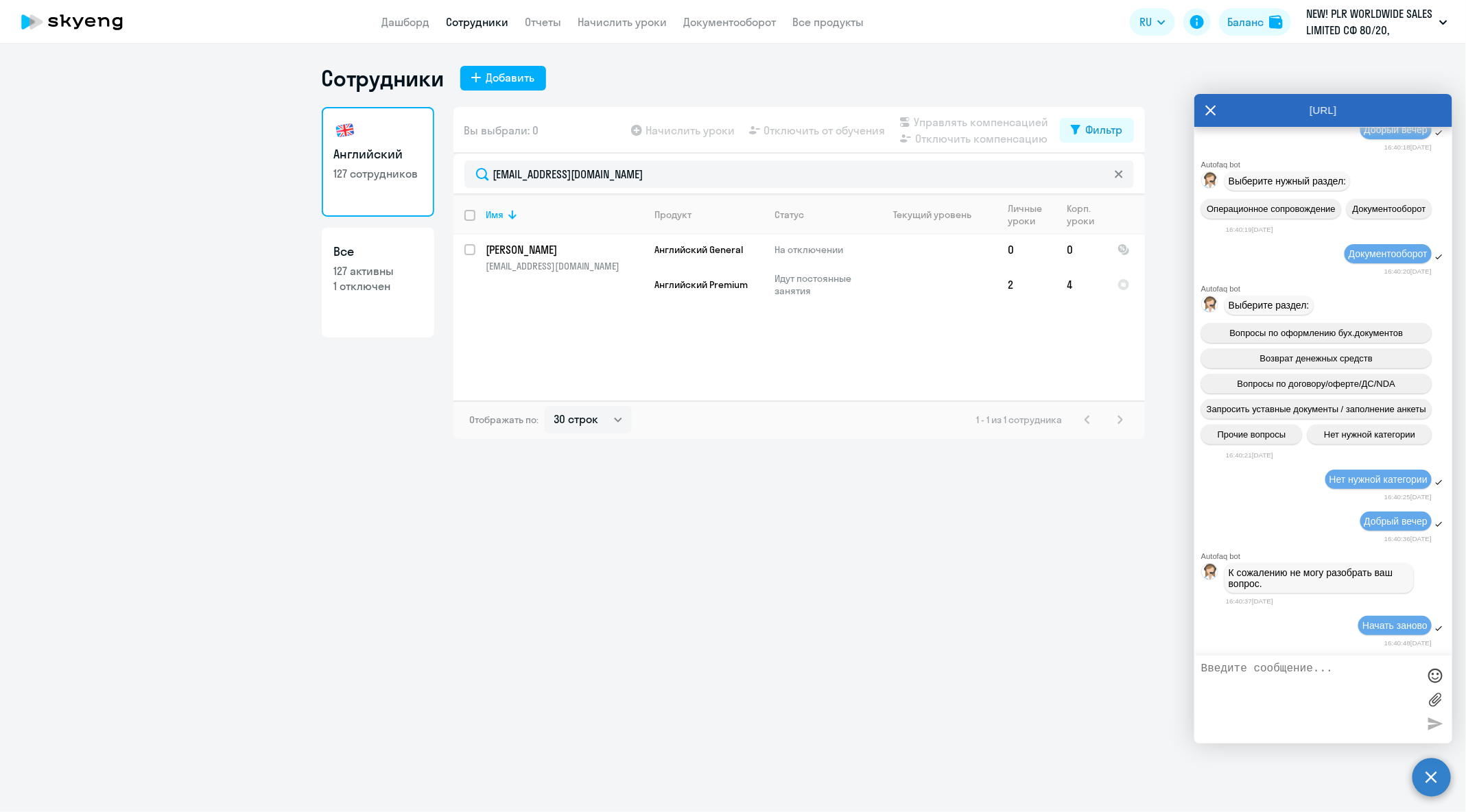
click at [1350, 712] on textarea at bounding box center [1310, 699] width 217 height 74
type textarea "Добрый день"
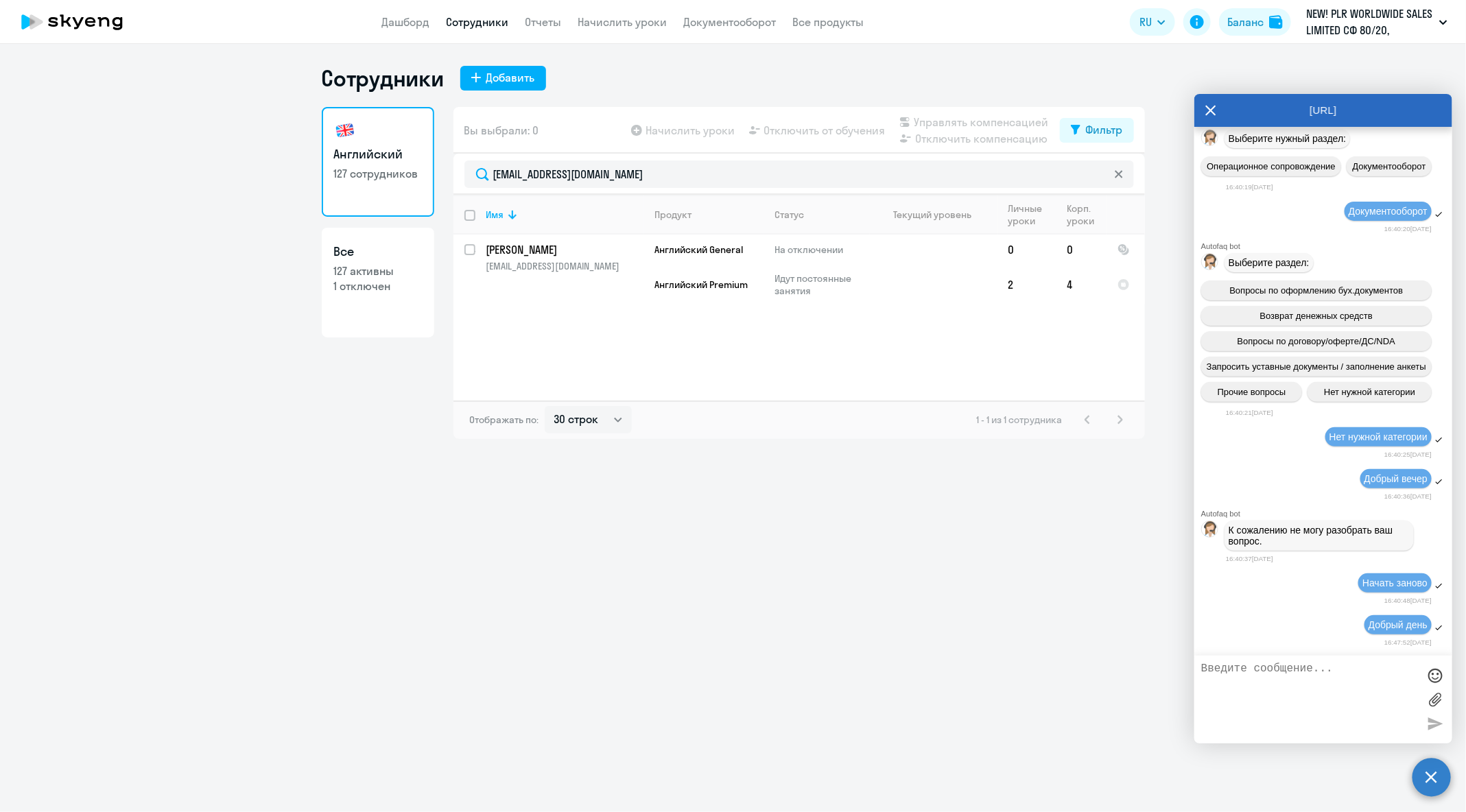
click at [1431, 780] on circle at bounding box center [1433, 778] width 39 height 39
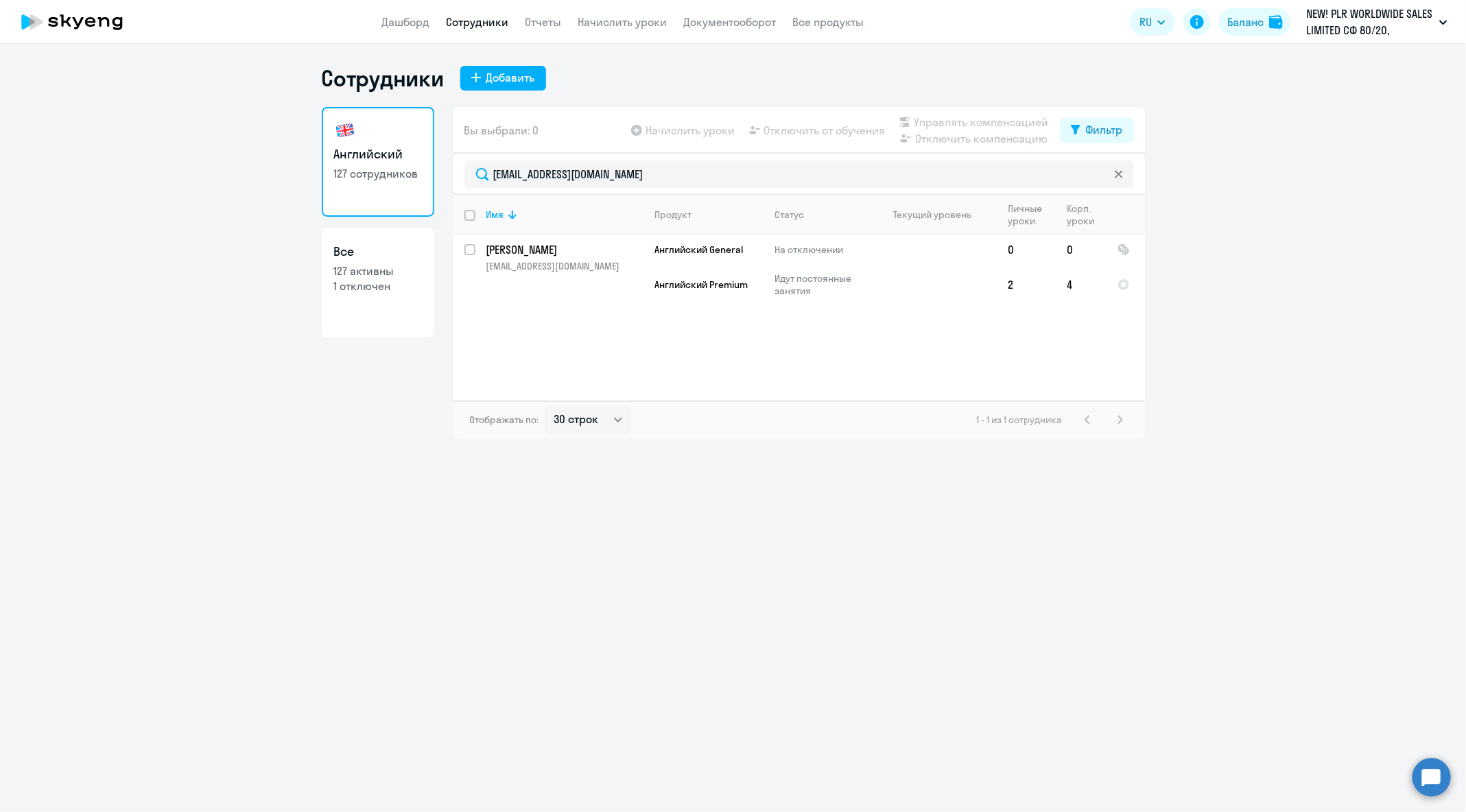
click at [1431, 780] on circle at bounding box center [1433, 778] width 39 height 39
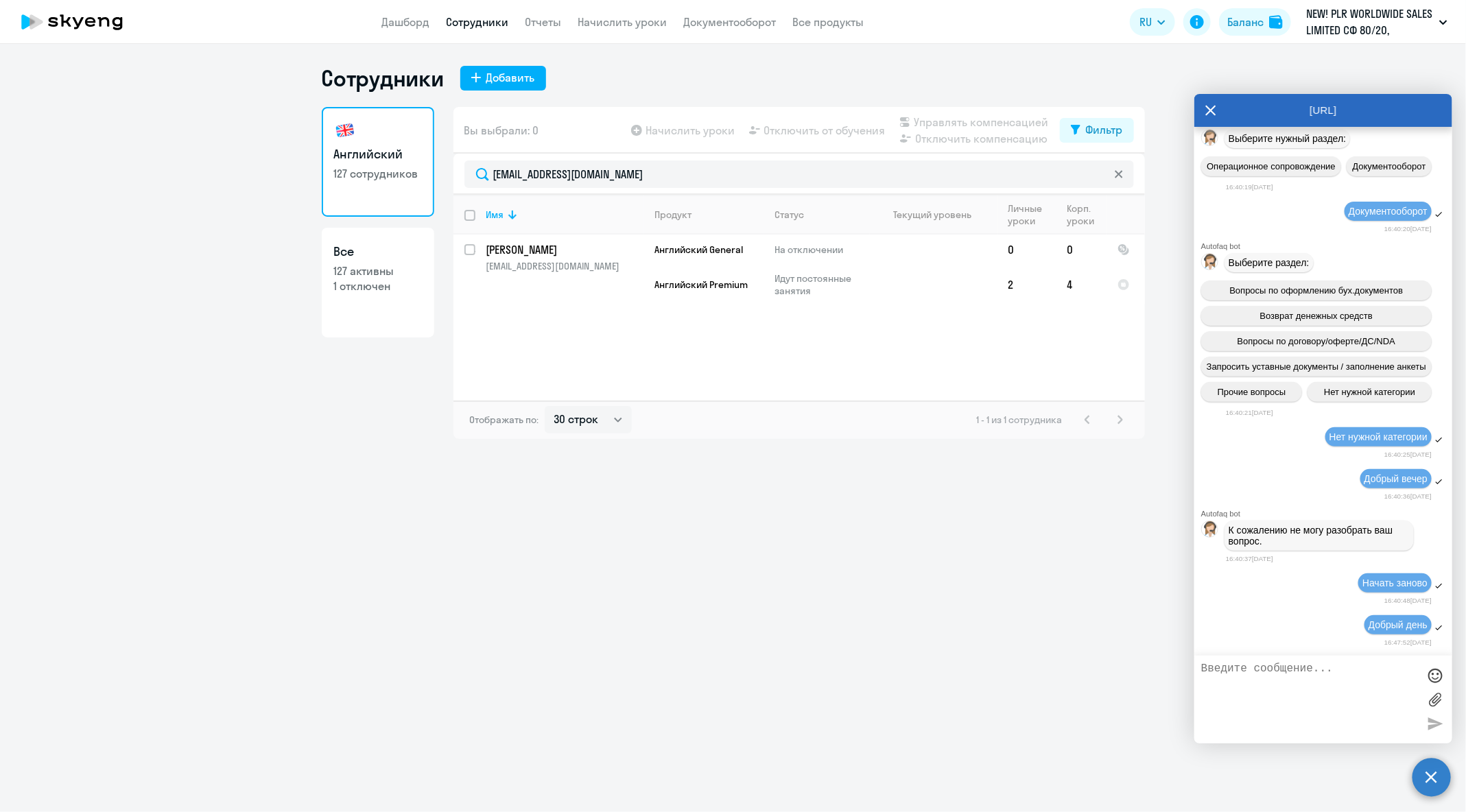
click at [1211, 112] on icon at bounding box center [1211, 111] width 11 height 11
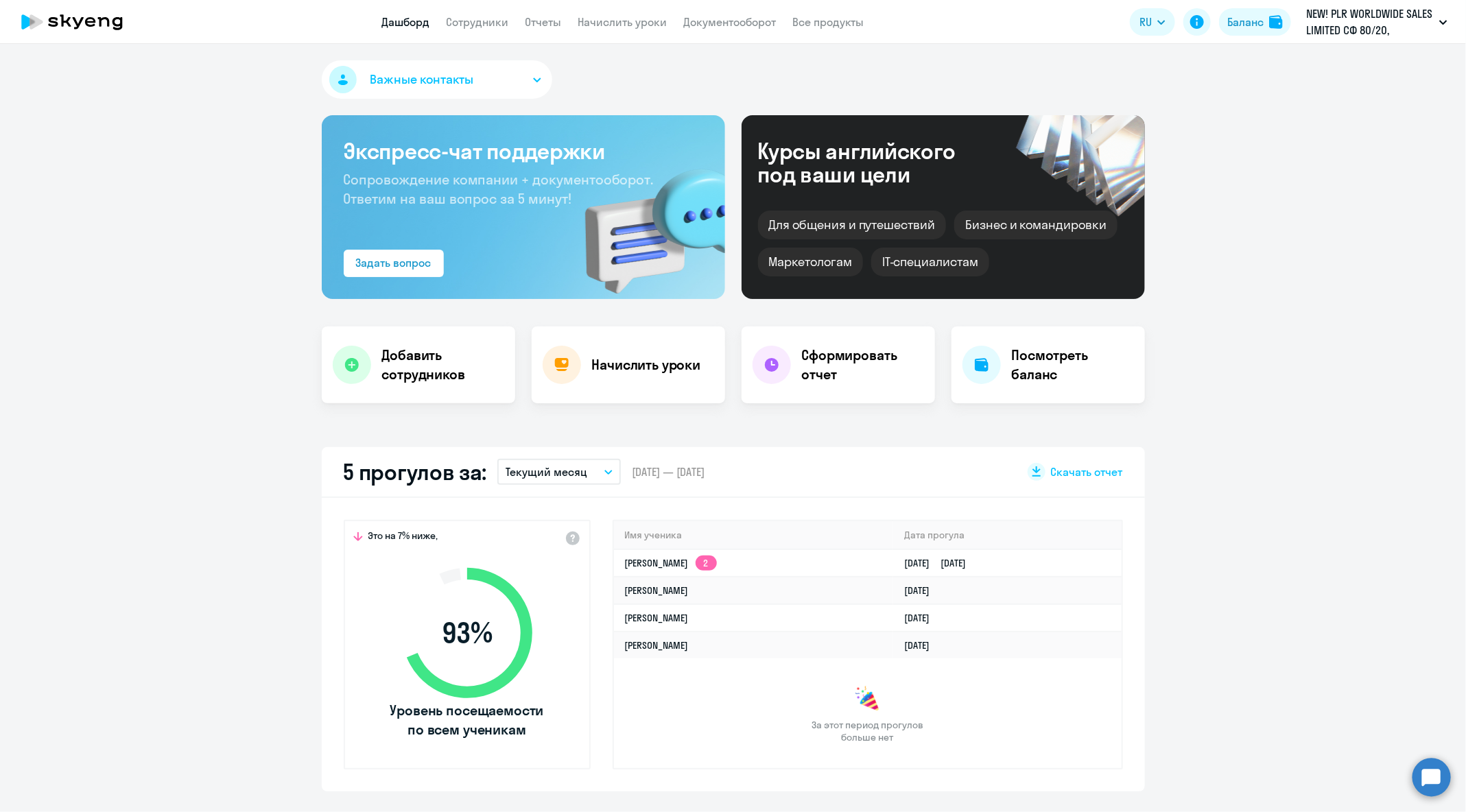
select select "30"
click at [1429, 759] on circle at bounding box center [1433, 778] width 39 height 39
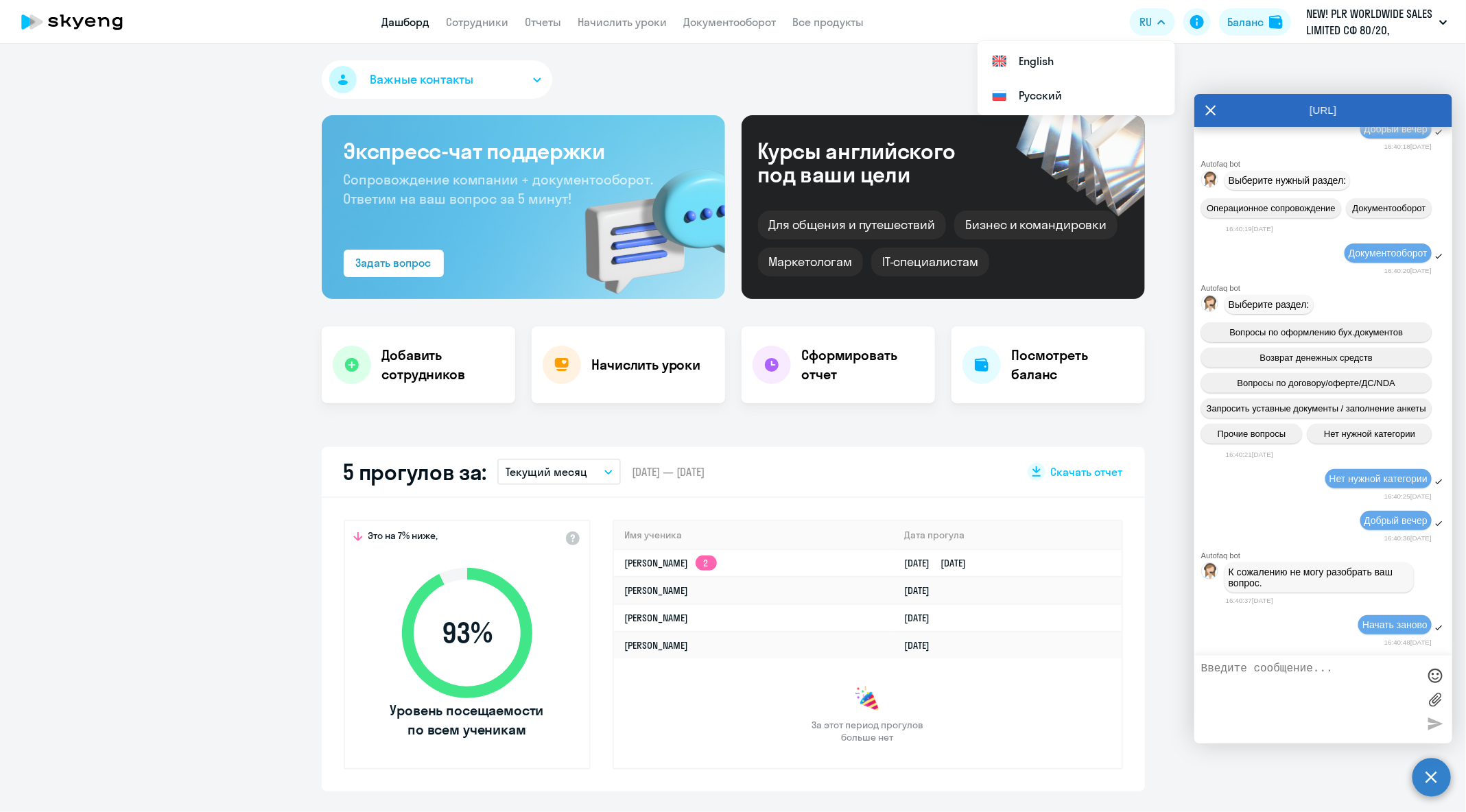
scroll to position [71437, 0]
